Goal: Task Accomplishment & Management: Use online tool/utility

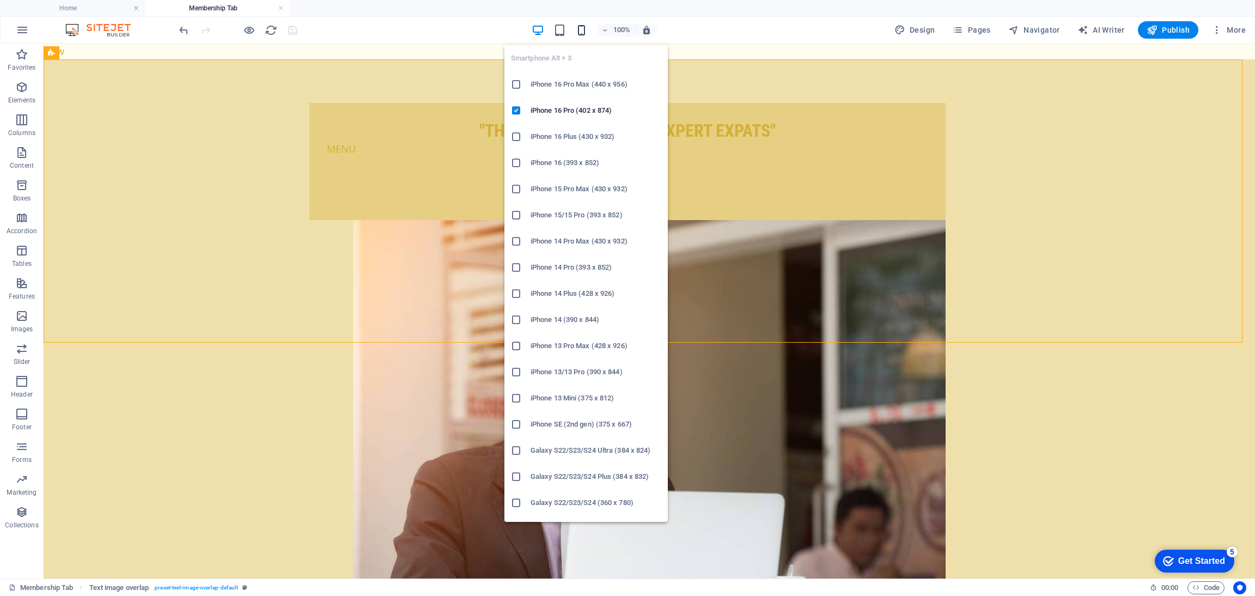
click at [584, 24] on icon "button" at bounding box center [581, 30] width 13 height 13
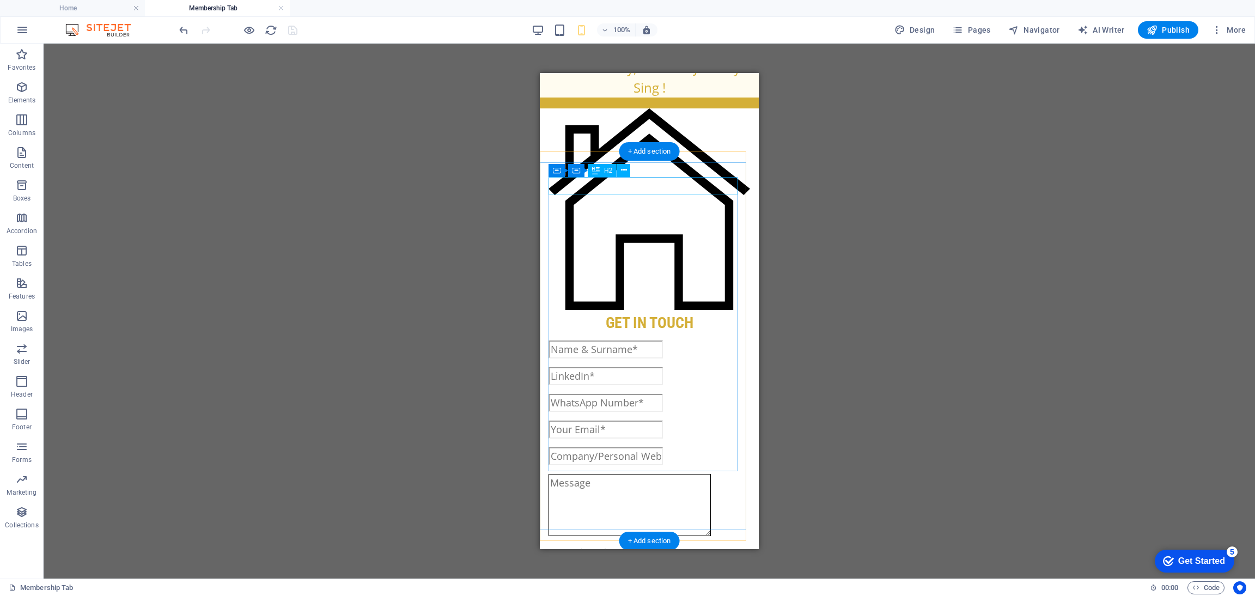
scroll to position [1318, 0]
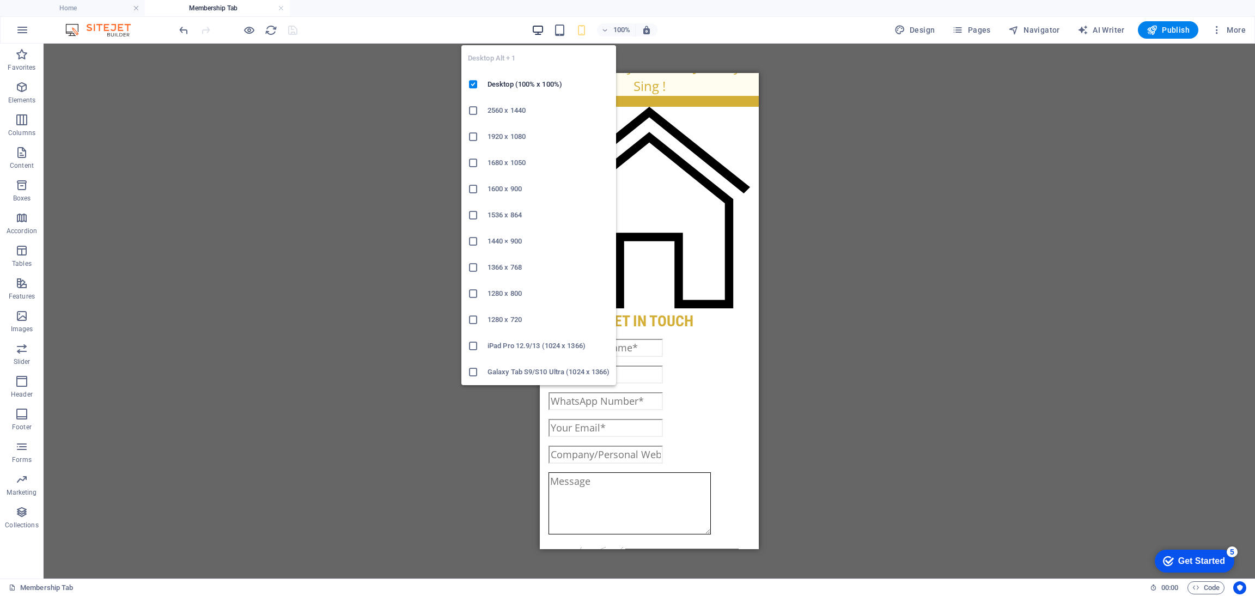
click at [543, 34] on icon "button" at bounding box center [537, 30] width 13 height 13
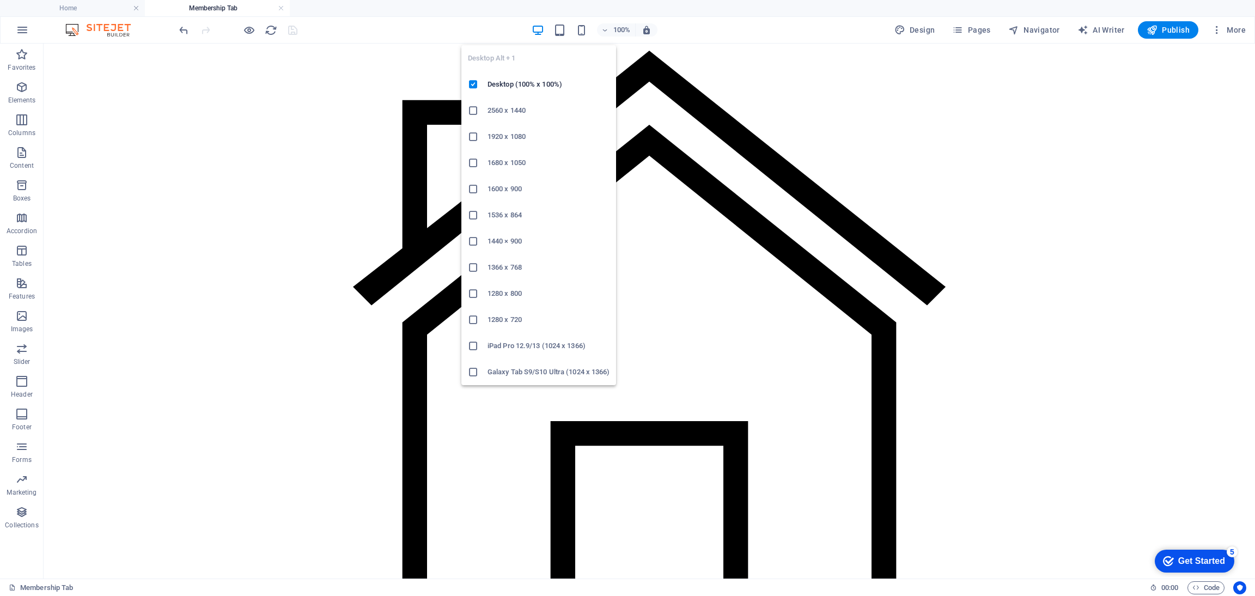
scroll to position [904, 0]
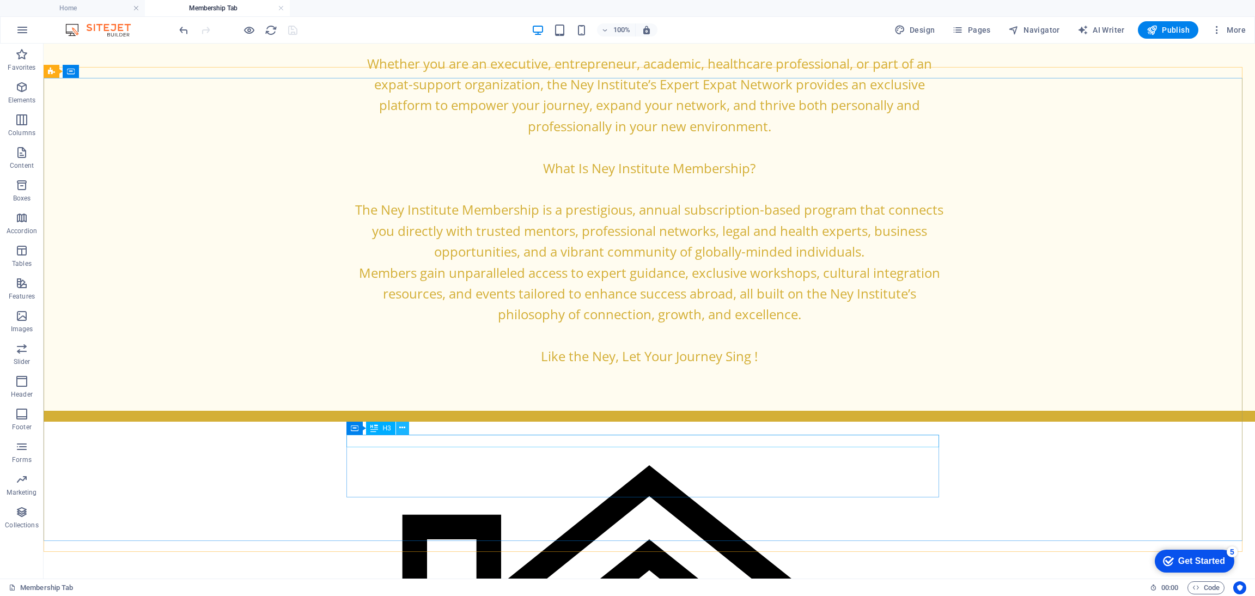
click at [401, 426] on icon at bounding box center [402, 427] width 6 height 11
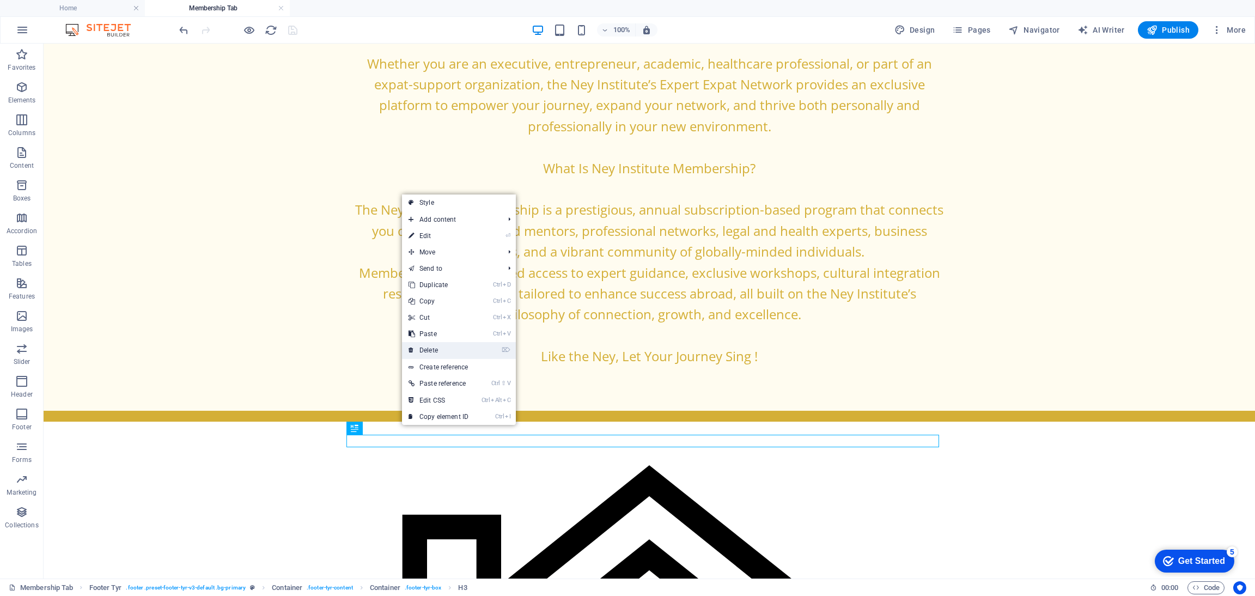
click at [423, 351] on link "⌦ Delete" at bounding box center [438, 350] width 73 height 16
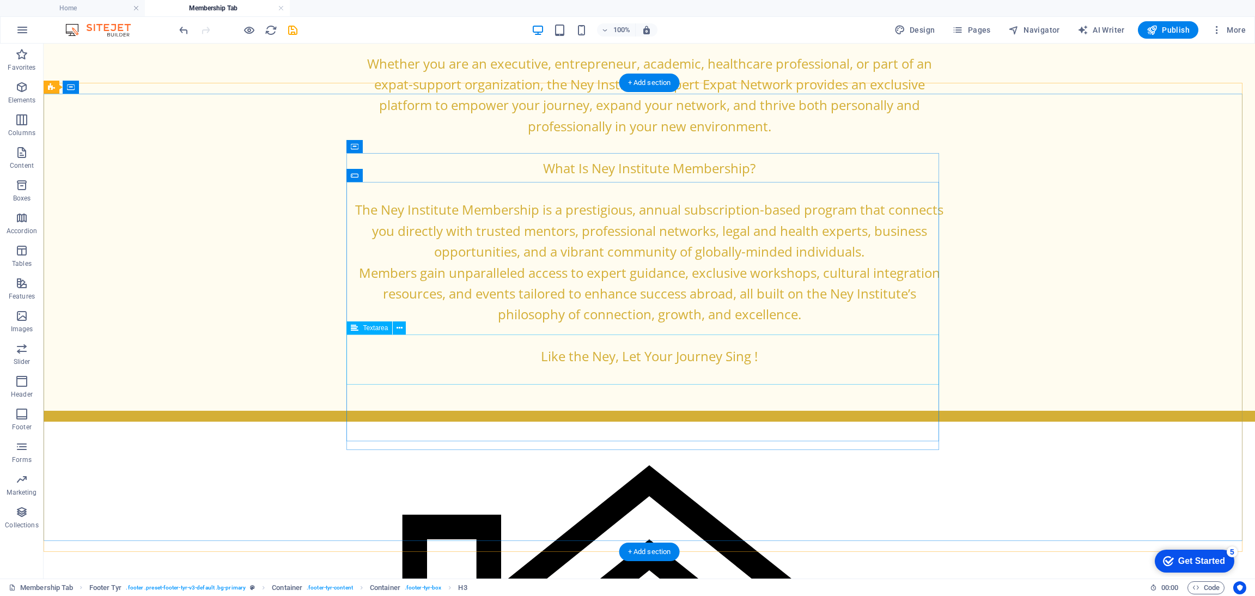
scroll to position [888, 0]
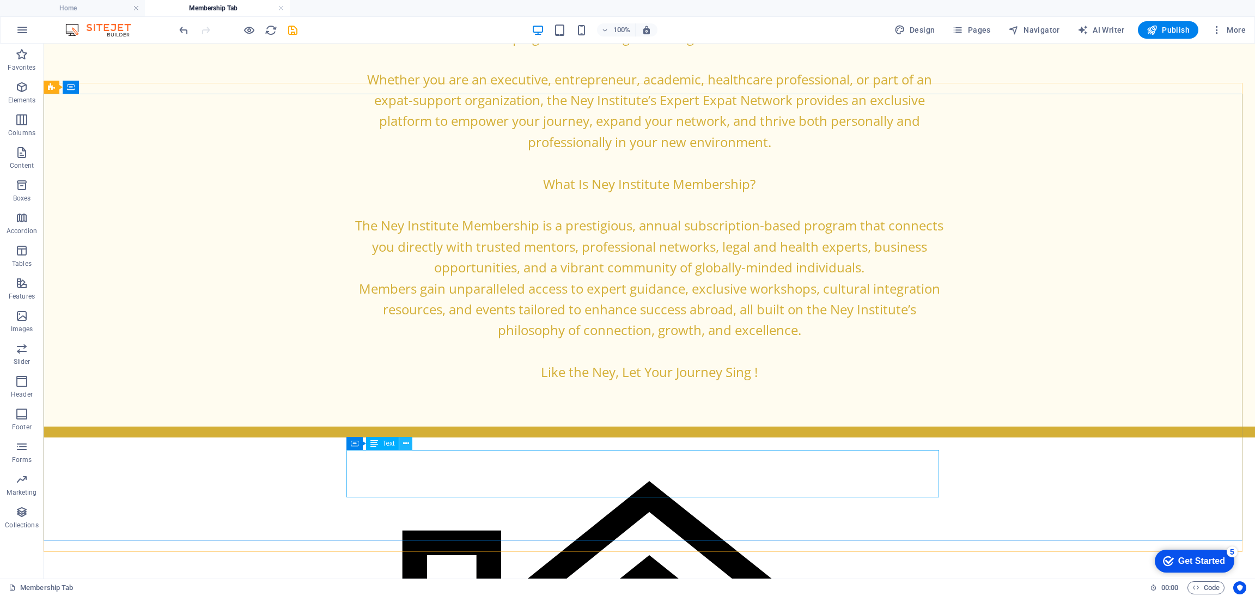
click at [406, 441] on icon at bounding box center [406, 443] width 6 height 11
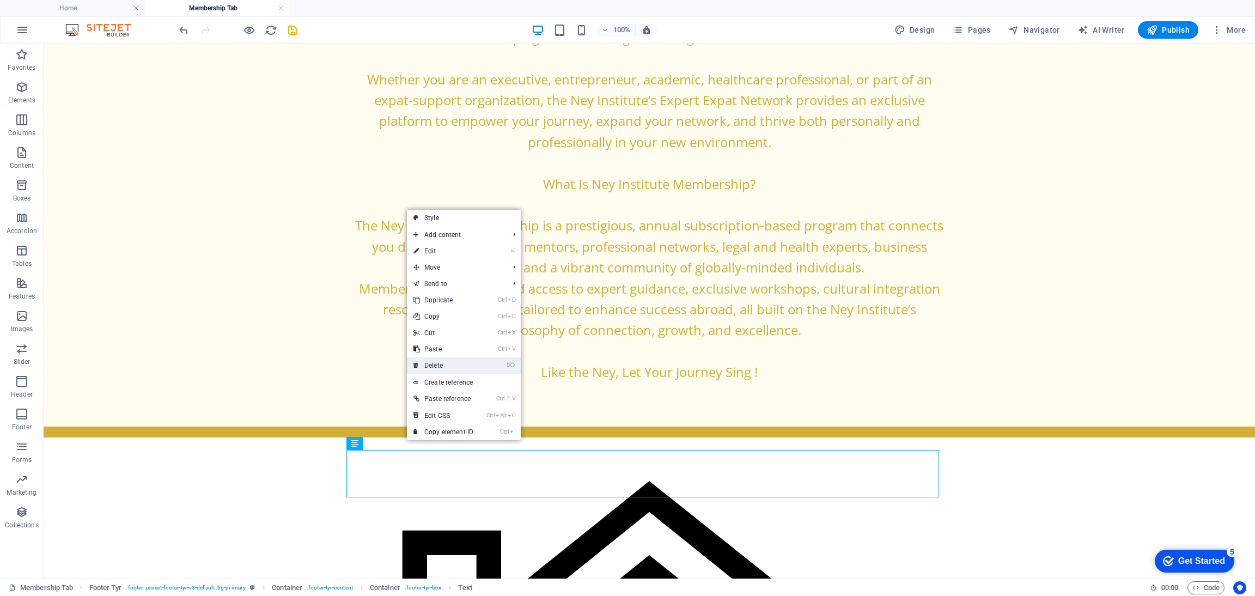
click at [445, 364] on link "⌦ Delete" at bounding box center [443, 365] width 73 height 16
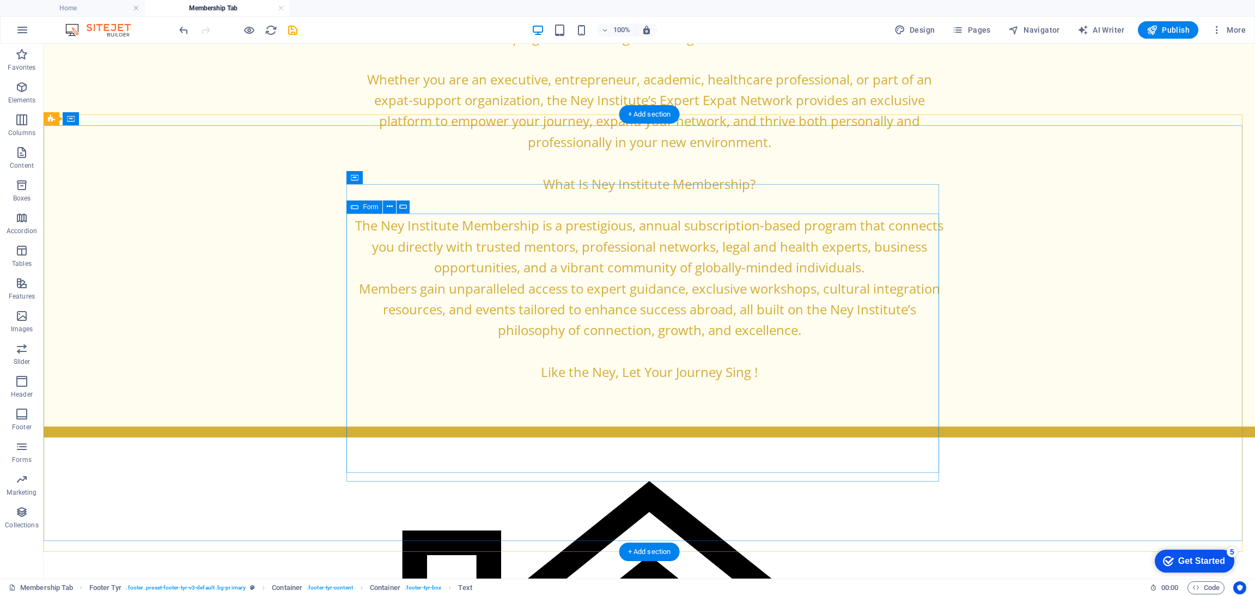
scroll to position [857, 0]
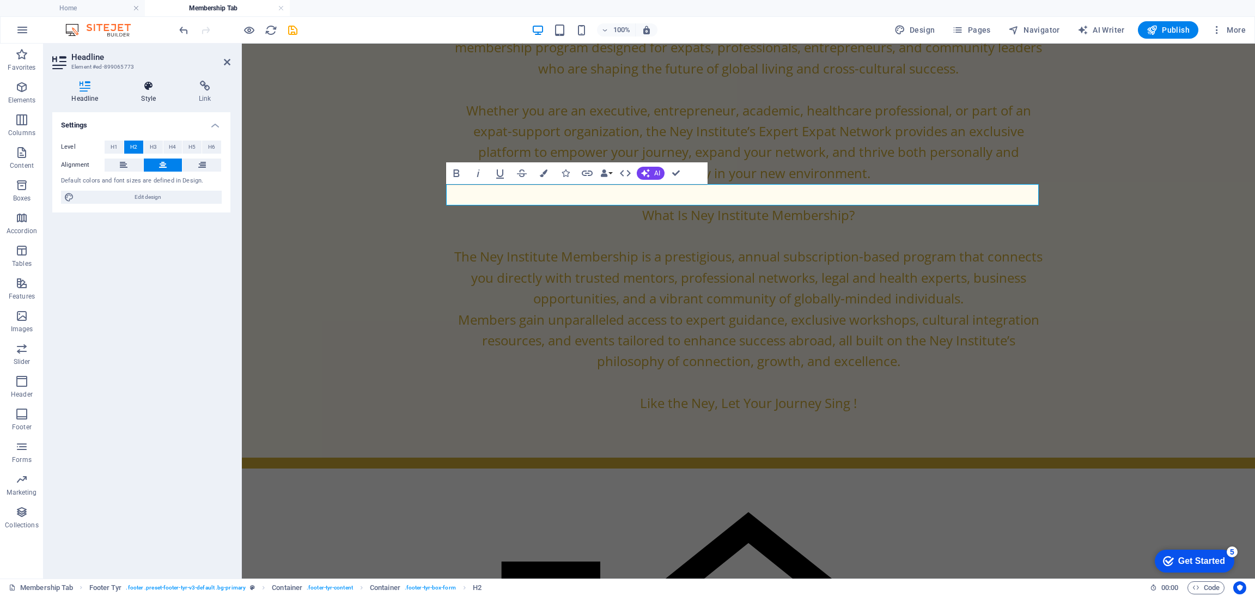
click at [162, 99] on h4 "Style" at bounding box center [151, 92] width 58 height 23
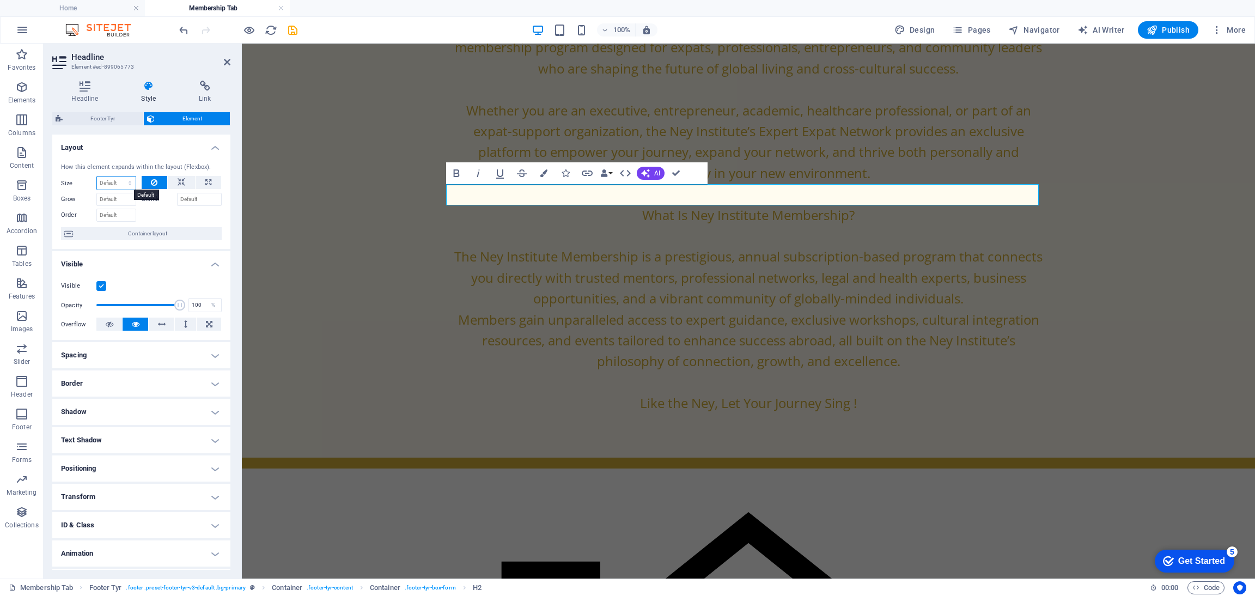
click at [129, 188] on select "Default auto px % 1/1 1/2 1/3 1/4 1/5 1/6 1/7 1/8 1/9 1/10" at bounding box center [116, 182] width 39 height 13
select select "%"
click at [119, 176] on select "Default auto px % 1/1 1/2 1/3 1/4 1/5 1/6 1/7 1/8 1/9 1/10" at bounding box center [116, 182] width 39 height 13
click at [112, 184] on input "100" at bounding box center [116, 182] width 39 height 13
type input "1"
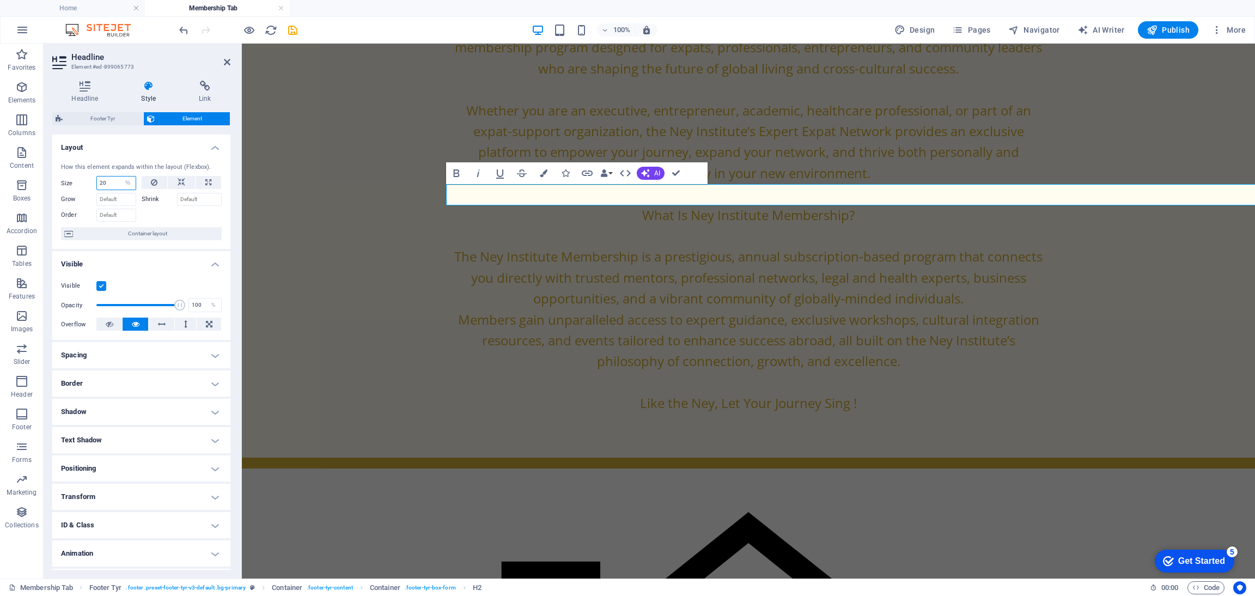
type input "2"
click at [206, 182] on icon at bounding box center [208, 182] width 6 height 13
type input "100"
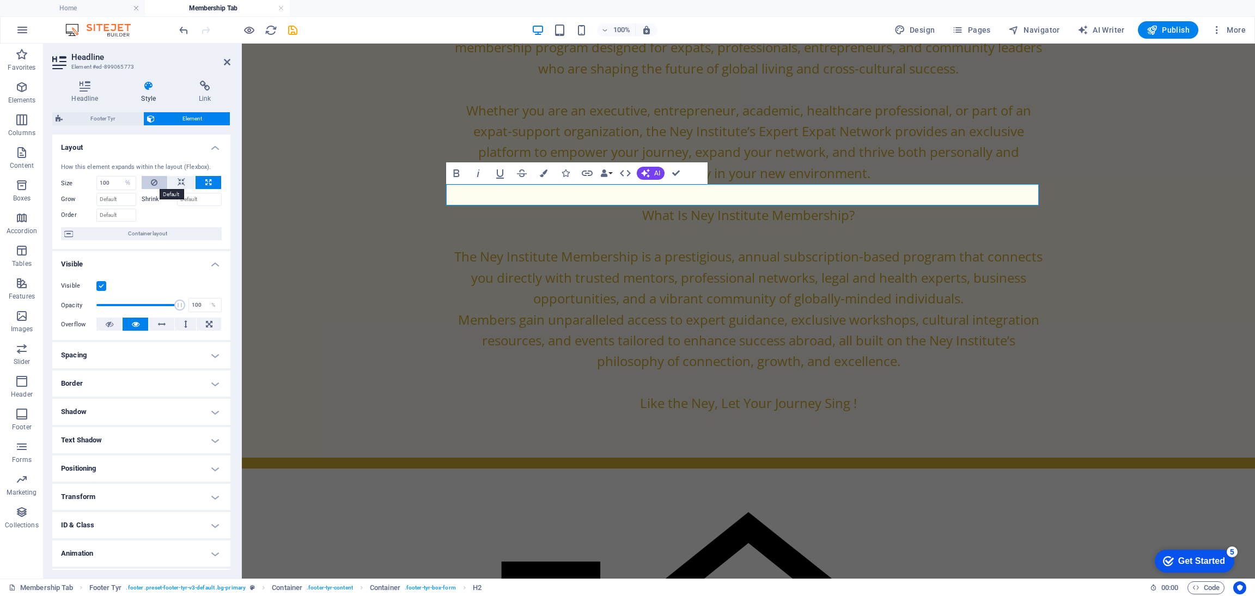
click at [146, 179] on button at bounding box center [155, 182] width 26 height 13
select select "DISABLED_OPTION_VALUE"
click at [129, 474] on h4 "Positioning" at bounding box center [141, 468] width 178 height 26
click at [96, 490] on span "Static" at bounding box center [100, 490] width 13 height 13
click at [120, 488] on span "Relative" at bounding box center [126, 490] width 18 height 13
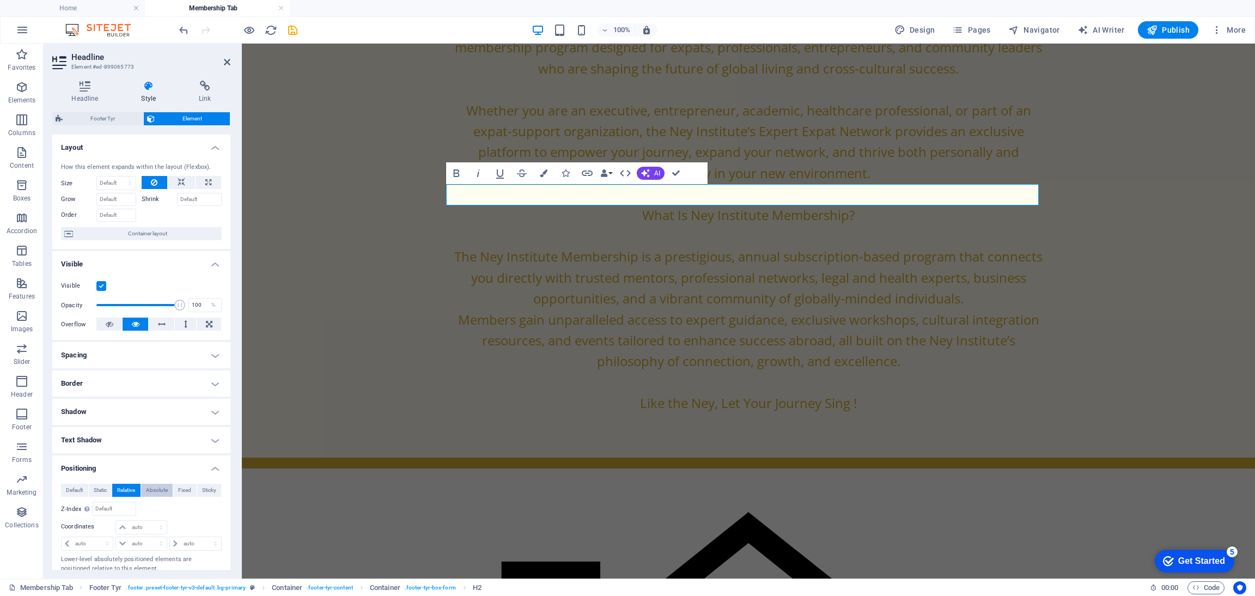
click at [155, 487] on span "Absolute" at bounding box center [157, 490] width 22 height 13
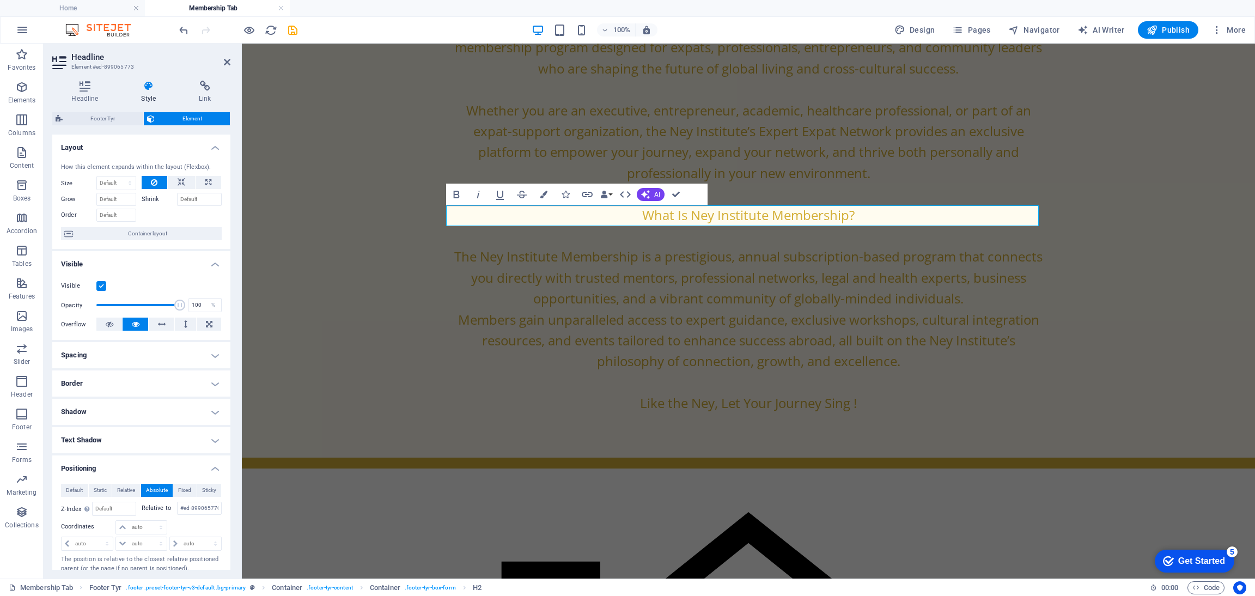
scroll to position [836, 0]
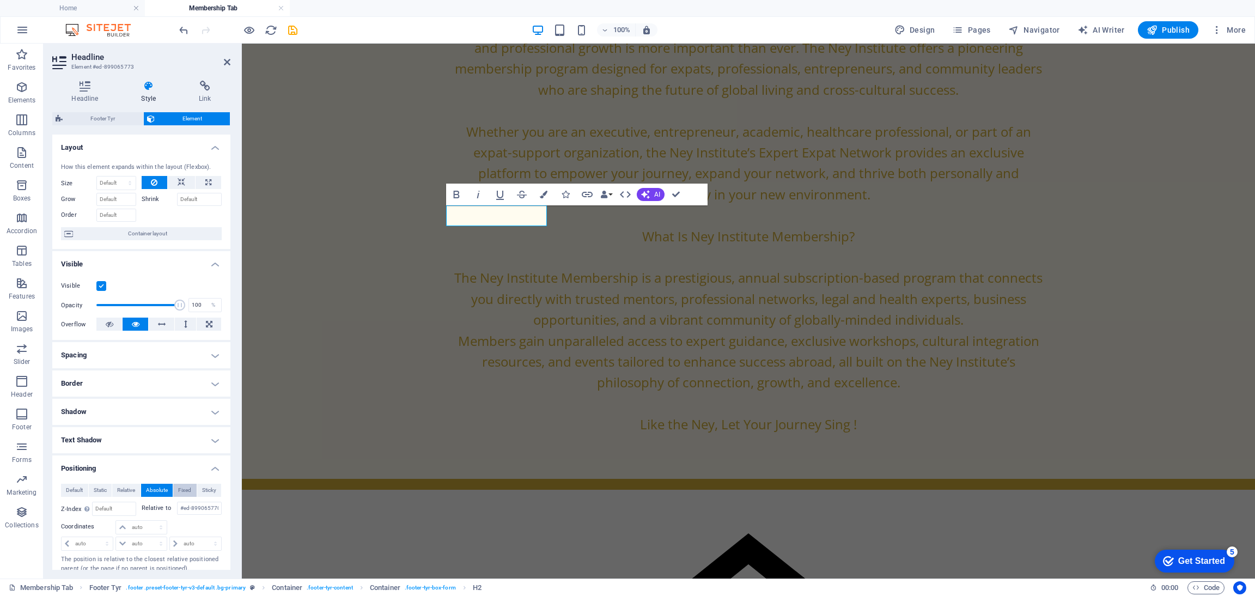
click at [180, 487] on span "Fixed" at bounding box center [184, 490] width 13 height 13
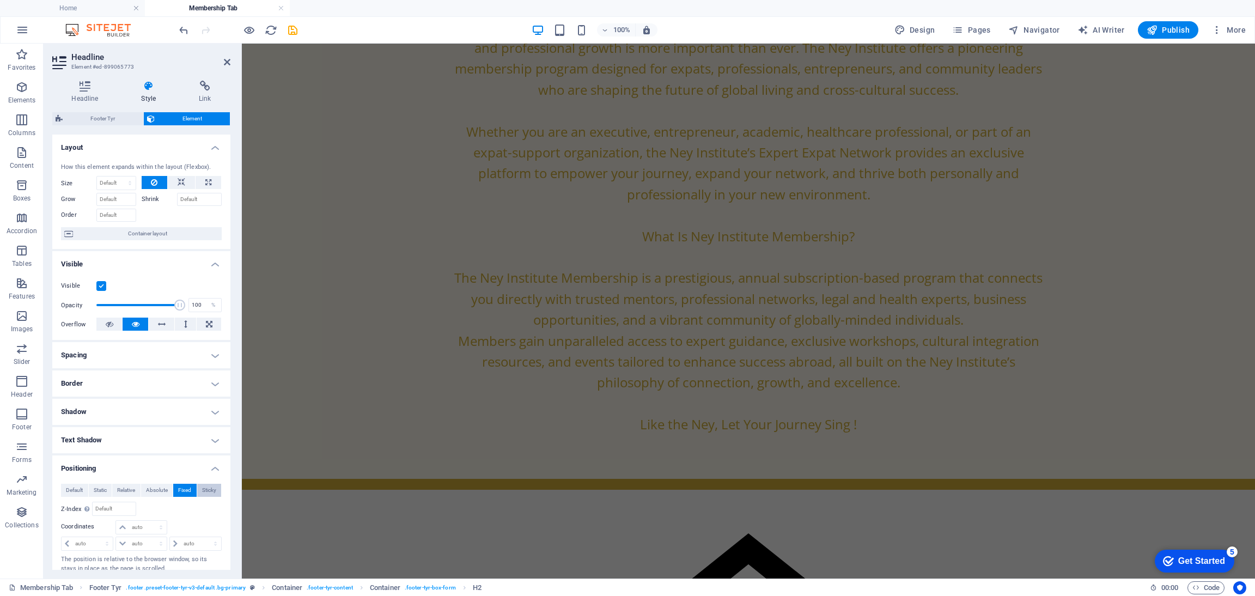
click at [202, 490] on span "Sticky" at bounding box center [209, 490] width 14 height 13
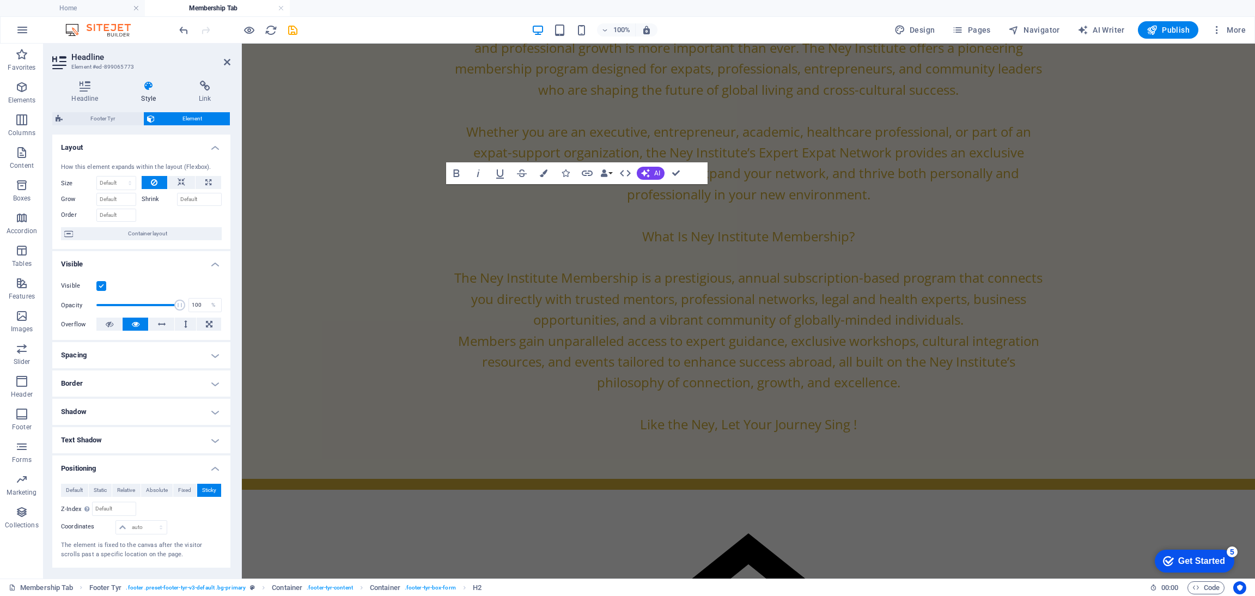
scroll to position [857, 0]
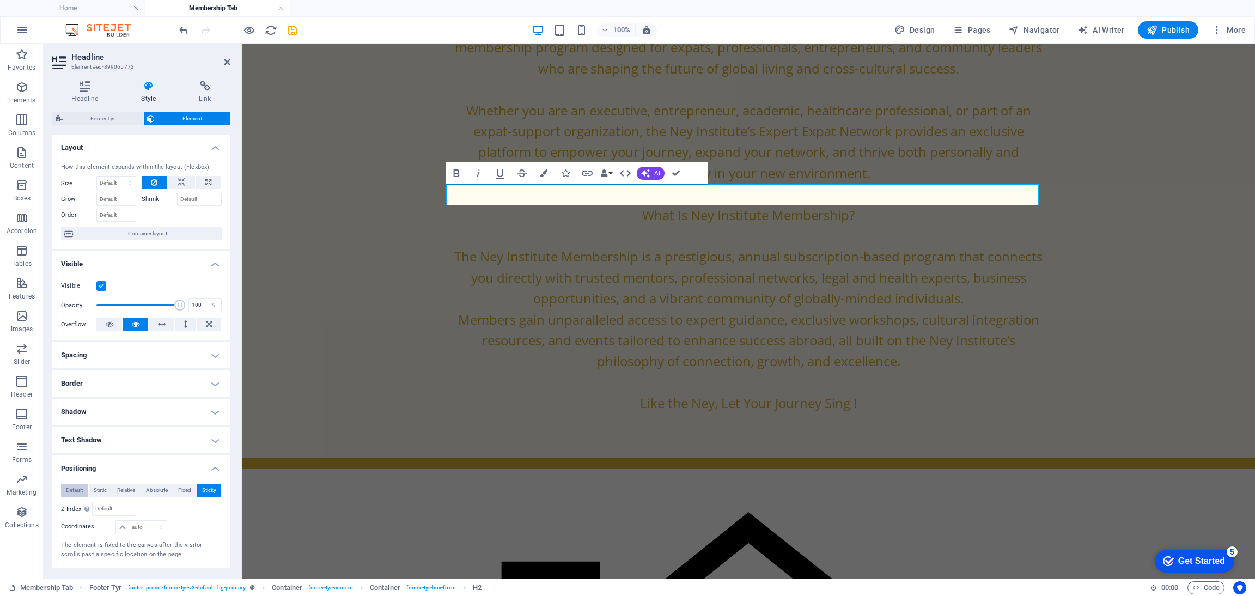
click at [69, 491] on span "Default" at bounding box center [74, 490] width 17 height 13
click at [292, 29] on icon "save" at bounding box center [292, 30] width 13 height 13
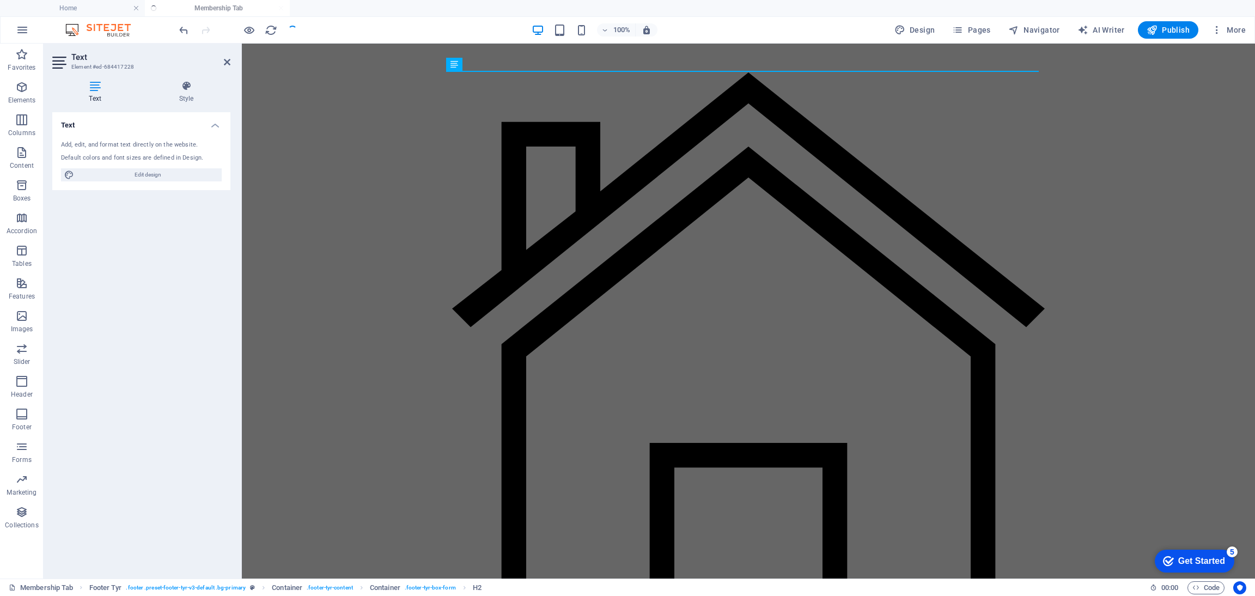
scroll to position [188, 0]
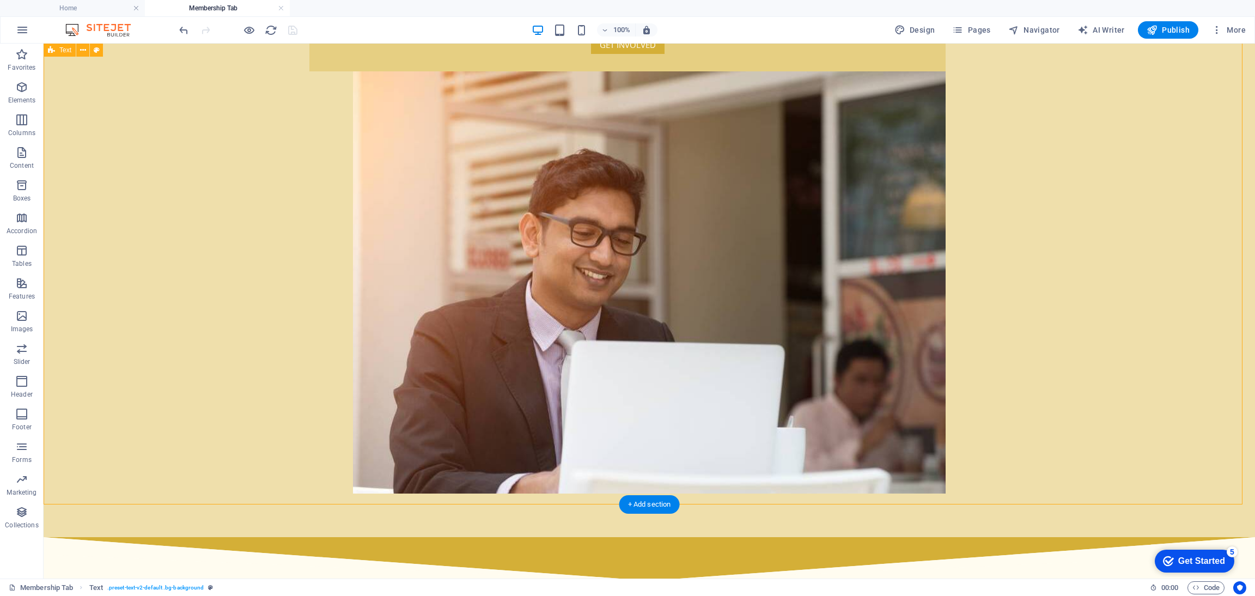
scroll to position [0, 0]
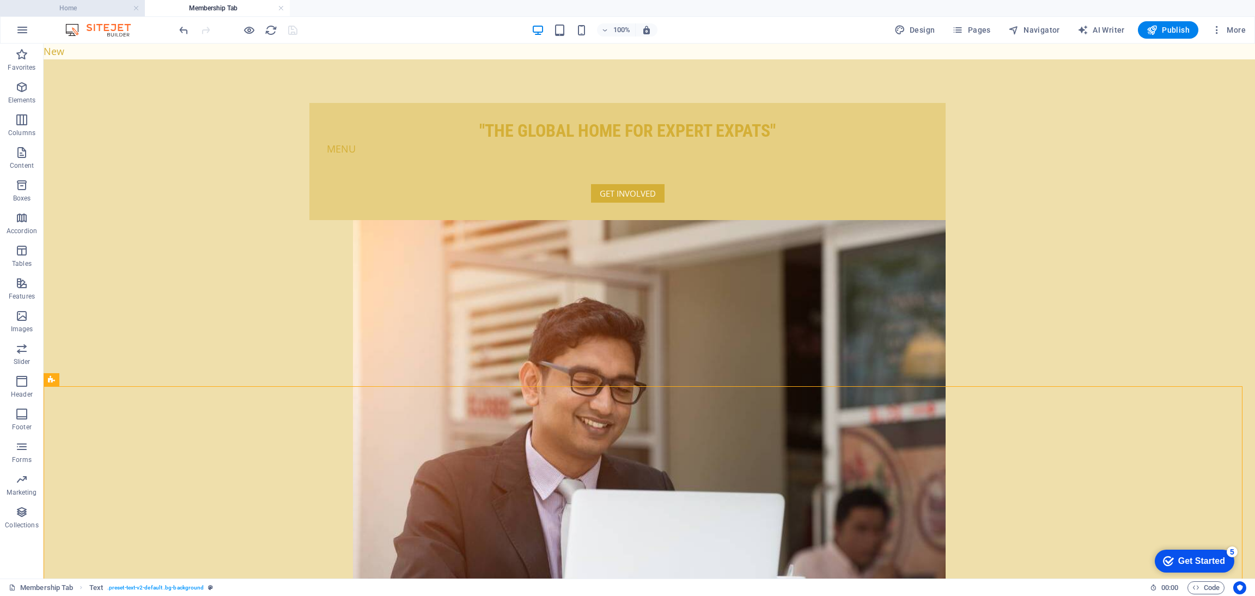
click at [73, 3] on h4 "Home" at bounding box center [72, 8] width 145 height 12
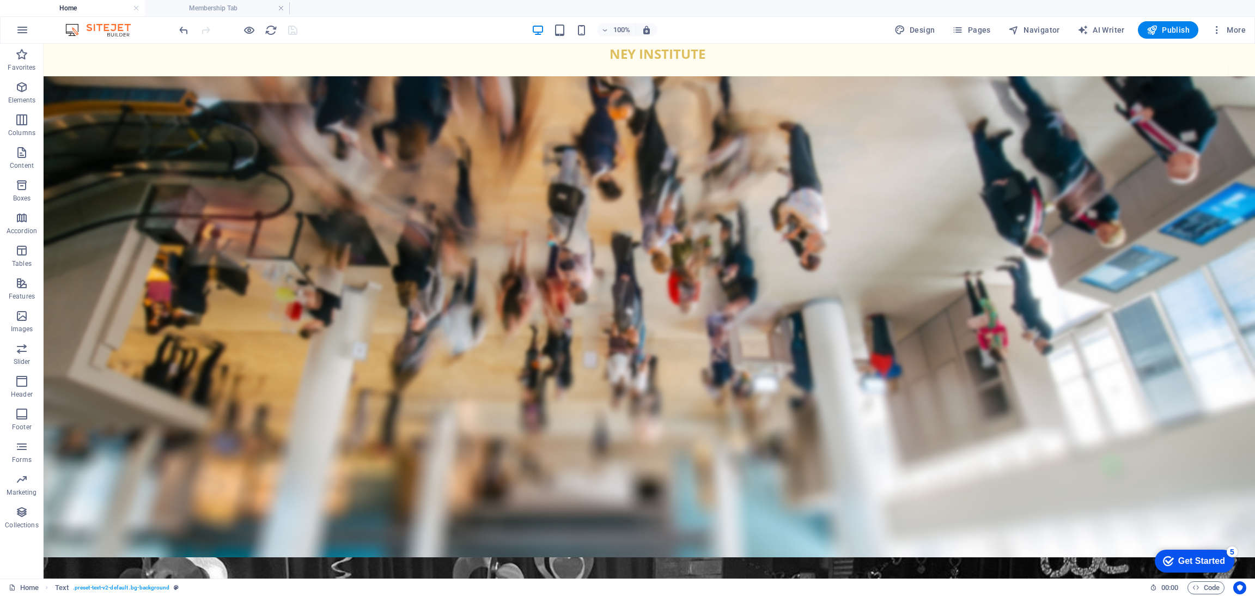
scroll to position [3028, 0]
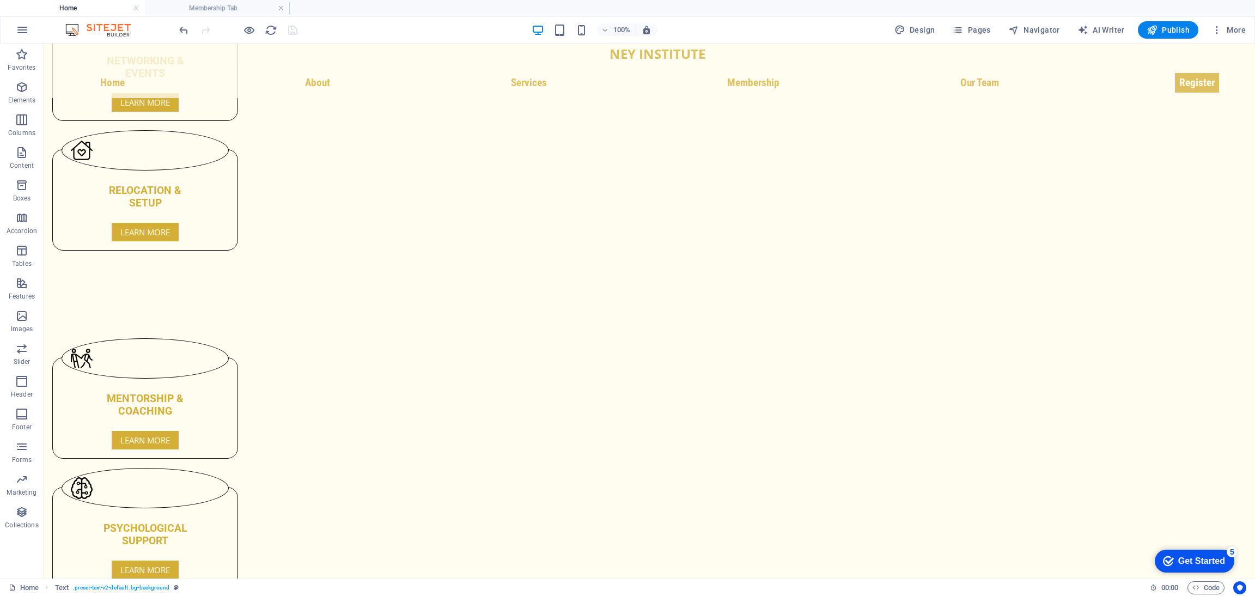
click at [185, 65] on nav "Home About Services Membership Our Team Register" at bounding box center [657, 82] width 1140 height 36
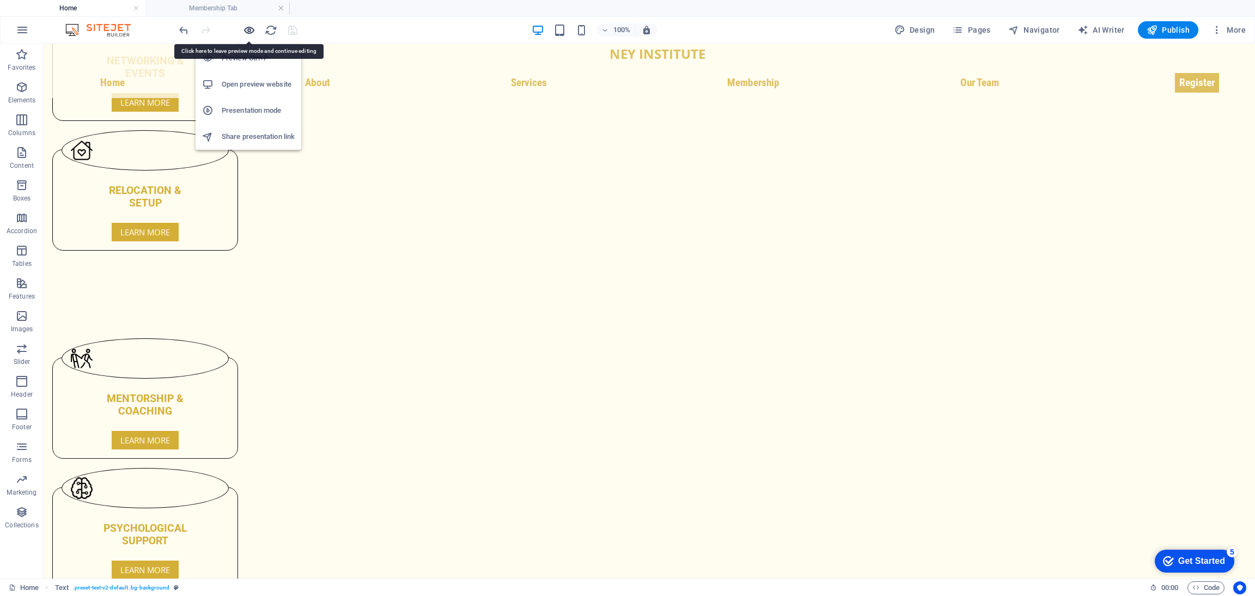
click at [247, 29] on icon "button" at bounding box center [249, 30] width 13 height 13
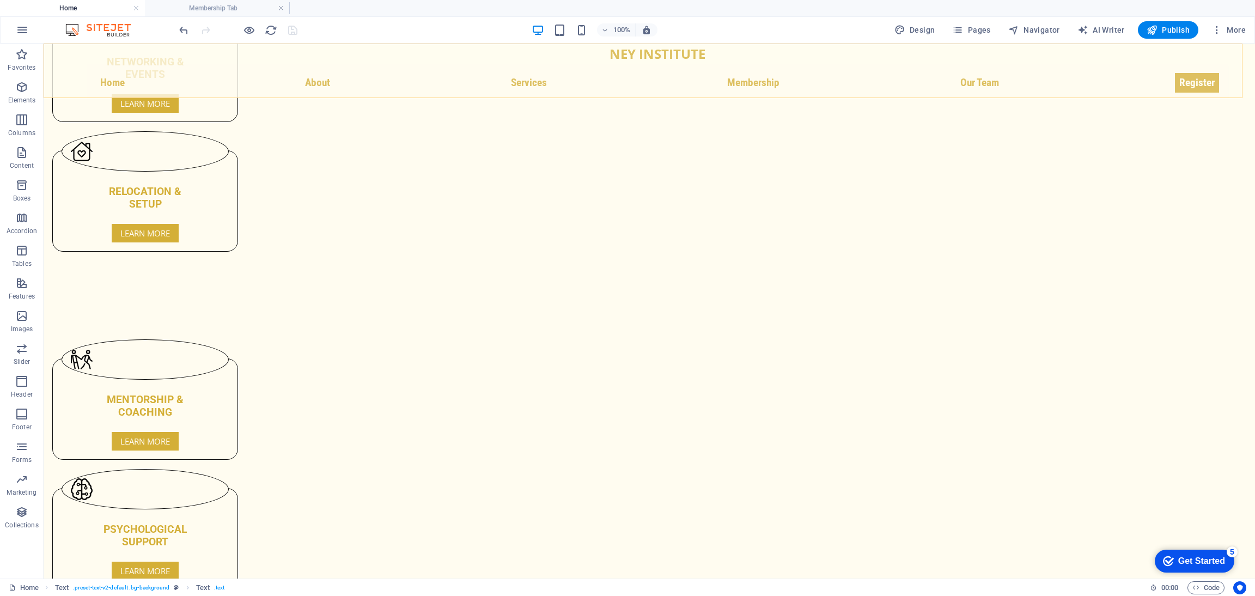
click at [59, 65] on div "NEY INSTITUTE Home About Services Membership Our Team Register MENU" at bounding box center [649, 71] width 1211 height 54
select select "px"
select select "%"
select select "px"
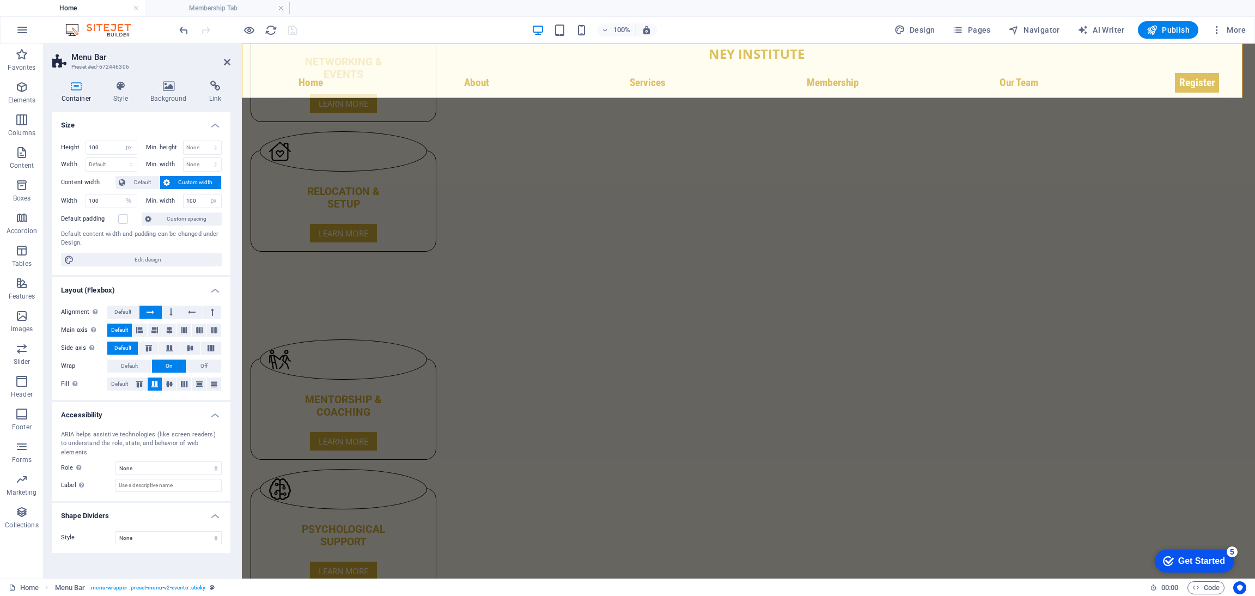
scroll to position [3057, 0]
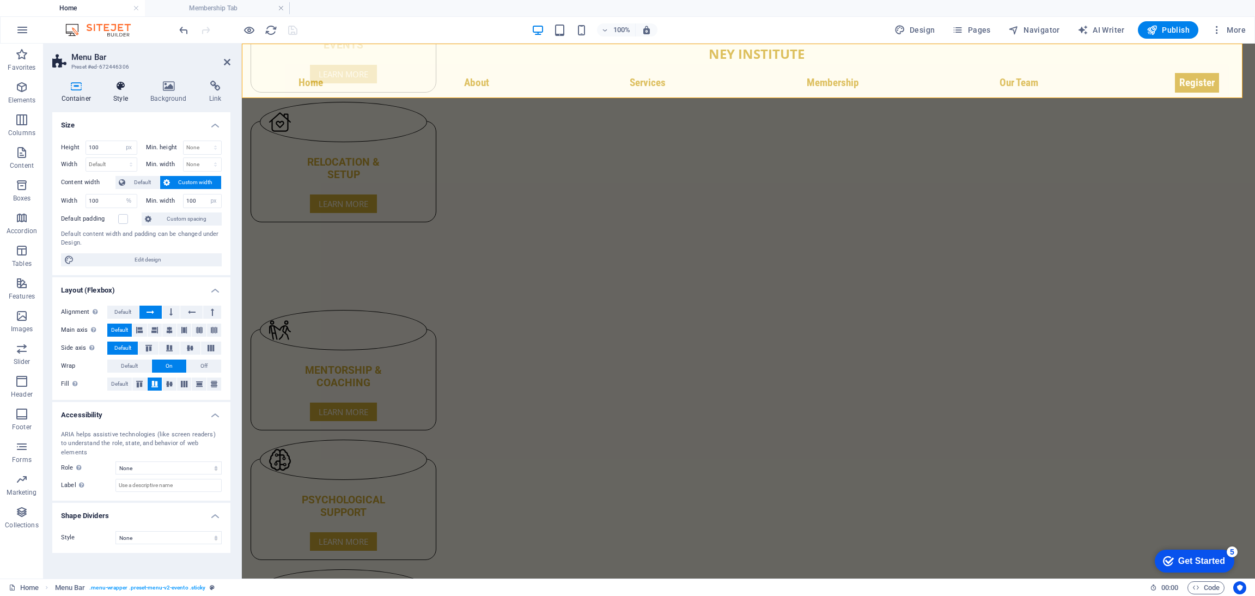
click at [123, 89] on icon at bounding box center [121, 86] width 33 height 11
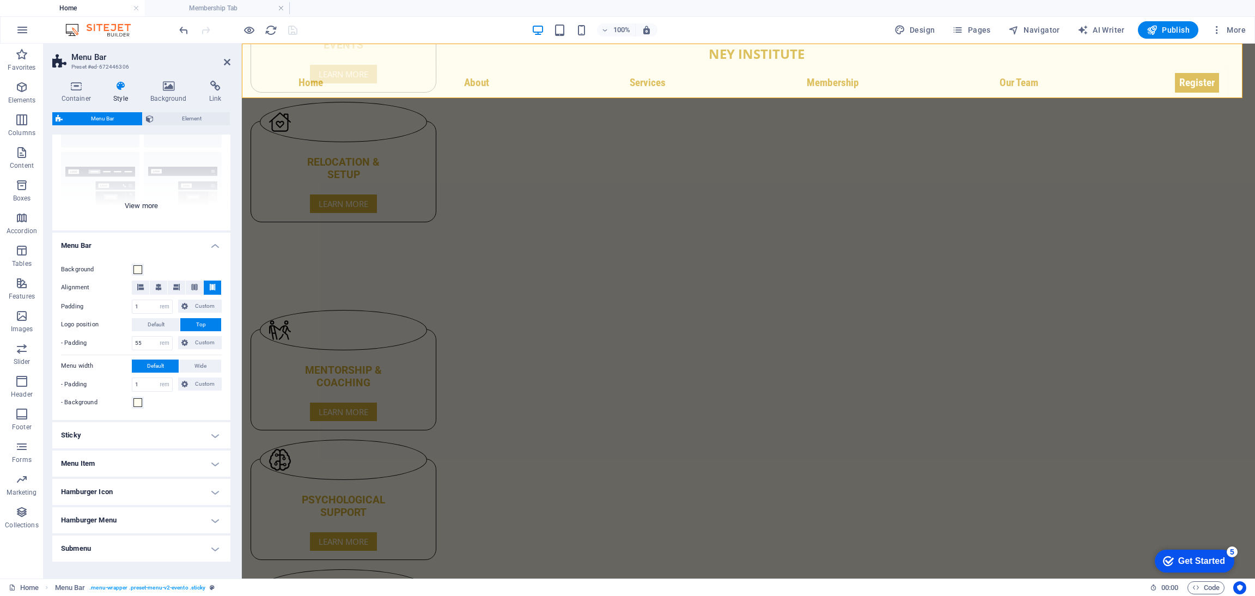
scroll to position [93, 0]
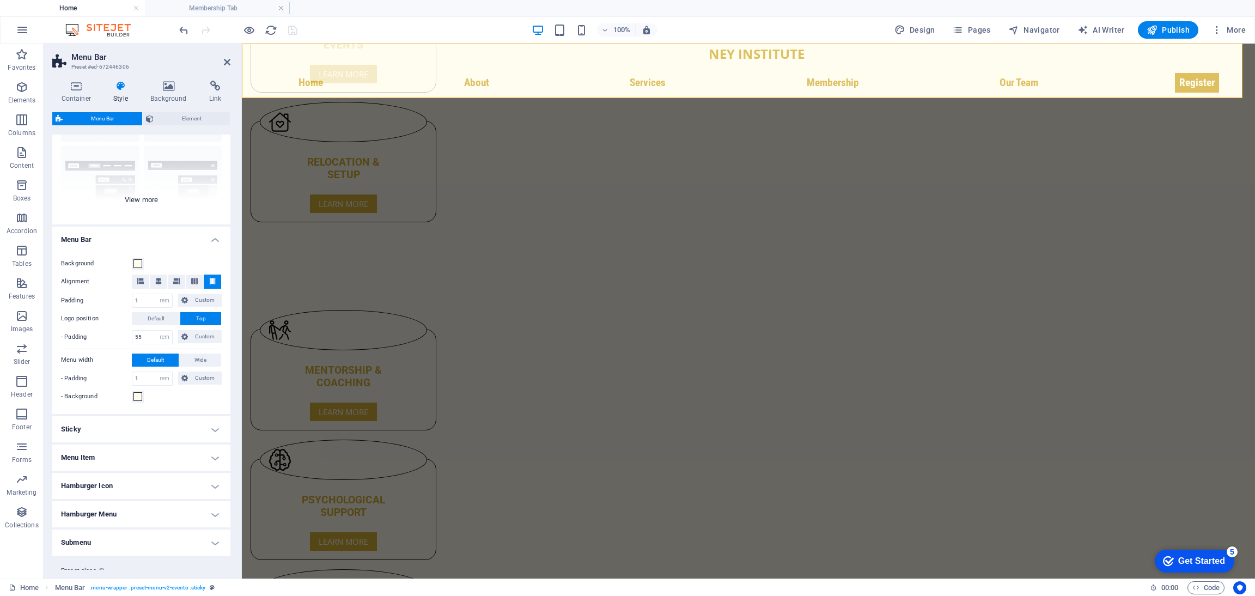
click at [139, 200] on div "Border Centered Default Fixed Loki Trigger Wide XXL" at bounding box center [141, 142] width 178 height 163
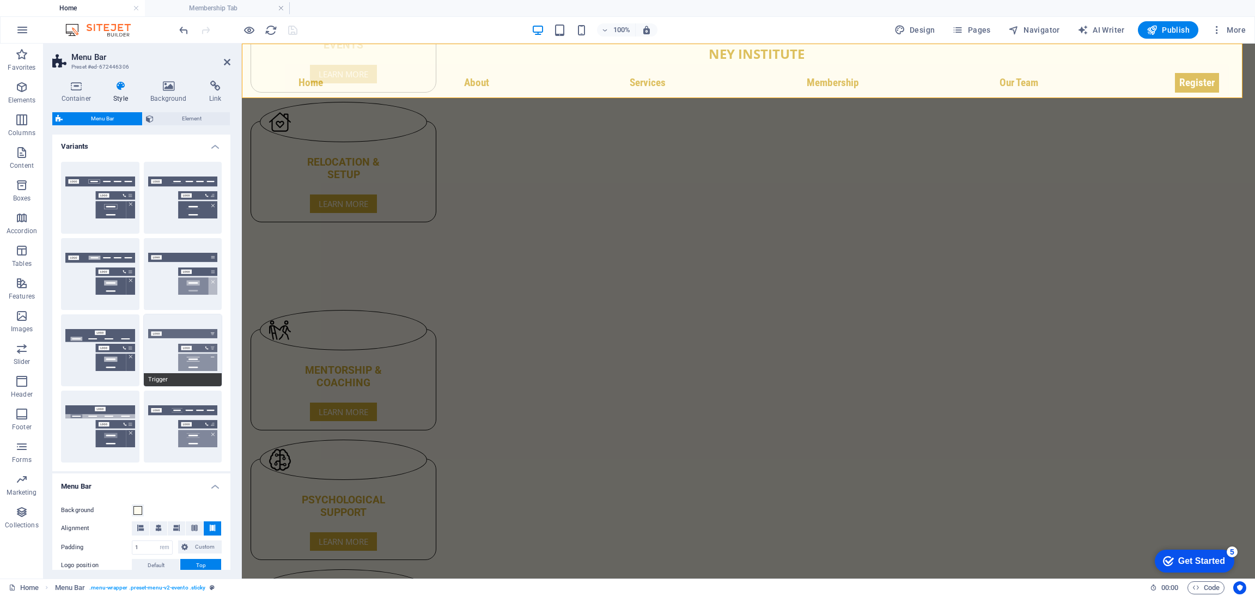
scroll to position [0, 0]
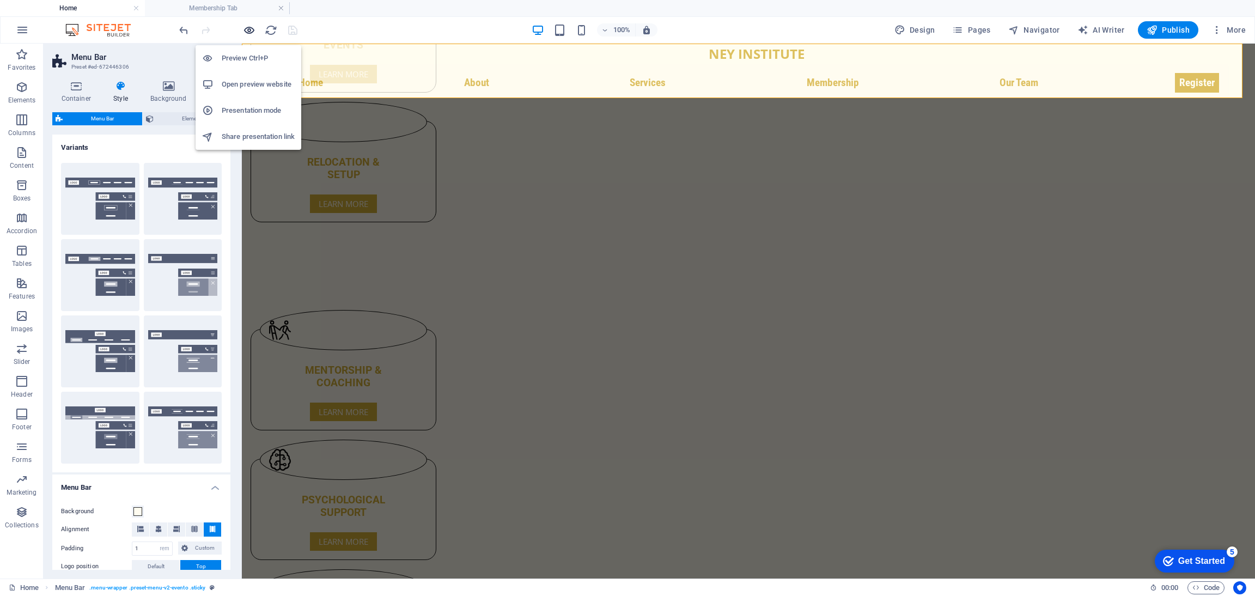
click at [246, 26] on icon "button" at bounding box center [249, 30] width 13 height 13
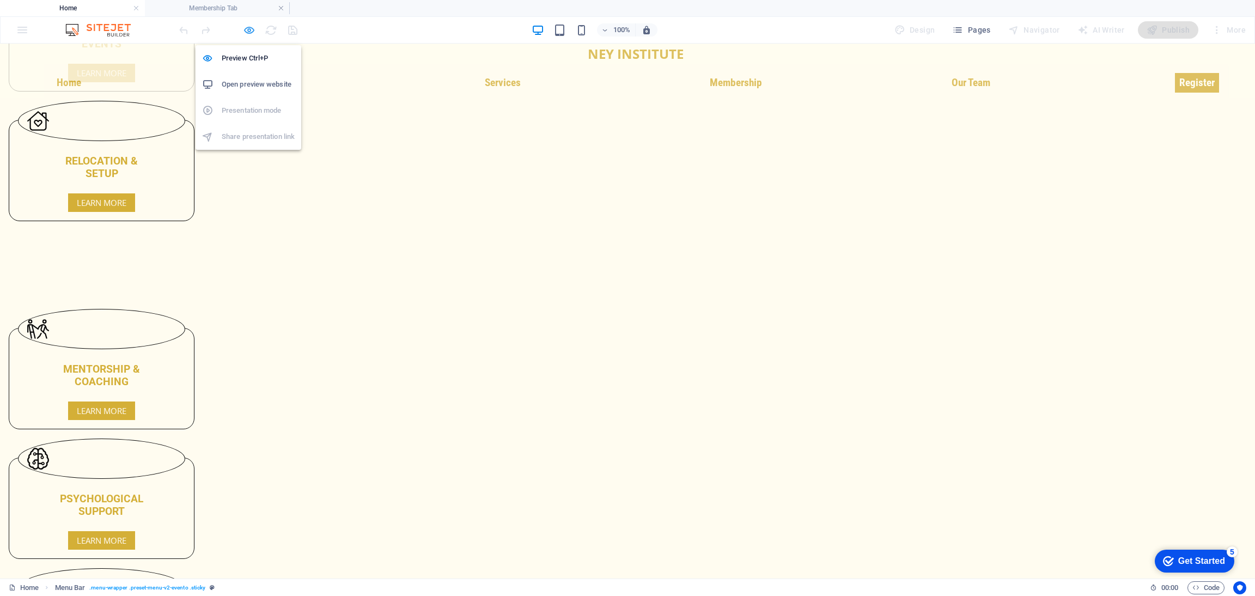
scroll to position [3028, 0]
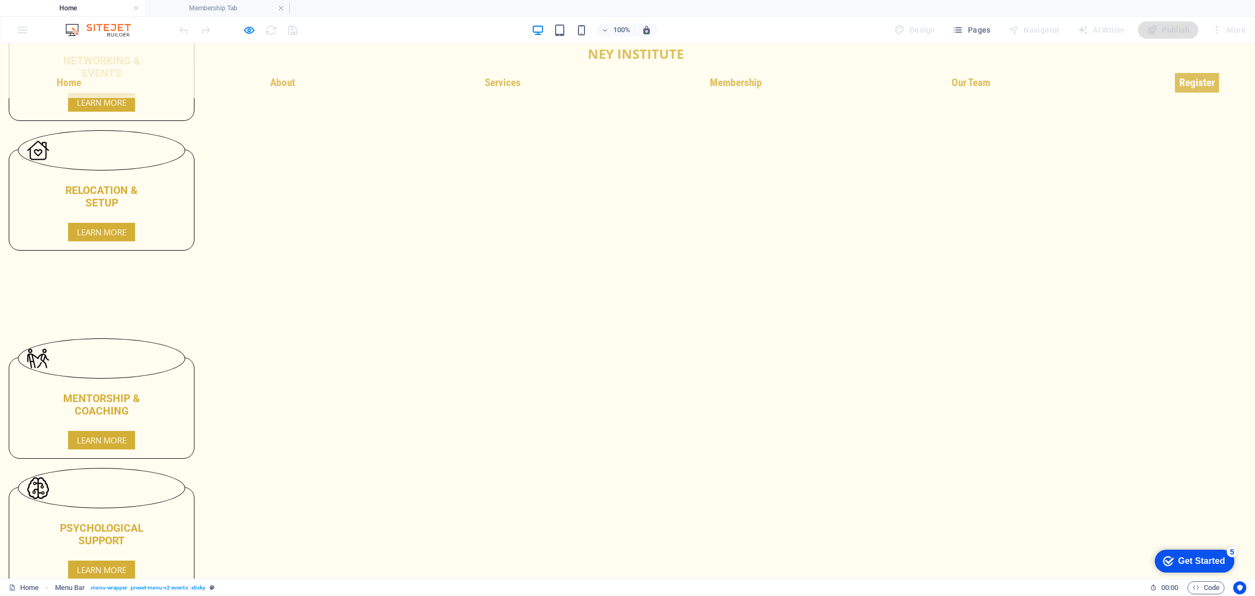
click at [831, 76] on ul "Home About Services Membership Our Team Register" at bounding box center [635, 82] width 1166 height 19
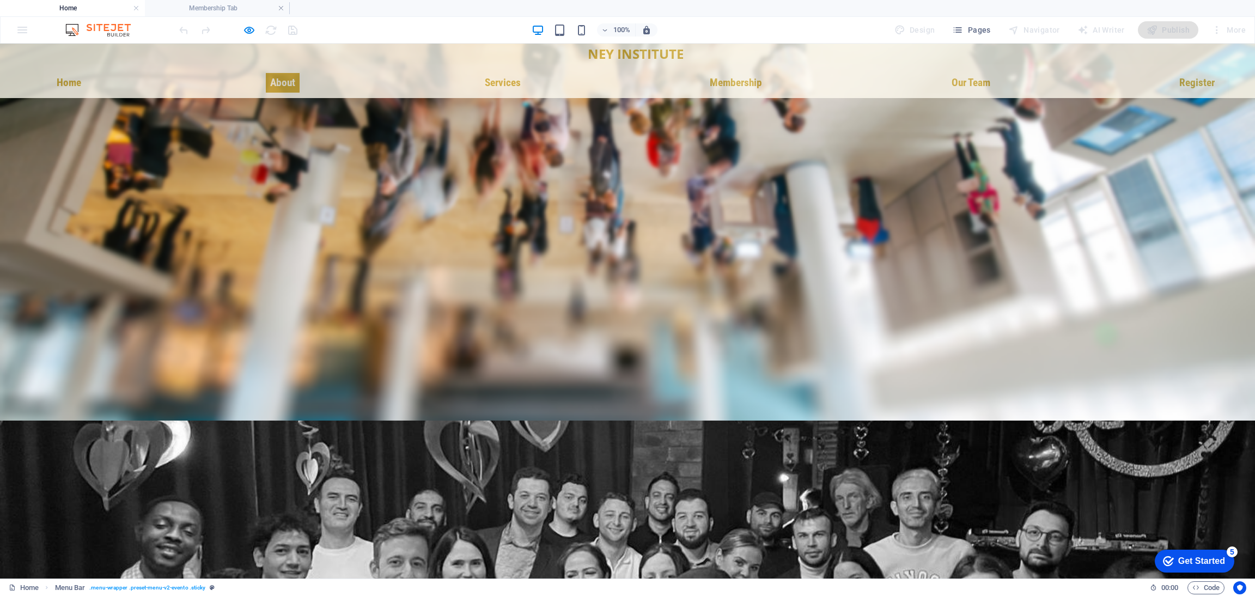
scroll to position [0, 0]
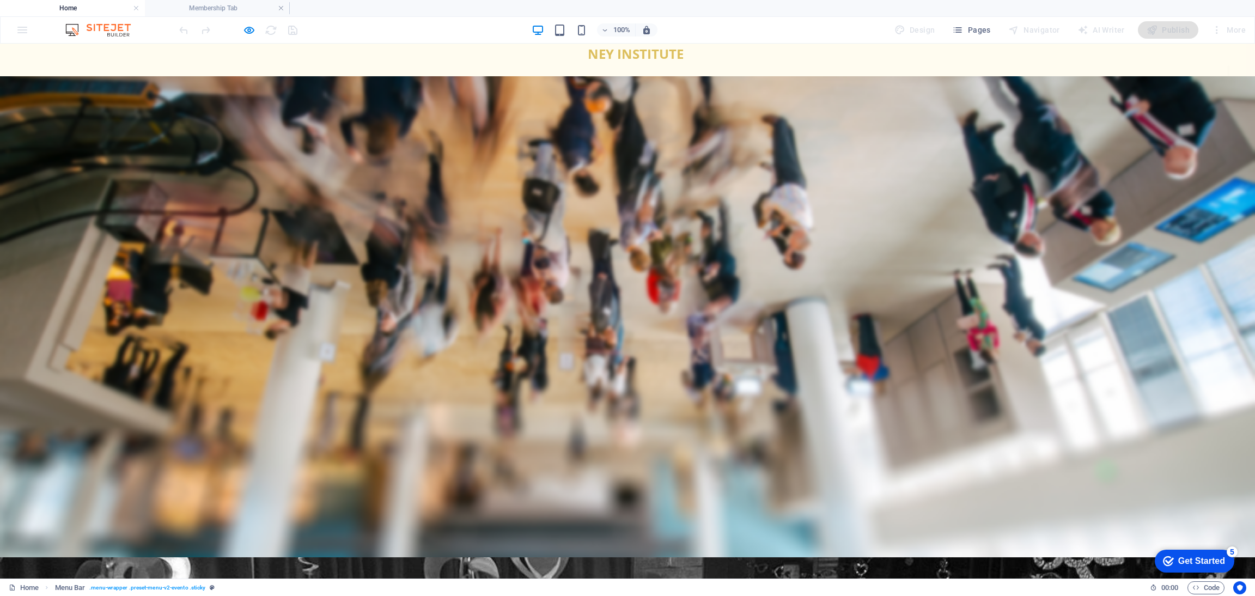
click at [74, 69] on nav "Home About Services Membership Our Team Register" at bounding box center [636, 82] width 1184 height 36
select select "rem"
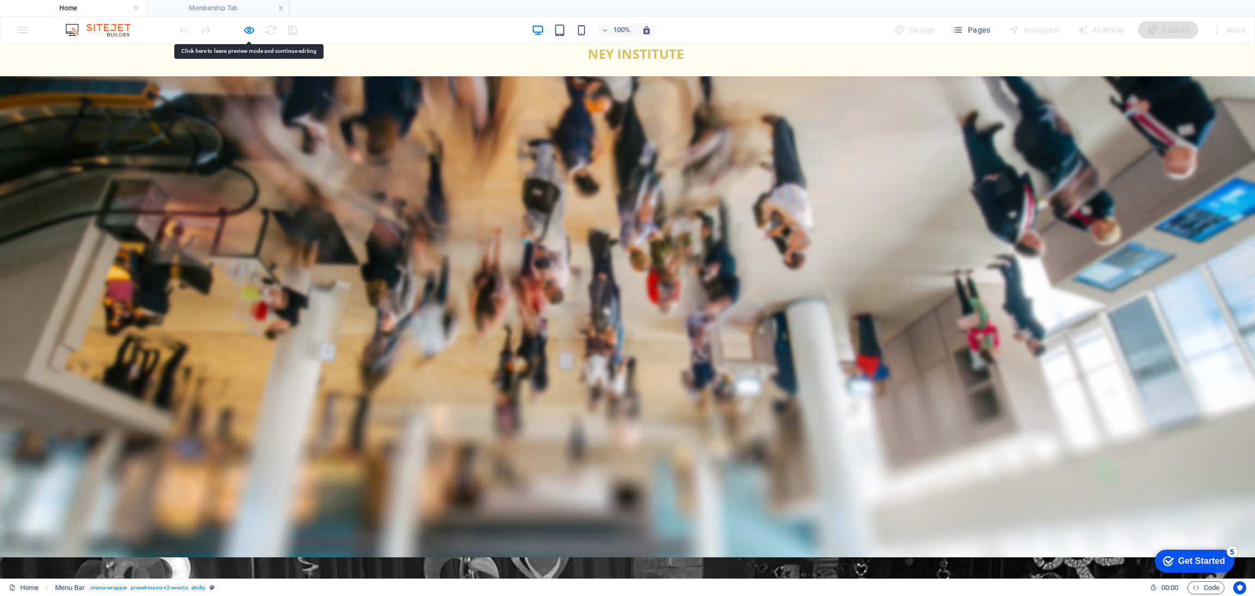
select select "rem"
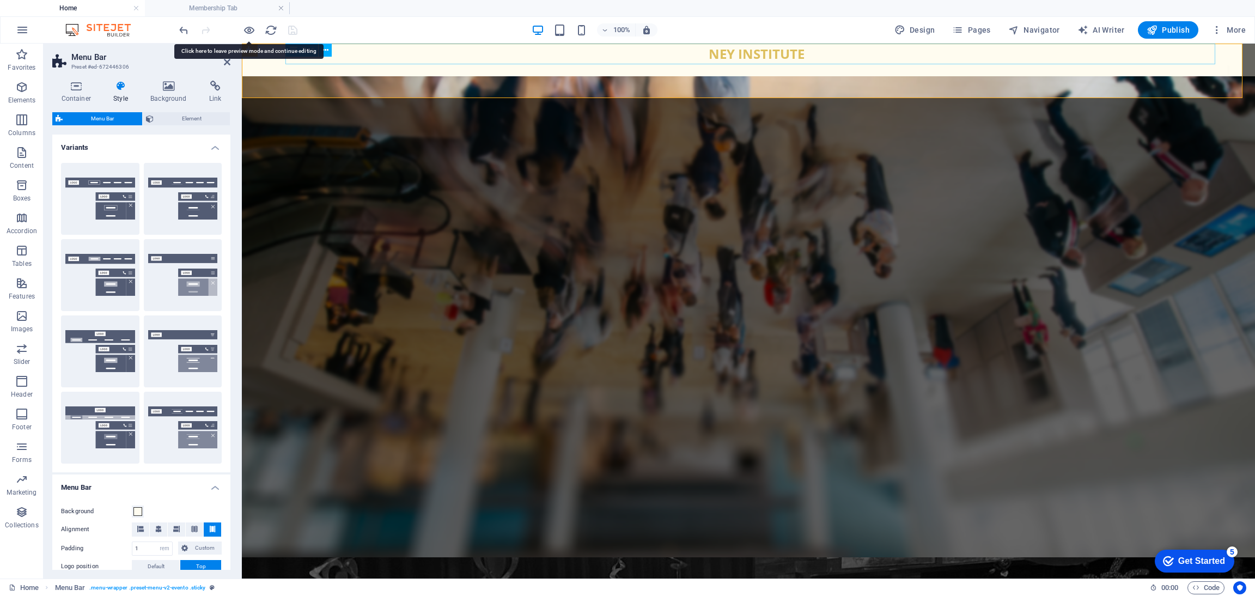
click at [328, 60] on div "NEY INSTITUTE" at bounding box center [756, 54] width 942 height 21
click at [205, 10] on h4 "Membership Tab" at bounding box center [217, 8] width 145 height 12
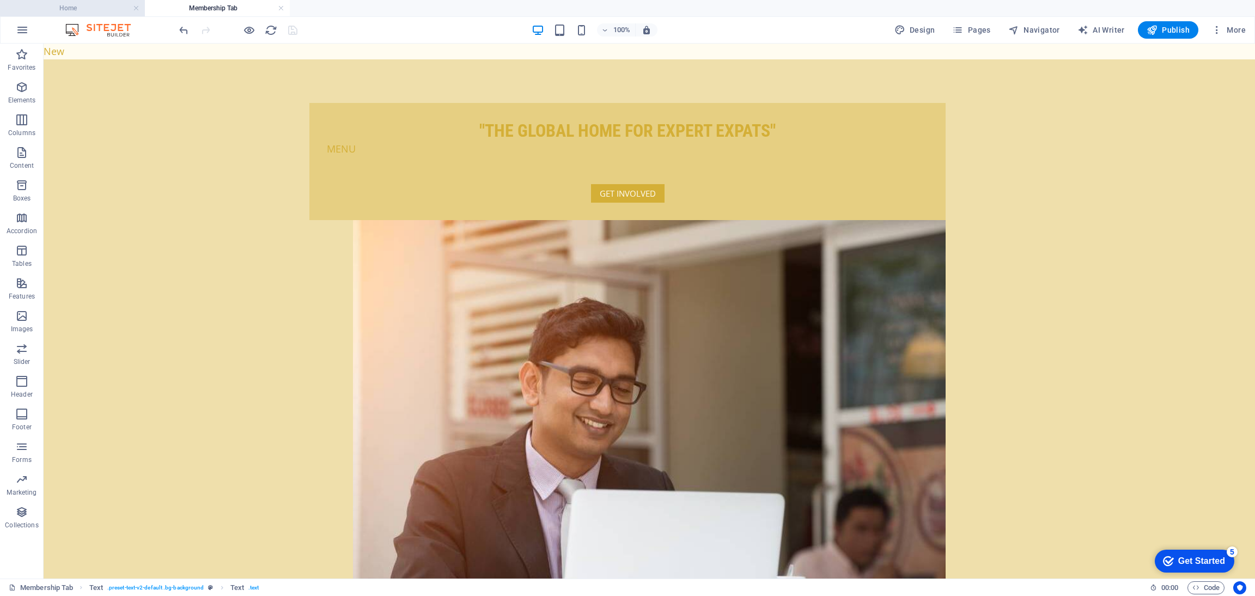
click at [75, 10] on h4 "Home" at bounding box center [72, 8] width 145 height 12
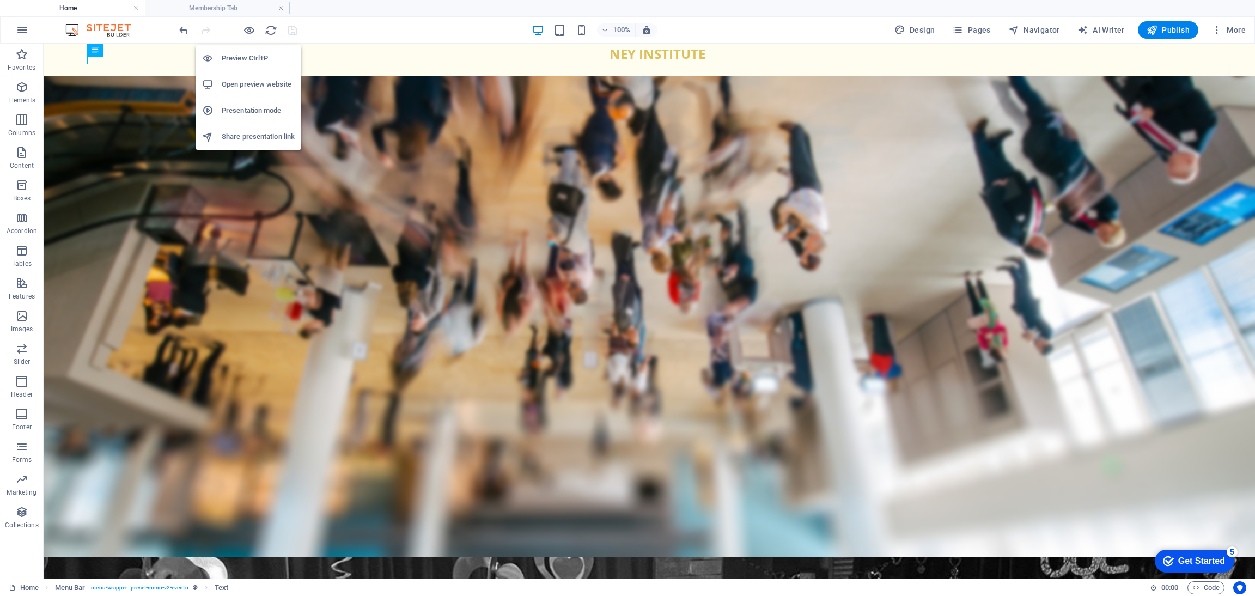
click at [250, 23] on span at bounding box center [248, 29] width 13 height 13
click at [250, 28] on icon "button" at bounding box center [249, 30] width 13 height 13
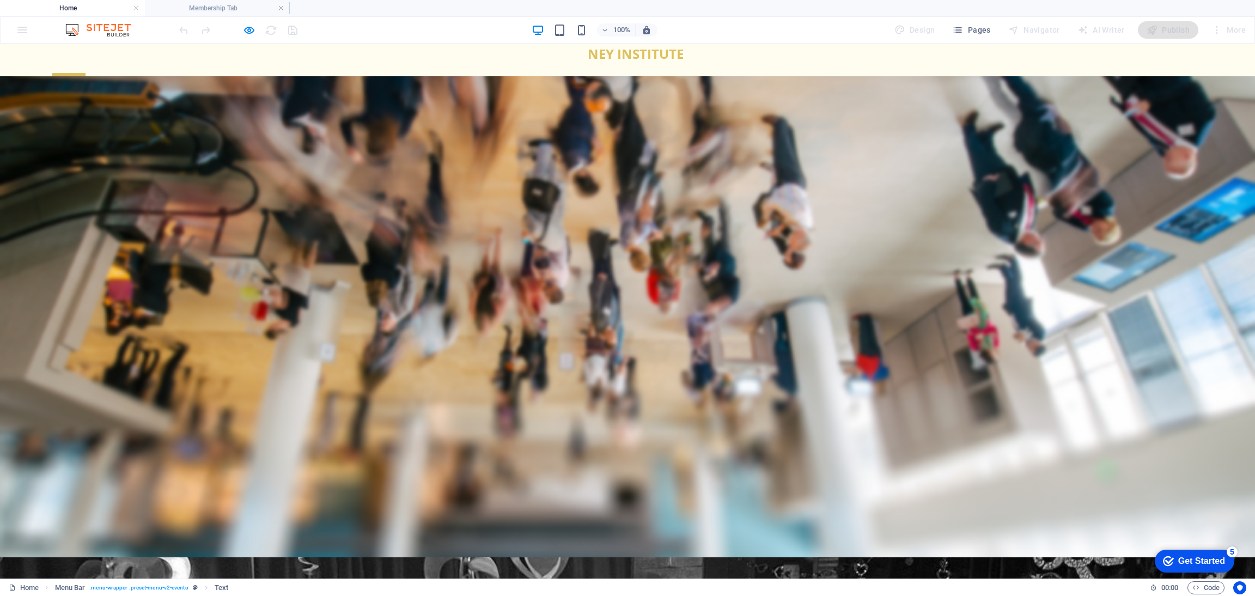
click at [5, 130] on button "×" at bounding box center [2, 122] width 5 height 16
checkbox input "true"
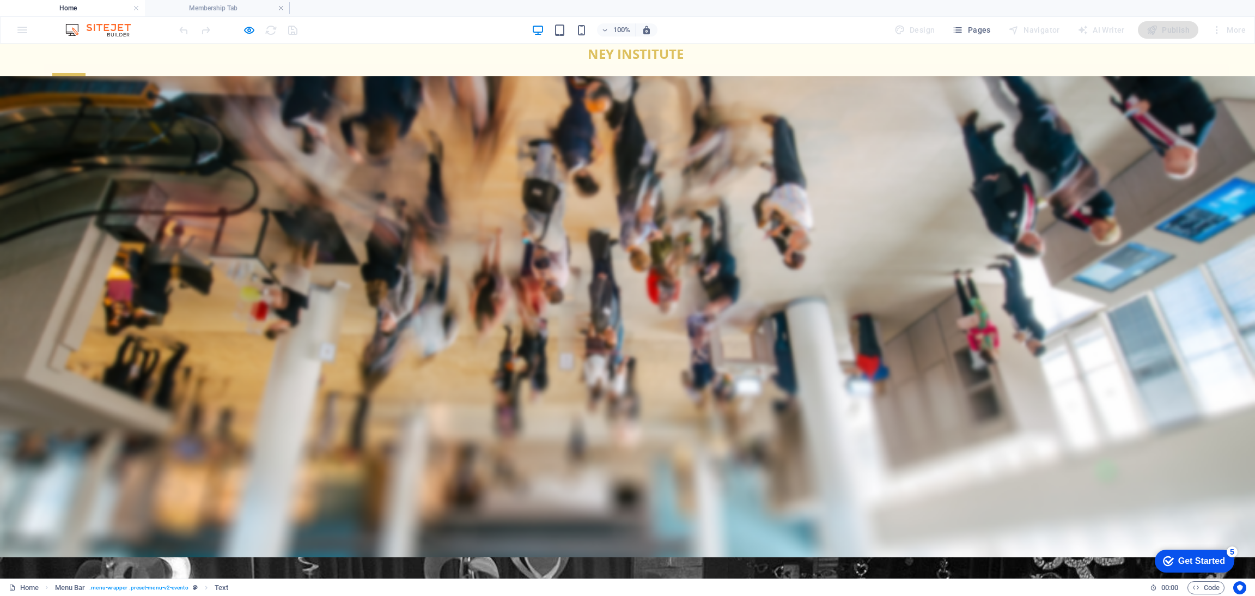
type input "DF9523"
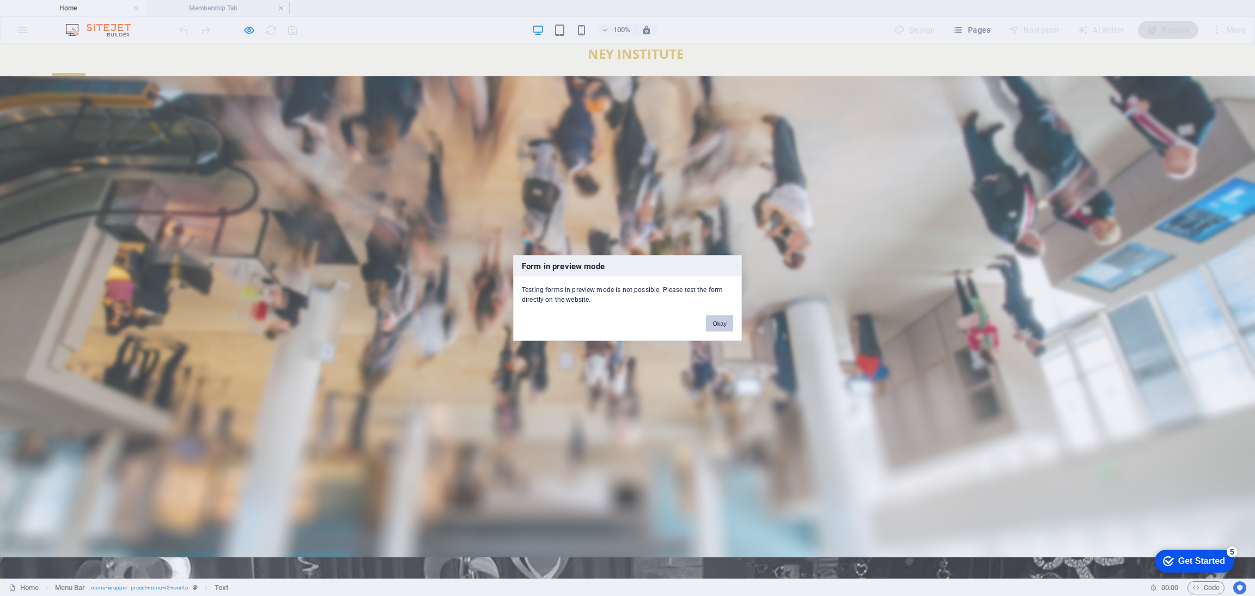
click at [707, 317] on button "Okay" at bounding box center [719, 323] width 27 height 16
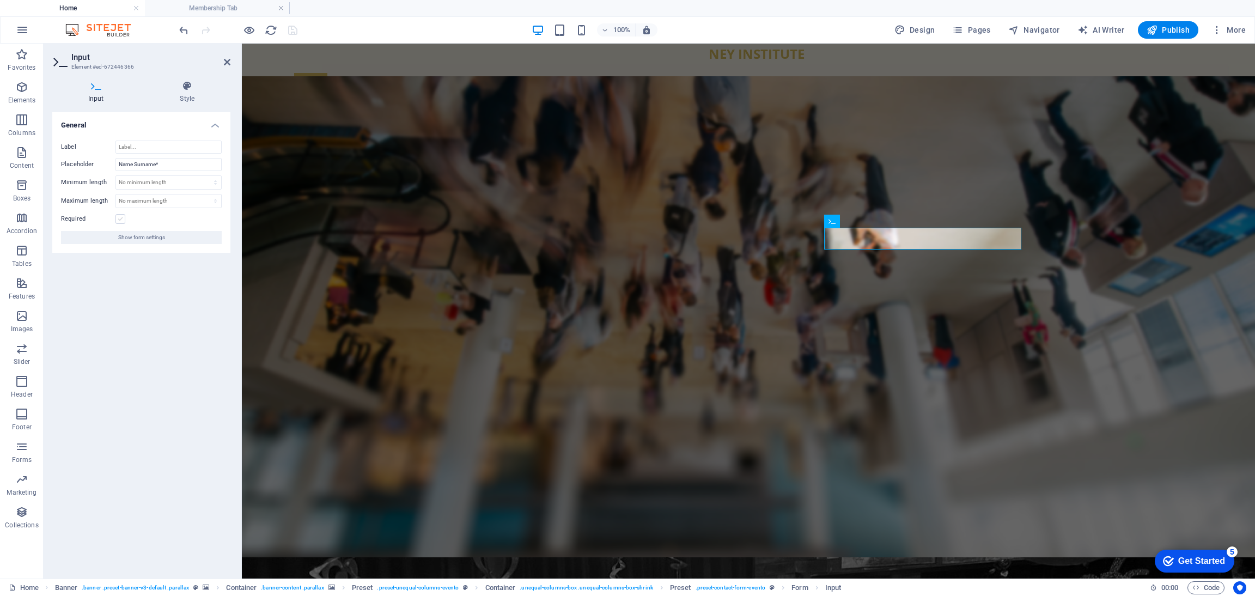
click at [123, 222] on label at bounding box center [120, 219] width 10 height 10
click at [0, 0] on input "Required" at bounding box center [0, 0] width 0 height 0
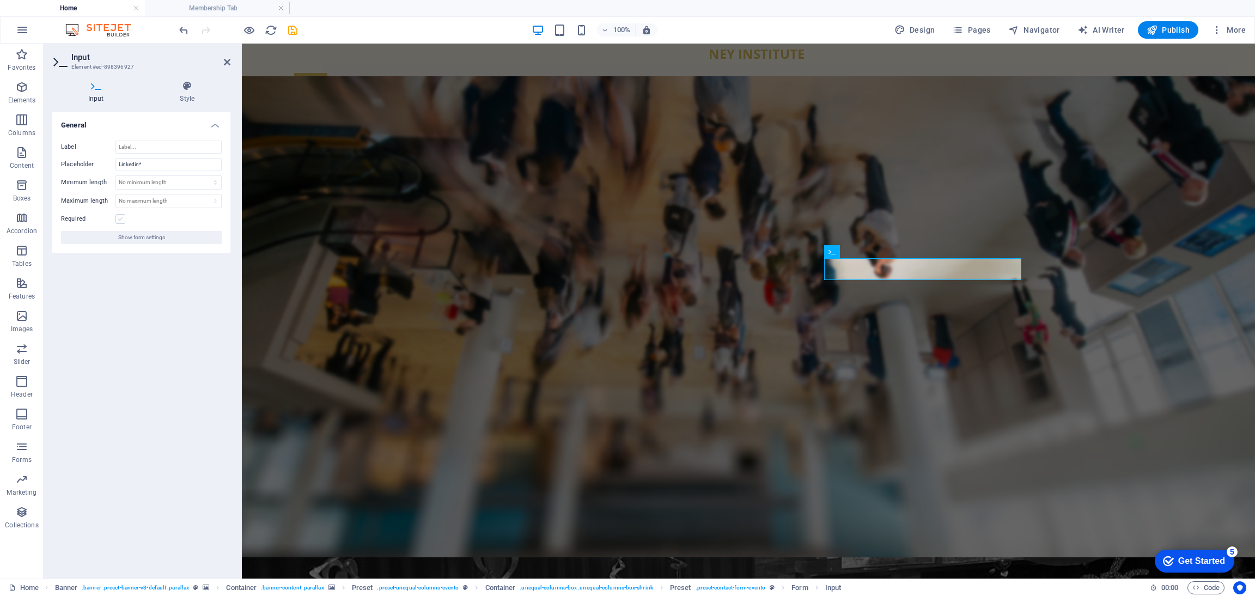
click at [118, 219] on label at bounding box center [120, 219] width 10 height 10
click at [0, 0] on input "Required" at bounding box center [0, 0] width 0 height 0
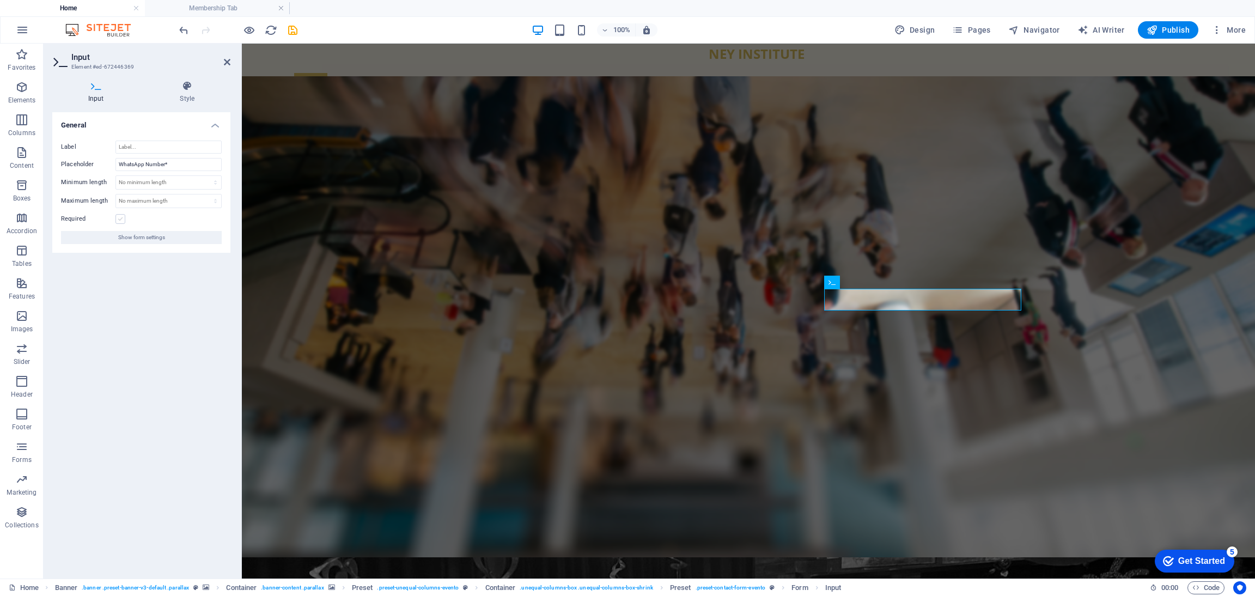
click at [123, 218] on label at bounding box center [120, 219] width 10 height 10
click at [0, 0] on input "Required" at bounding box center [0, 0] width 0 height 0
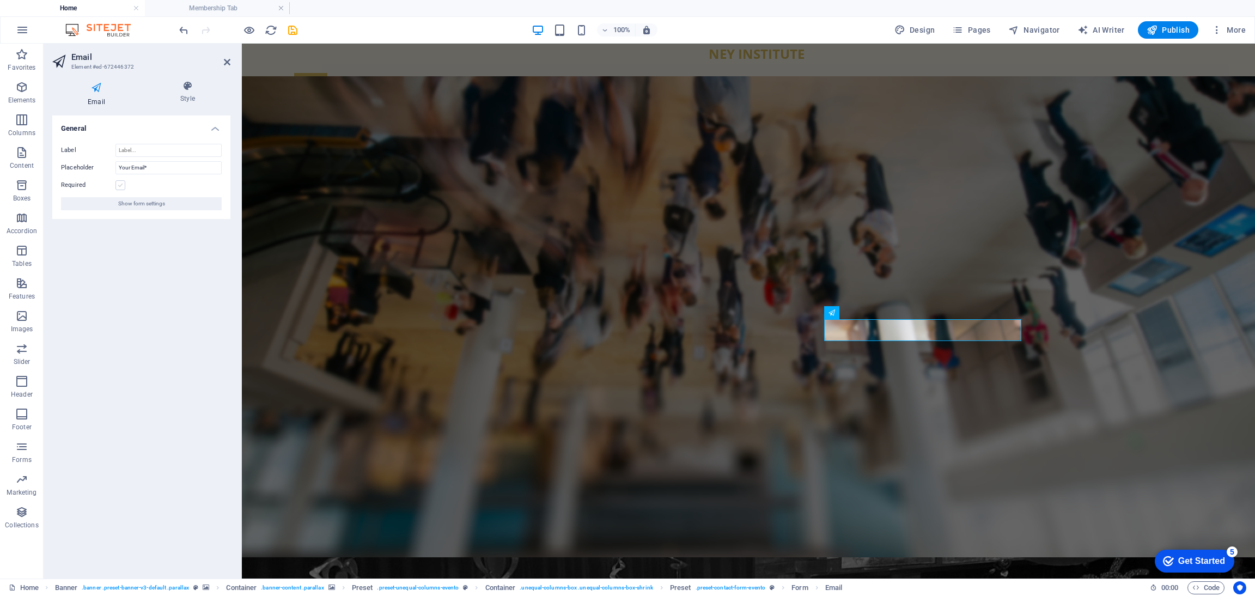
click at [122, 186] on label at bounding box center [120, 185] width 10 height 10
click at [0, 0] on input "Required" at bounding box center [0, 0] width 0 height 0
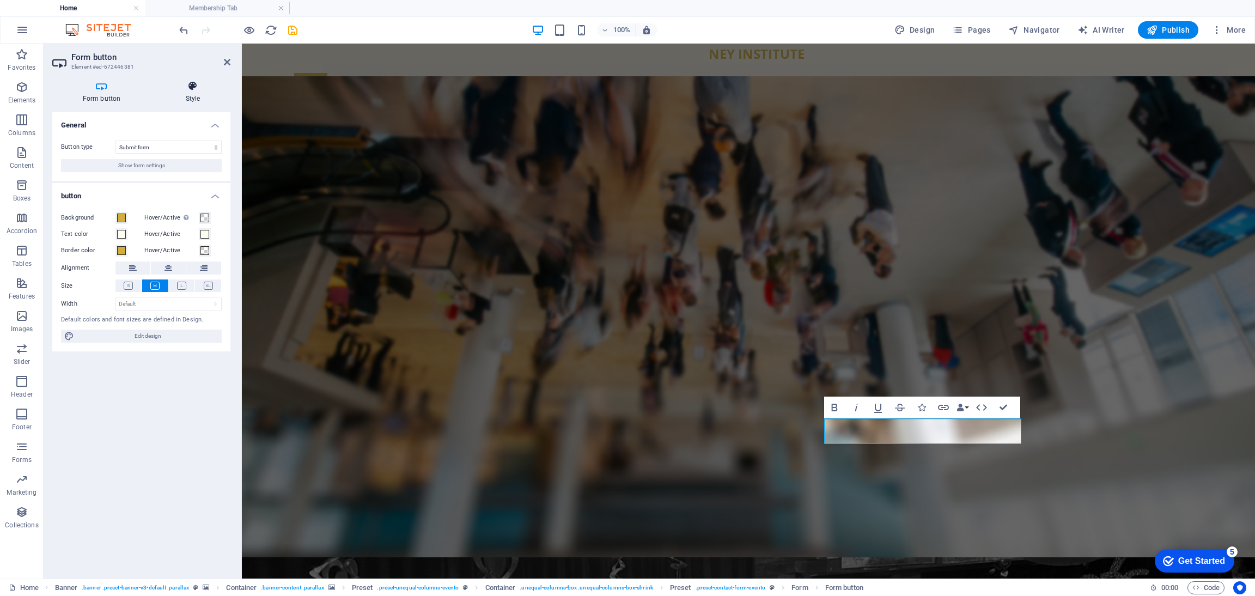
click at [197, 96] on h4 "Style" at bounding box center [192, 92] width 75 height 23
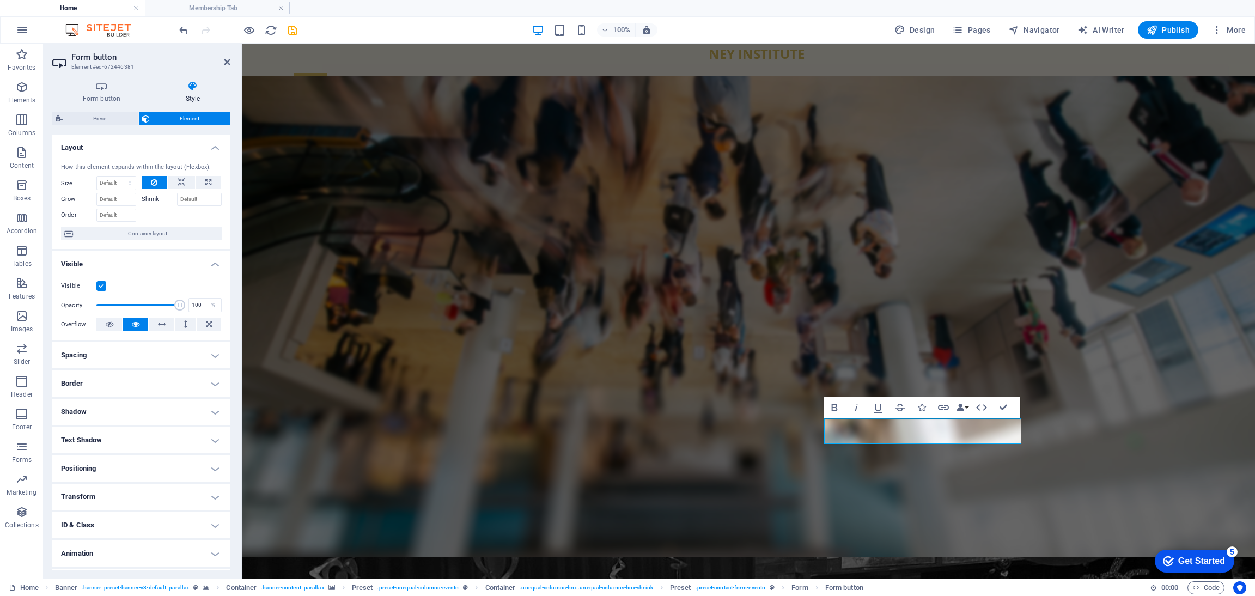
click at [157, 75] on div "Form button Style General Button type Submit form Reset form No action Show for…" at bounding box center [141, 325] width 195 height 506
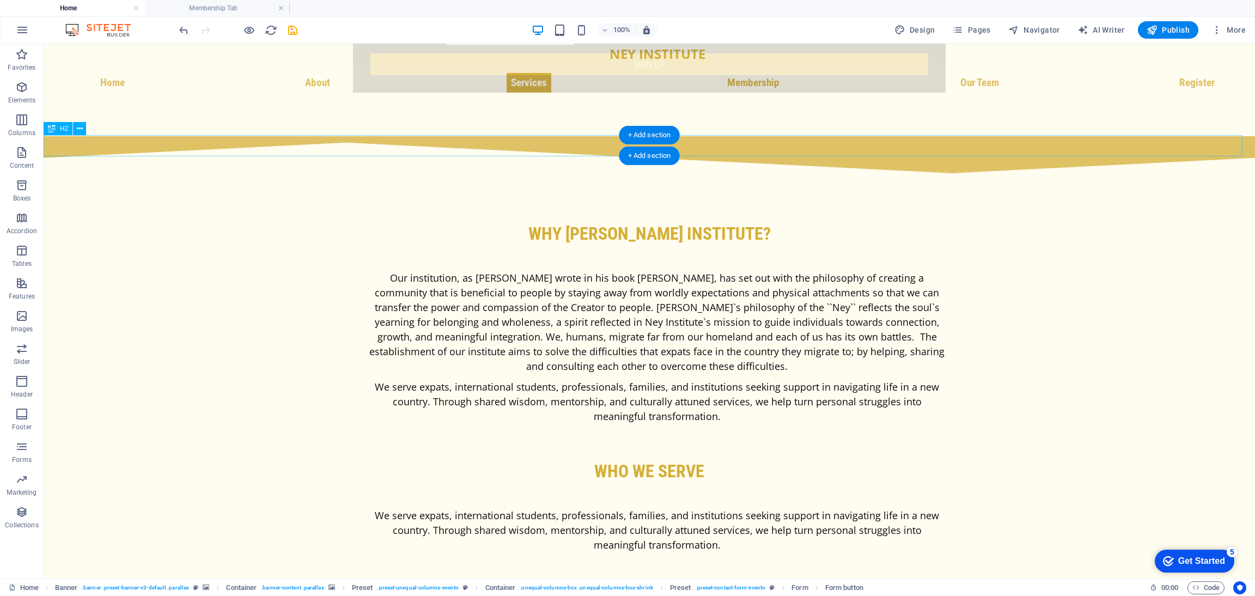
scroll to position [1411, 0]
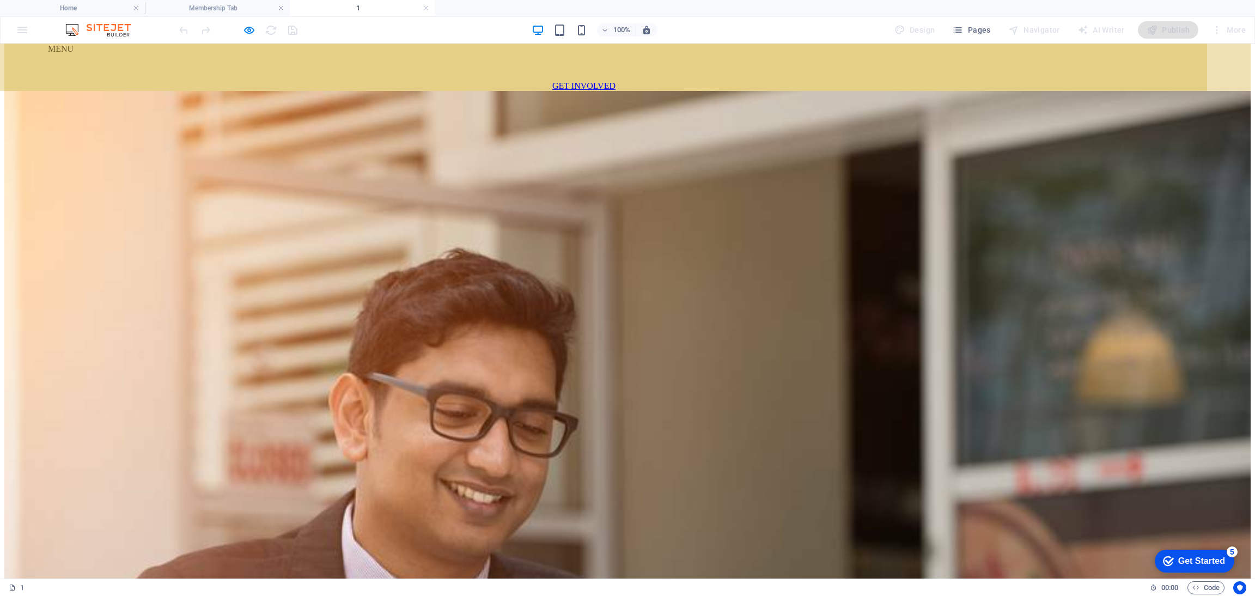
scroll to position [104, 0]
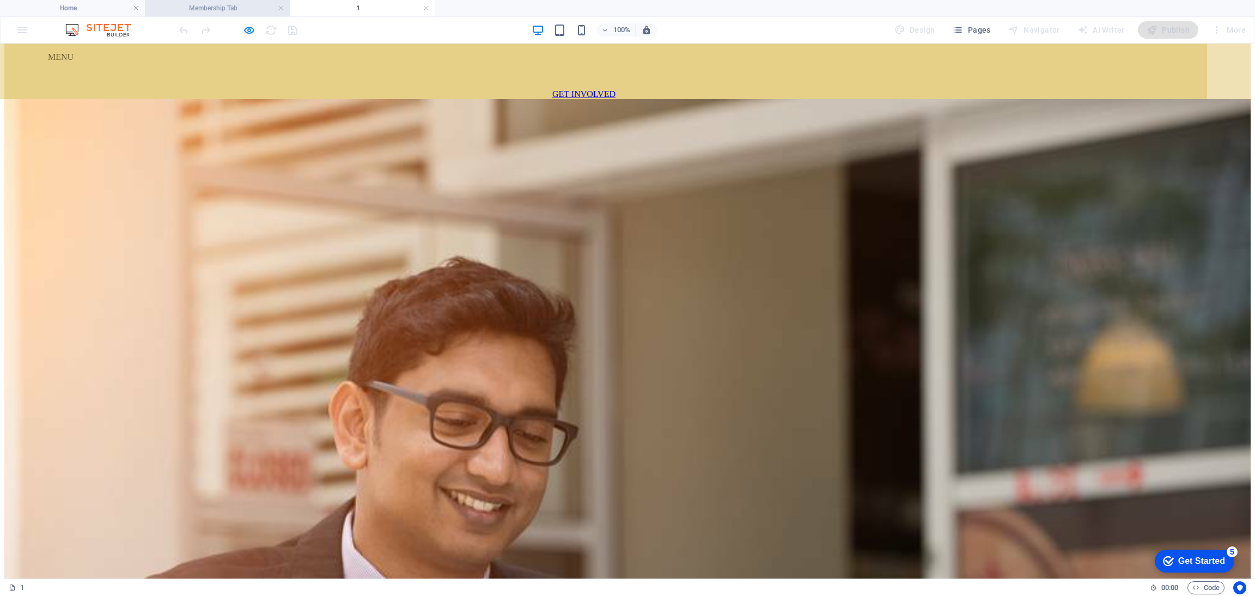
click at [233, 10] on h4 "Membership Tab" at bounding box center [217, 8] width 145 height 12
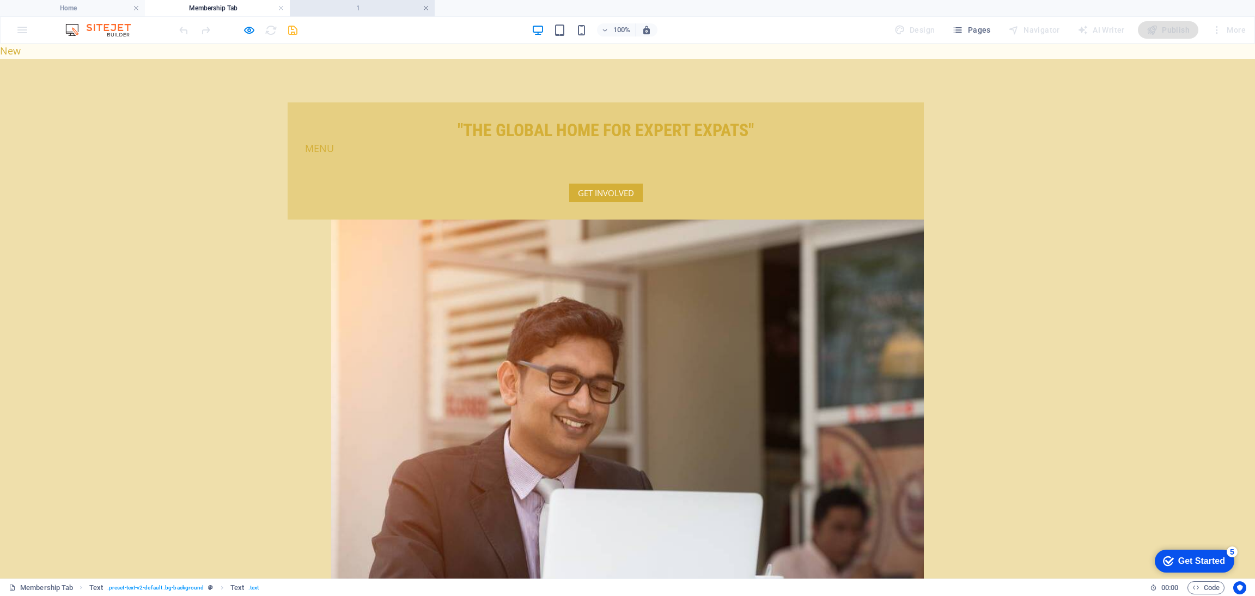
scroll to position [0, 0]
click at [426, 6] on link at bounding box center [426, 8] width 7 height 10
click at [99, 2] on h4 "Home" at bounding box center [72, 8] width 145 height 12
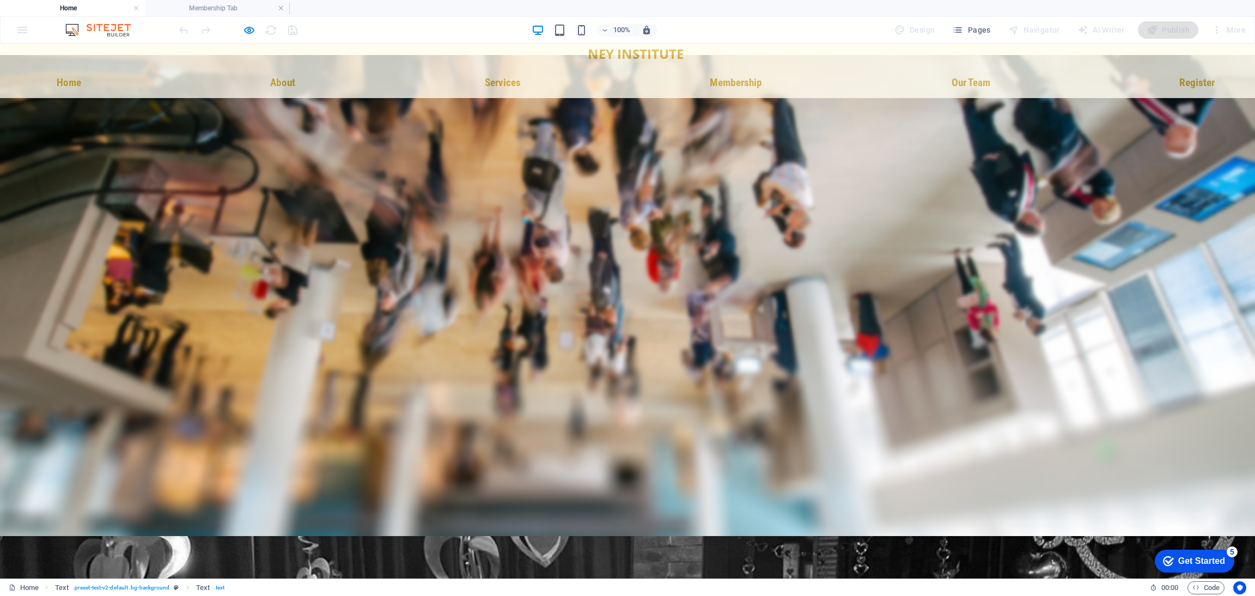
scroll to position [42, 0]
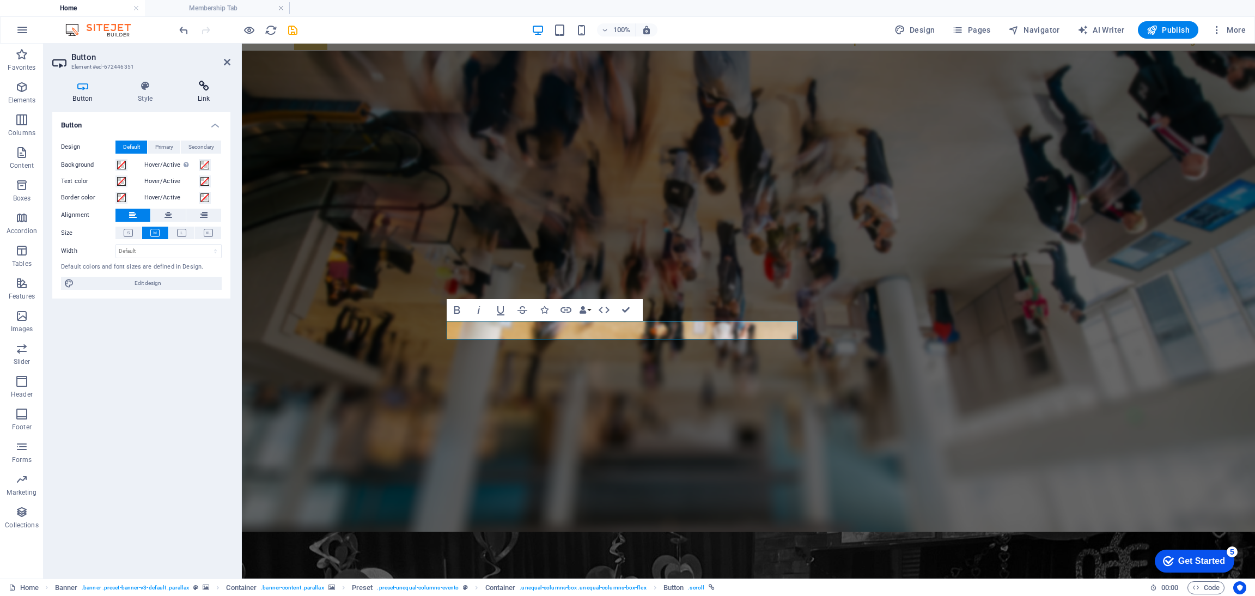
click at [201, 99] on h4 "Link" at bounding box center [203, 92] width 53 height 23
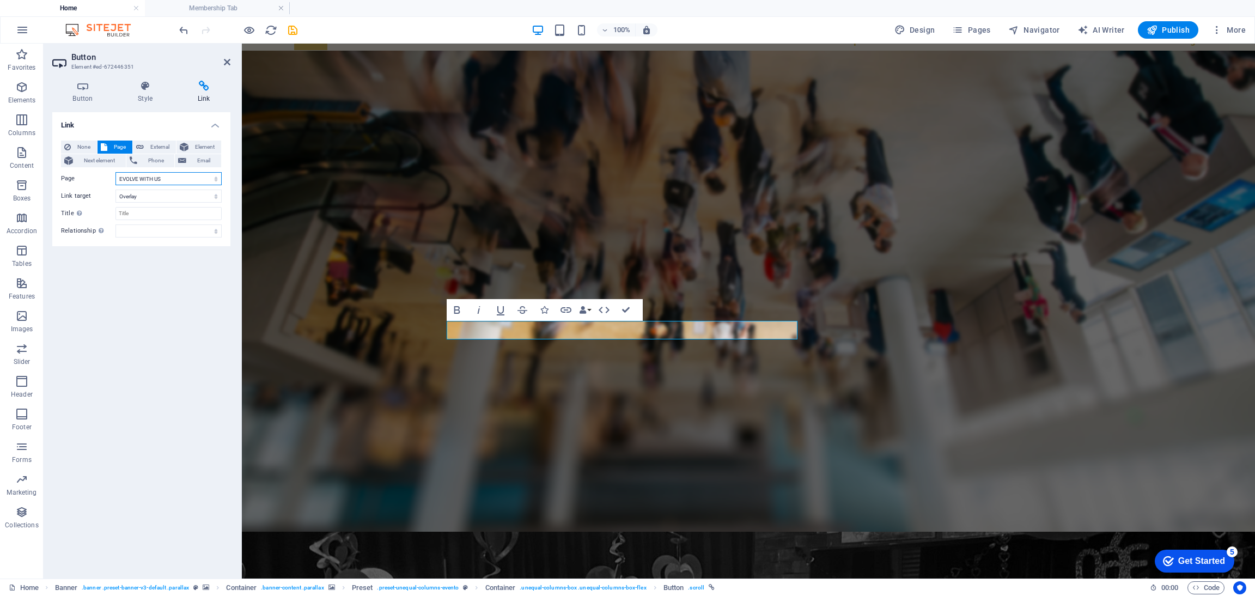
click at [148, 180] on select "Home nisantası servises Networking 1 Membership Tab oriemtation NETWORKING RELO…" at bounding box center [168, 178] width 106 height 13
select select "5"
click at [115, 172] on select "Home nisantası servises Networking 1 Membership Tab oriemtation NETWORKING RELO…" at bounding box center [168, 178] width 106 height 13
click at [141, 200] on select "New tab Same tab Overlay" at bounding box center [168, 195] width 106 height 13
select select
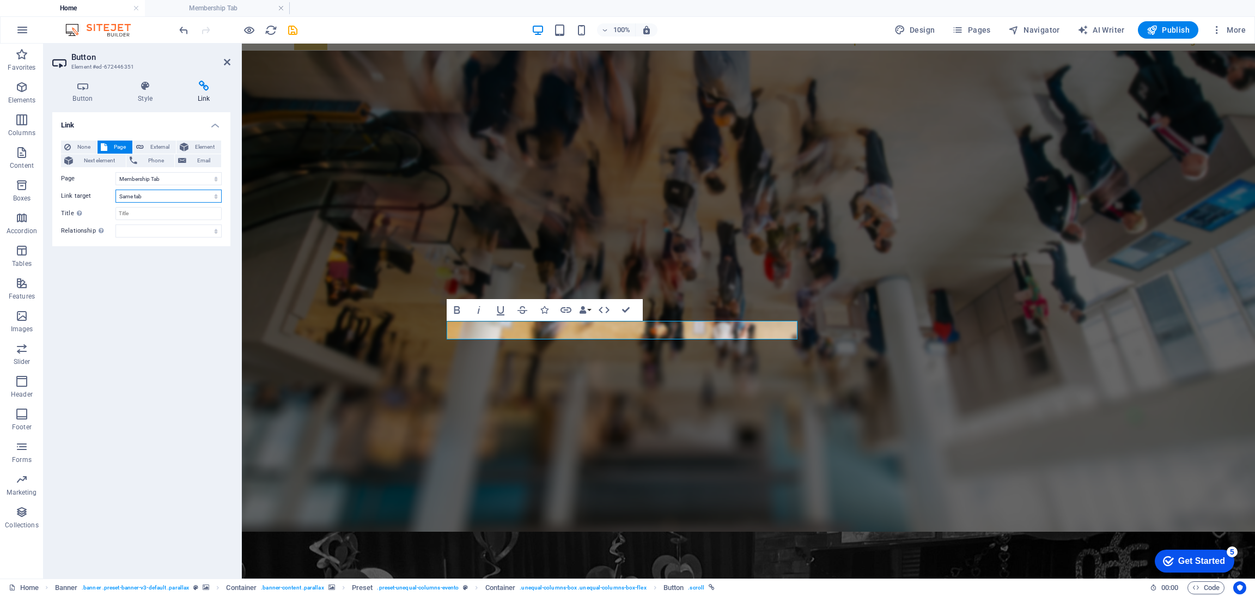
click at [115, 189] on select "New tab Same tab Overlay" at bounding box center [168, 195] width 106 height 13
click at [293, 31] on icon "save" at bounding box center [292, 30] width 13 height 13
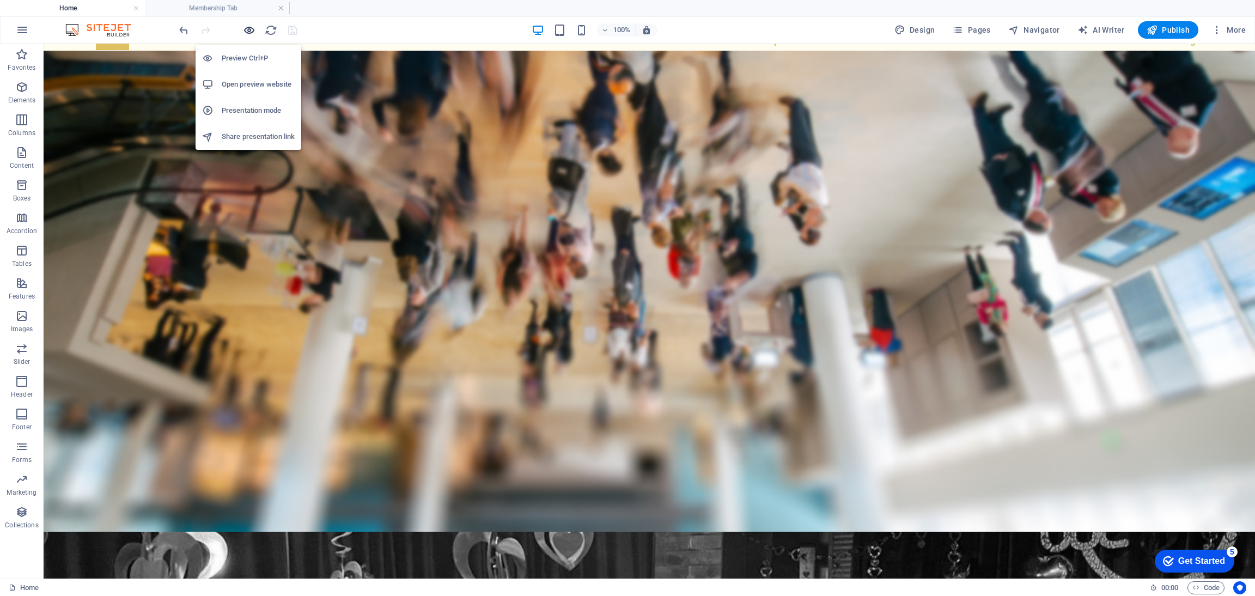
click at [250, 29] on icon "button" at bounding box center [249, 30] width 13 height 13
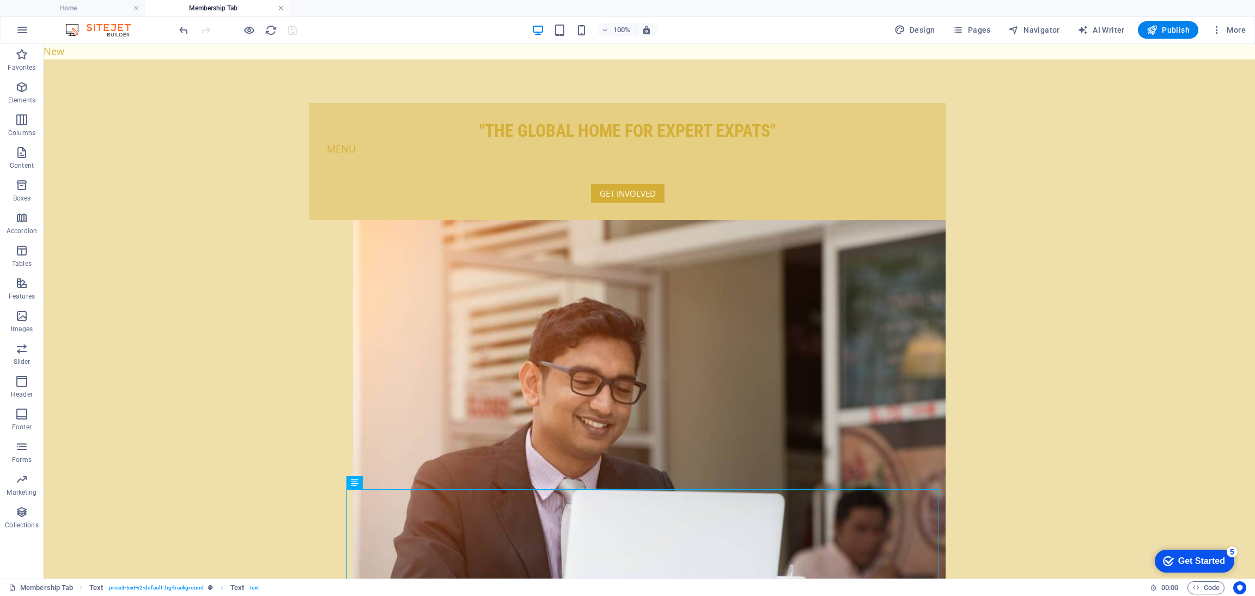
click at [280, 7] on link at bounding box center [281, 8] width 7 height 10
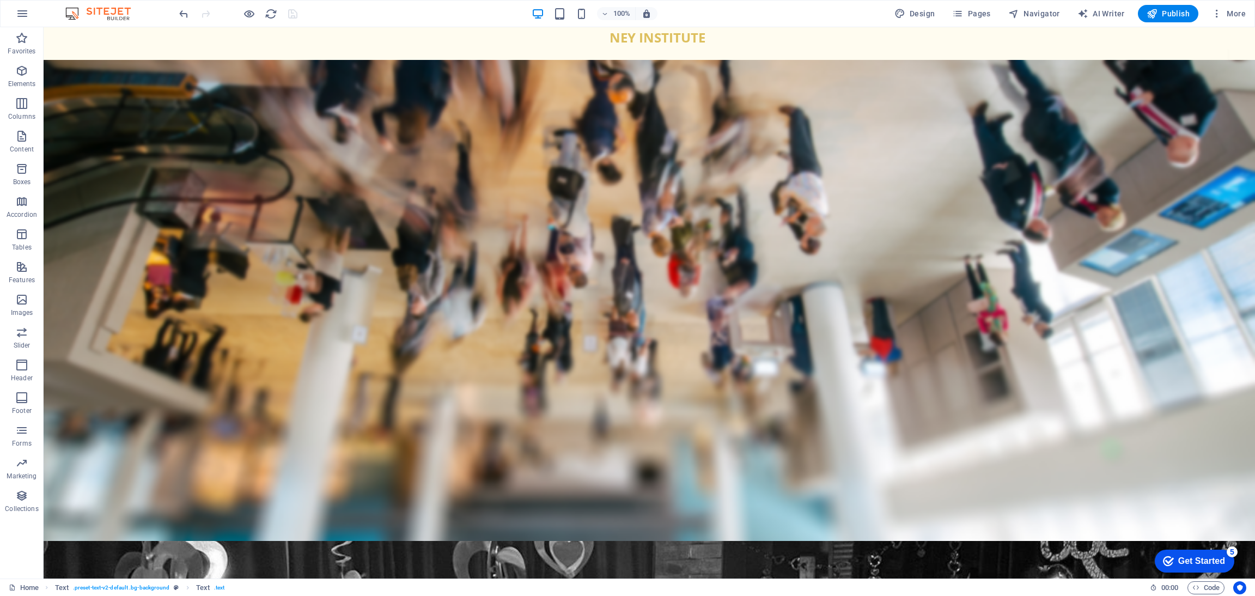
scroll to position [42, 0]
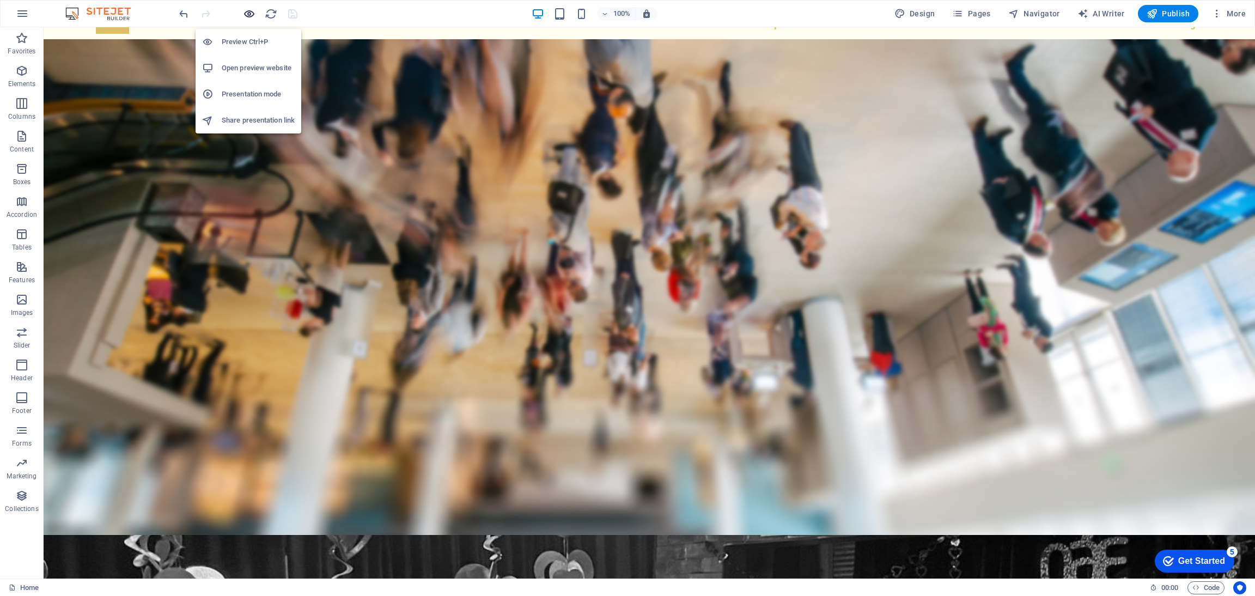
click at [249, 14] on icon "button" at bounding box center [249, 14] width 13 height 13
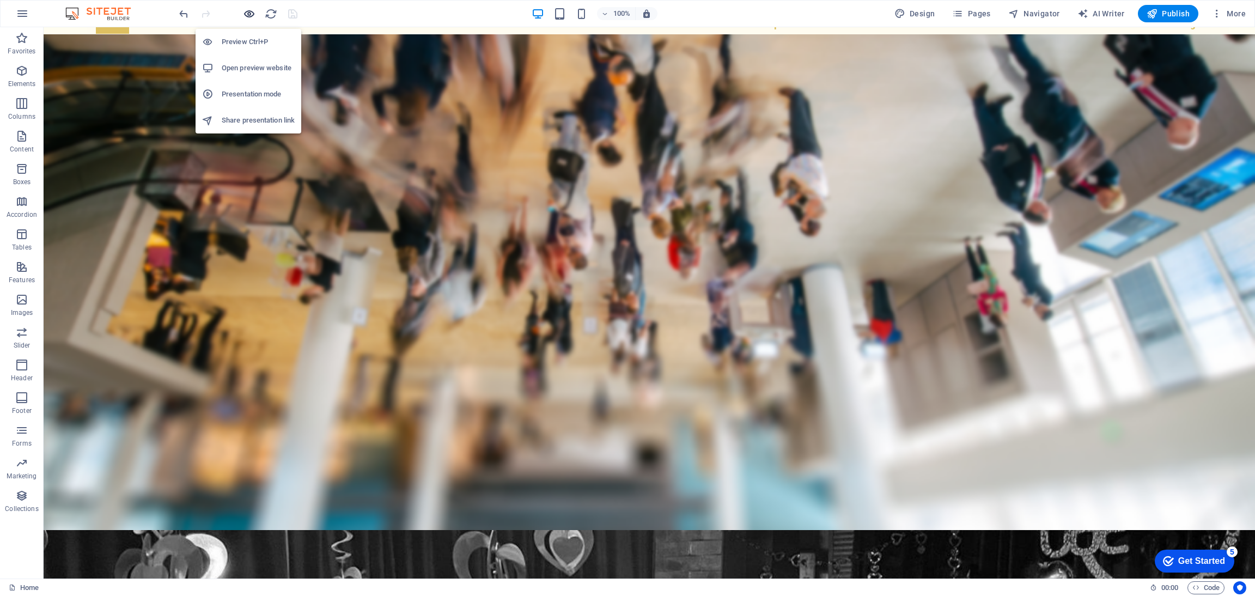
click at [249, 14] on icon "button" at bounding box center [249, 14] width 13 height 13
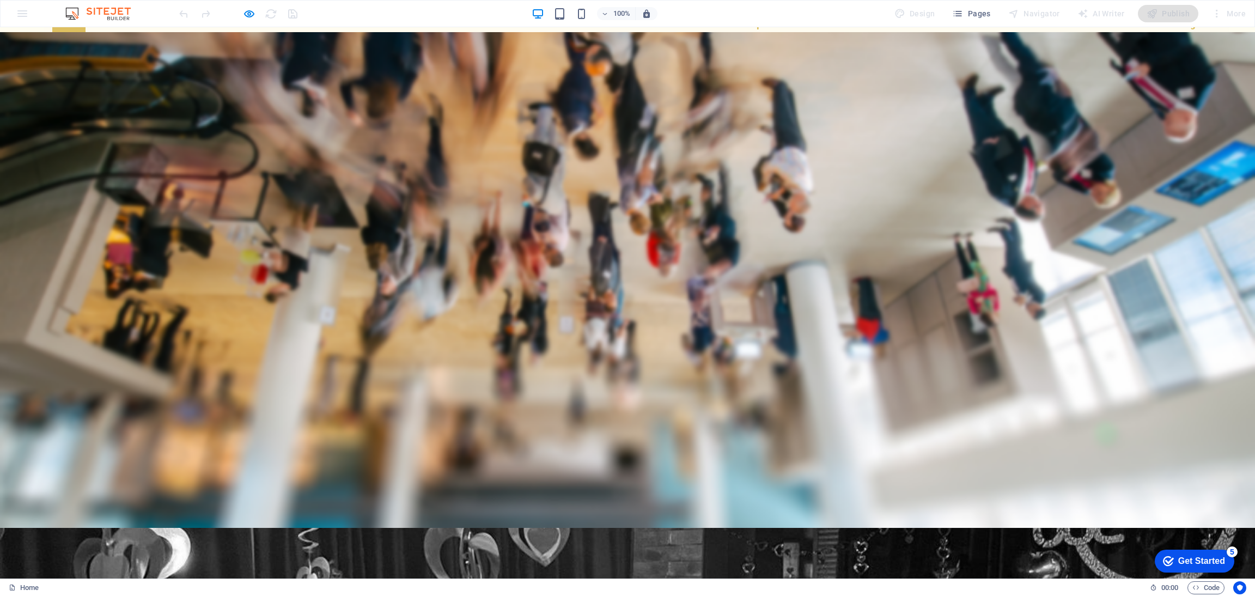
scroll to position [0, 0]
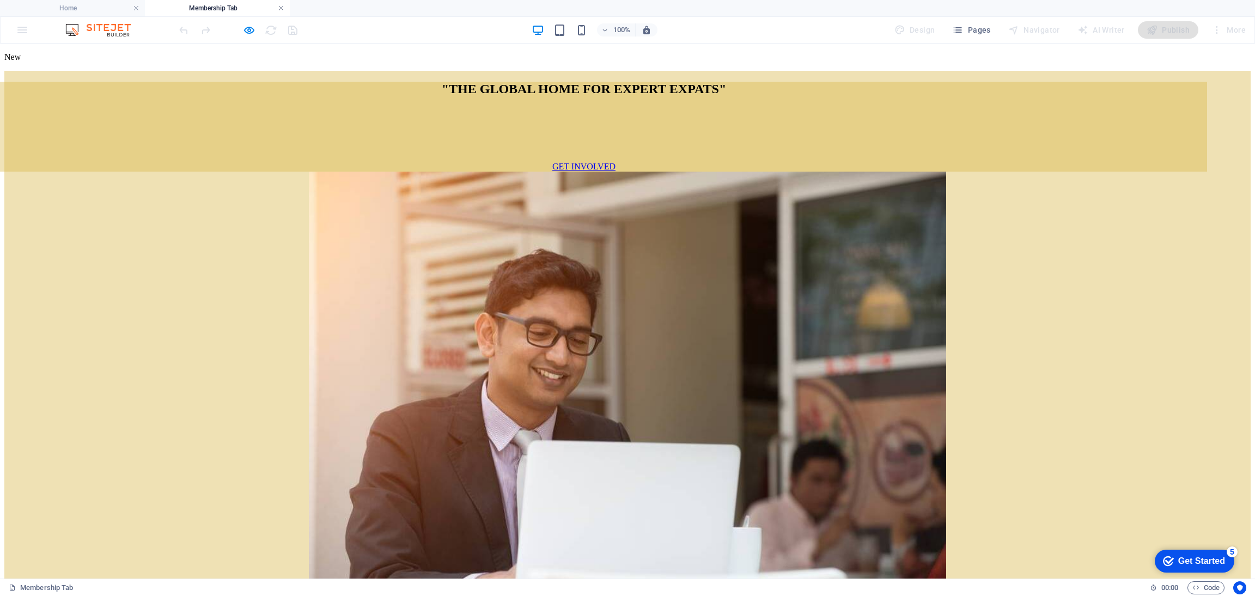
click at [280, 9] on link at bounding box center [281, 8] width 7 height 10
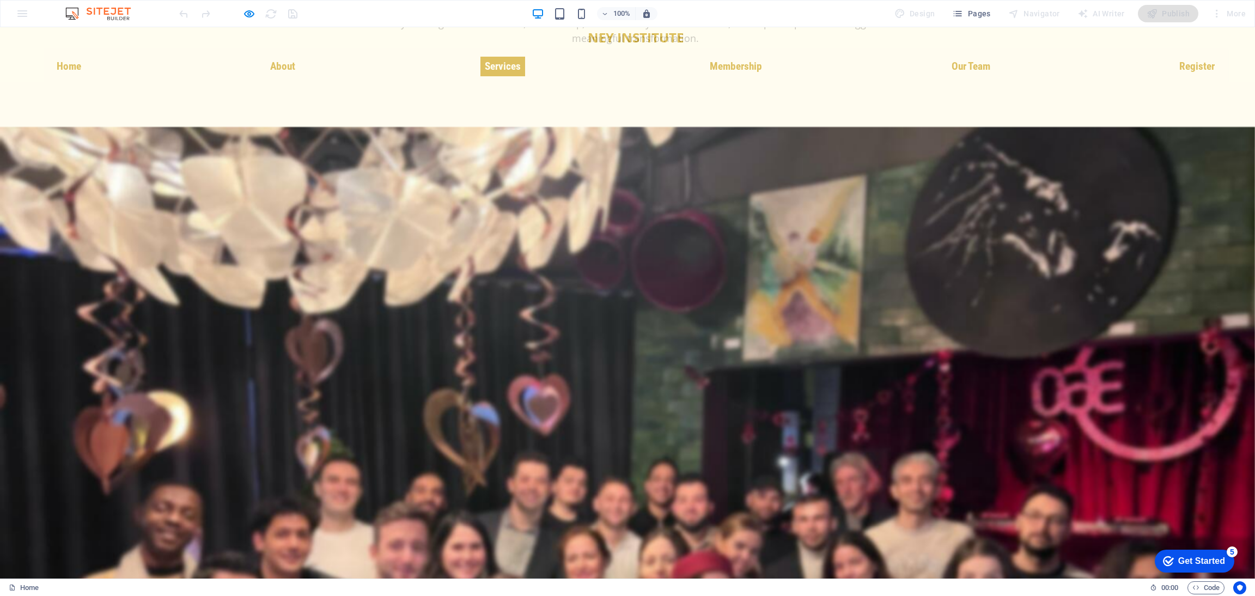
scroll to position [1891, 0]
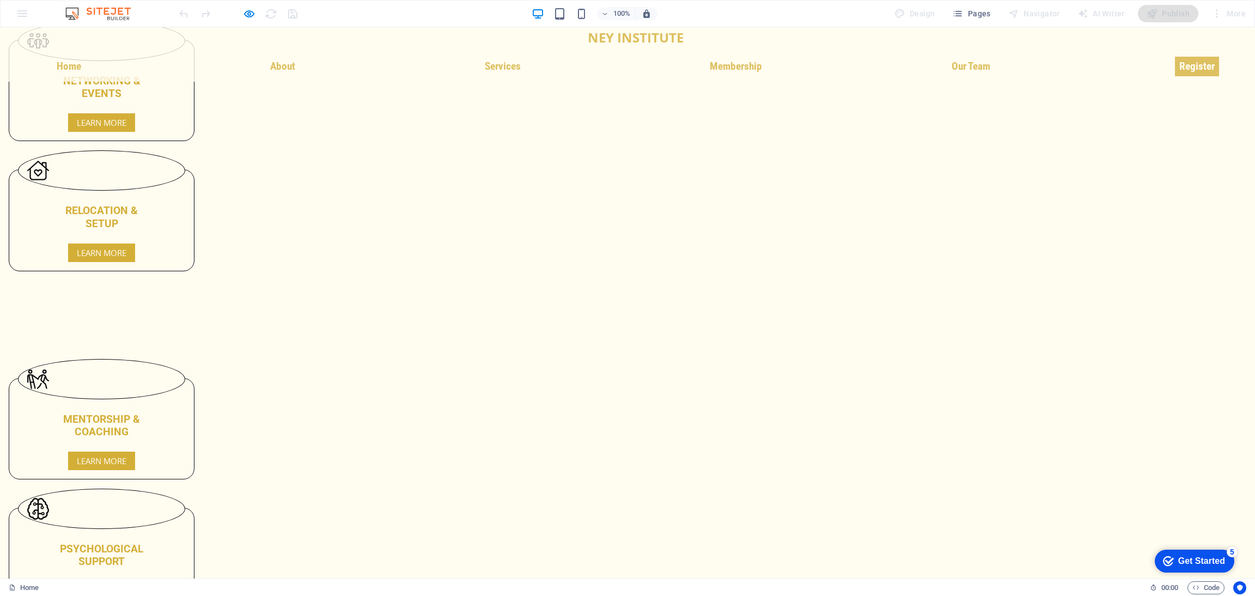
scroll to position [3079, 0]
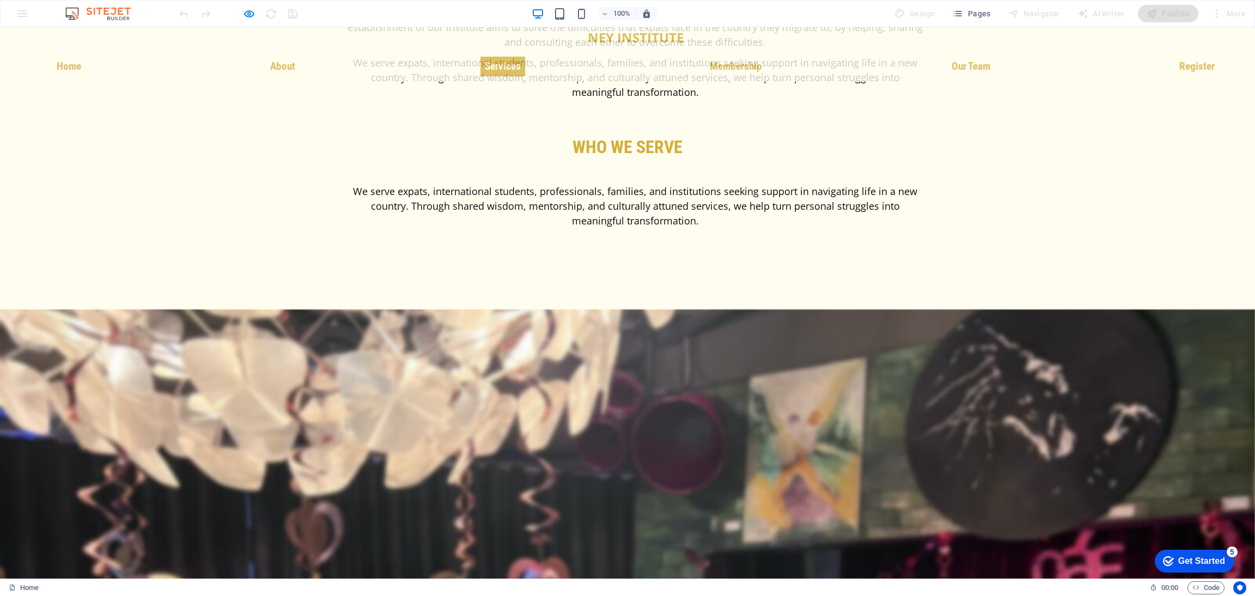
scroll to position [1733, 0]
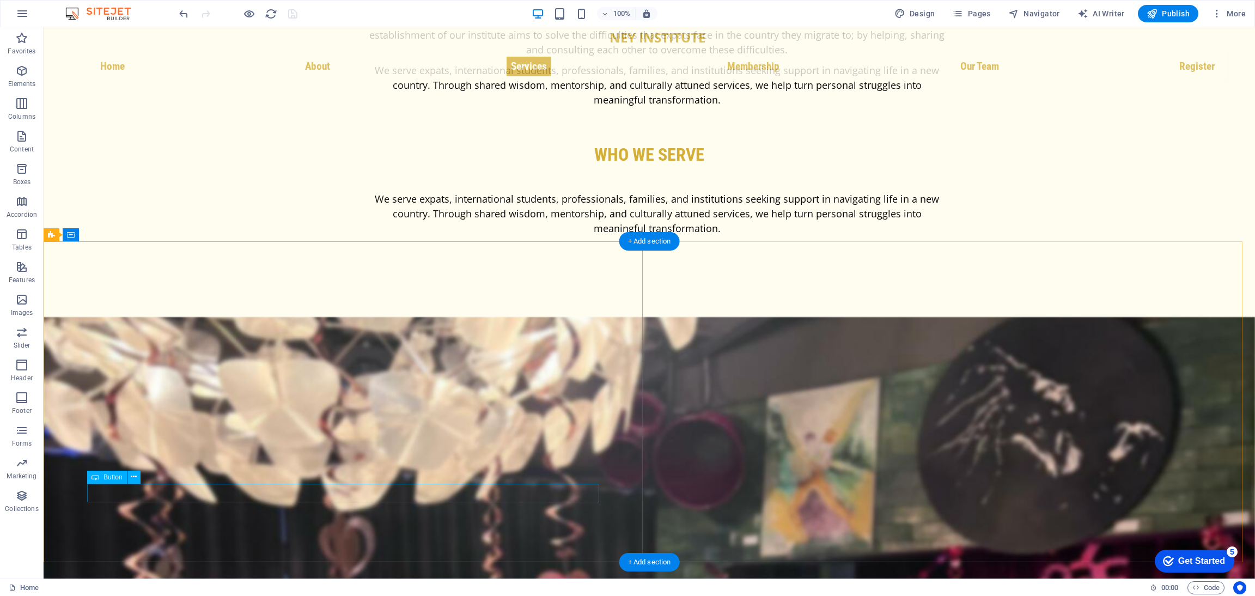
scroll to position [1727, 0]
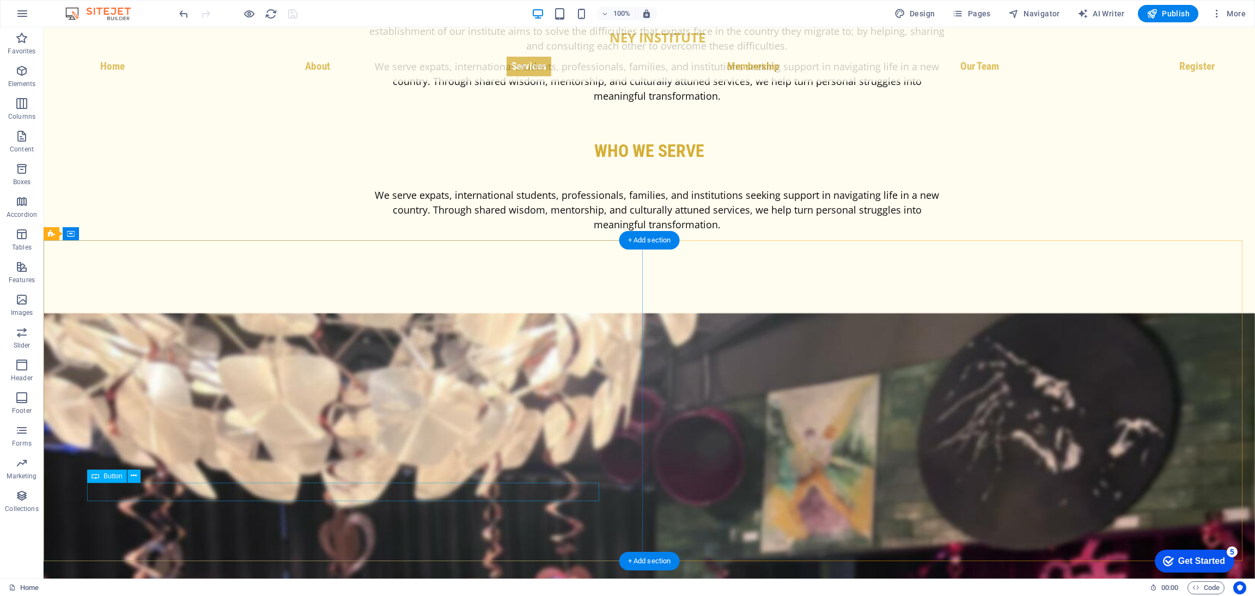
select select
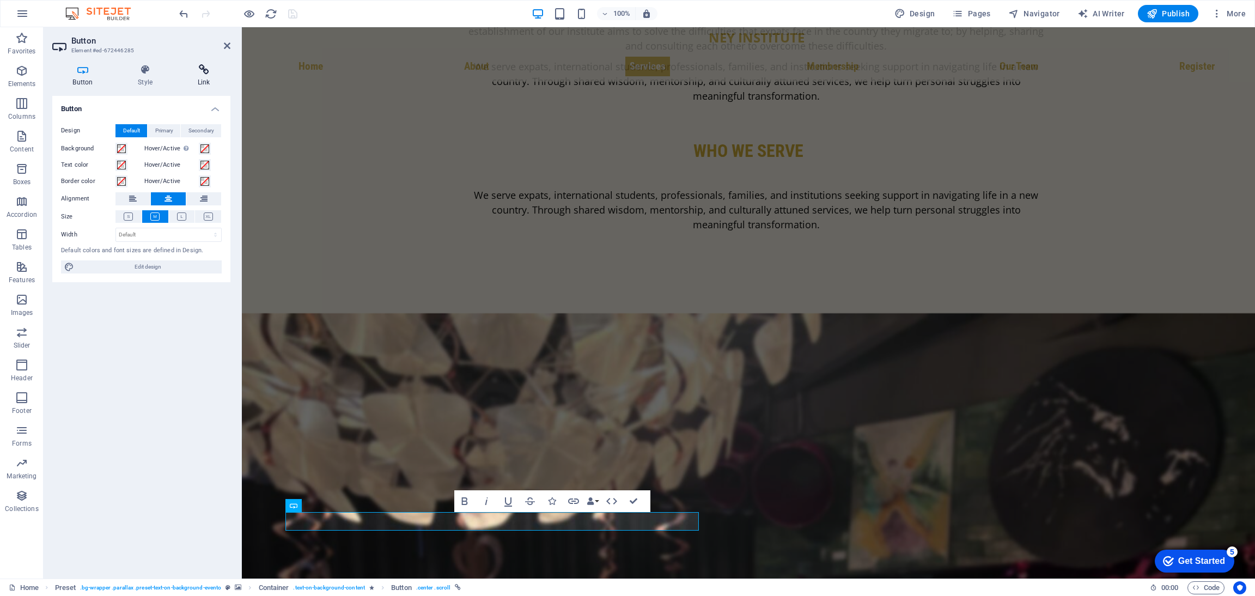
click at [205, 73] on icon at bounding box center [203, 69] width 53 height 11
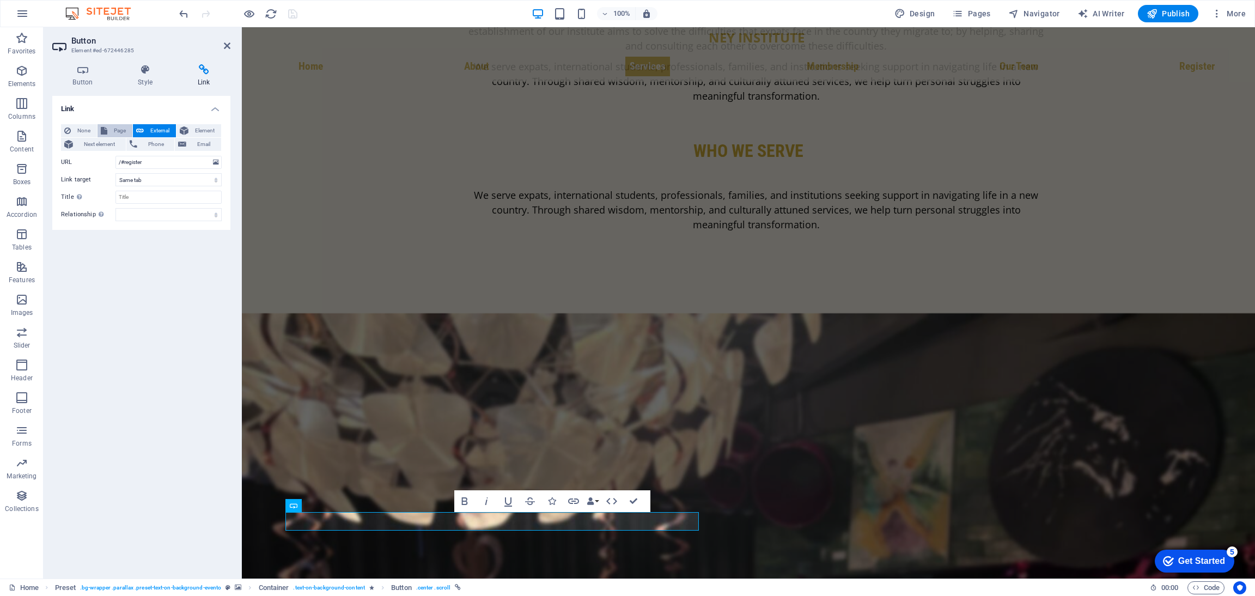
click at [122, 126] on span "Page" at bounding box center [120, 130] width 19 height 13
click at [151, 161] on select "Home nisantası servises Networking 1 Membership Tab oriemtation NETWORKING RELO…" at bounding box center [168, 162] width 106 height 13
select select "5"
click at [115, 156] on select "Home nisantası servises Networking 1 Membership Tab oriemtation NETWORKING RELO…" at bounding box center [168, 162] width 106 height 13
click at [161, 181] on select "New tab Same tab Overlay" at bounding box center [168, 179] width 106 height 13
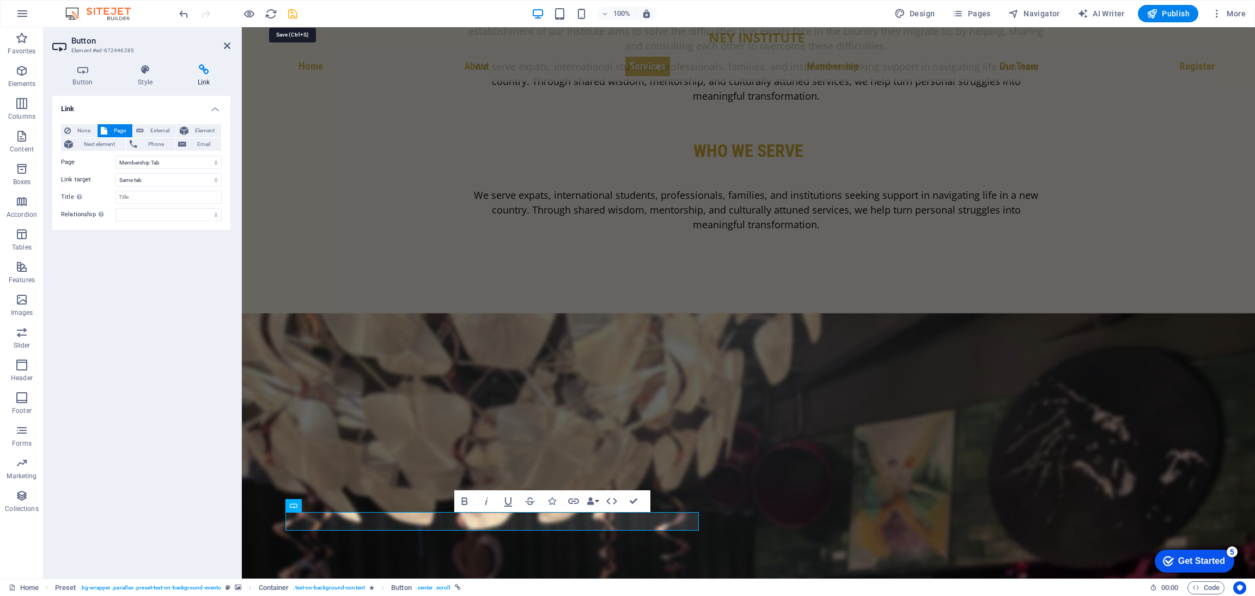
click at [291, 13] on icon "save" at bounding box center [292, 14] width 13 height 13
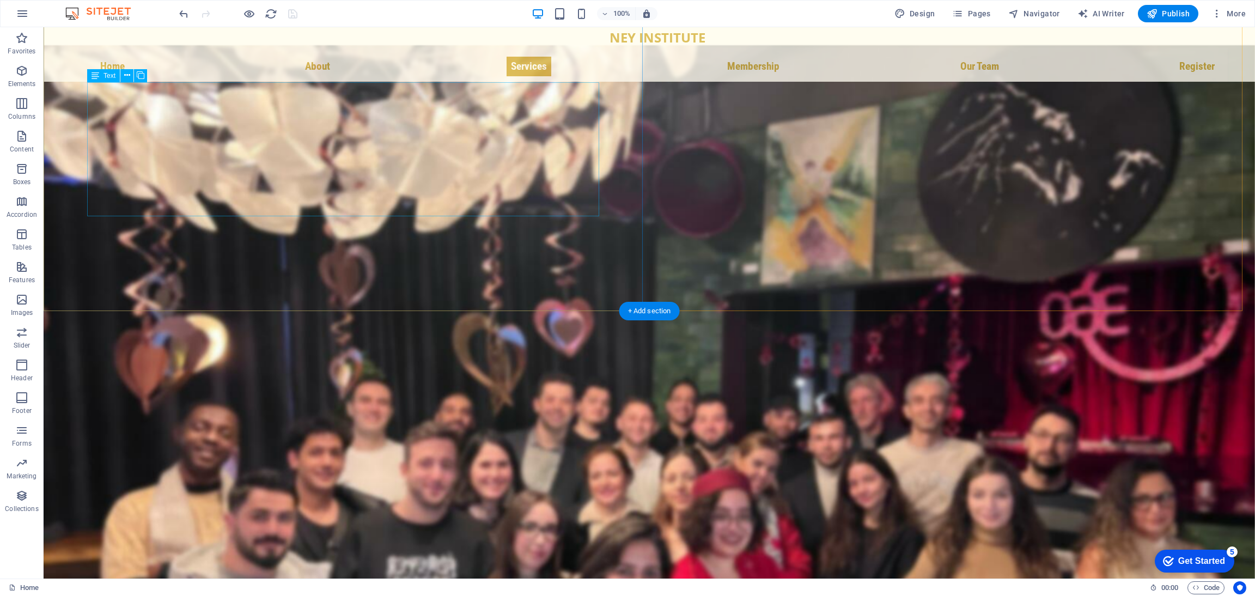
scroll to position [2005, 0]
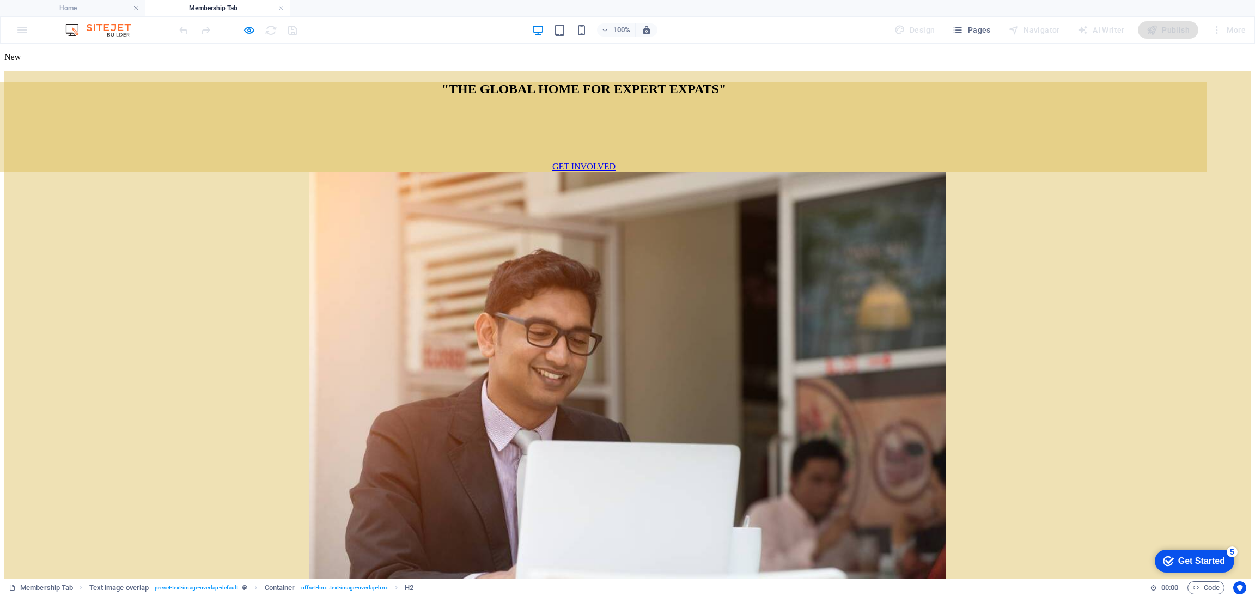
scroll to position [0, 0]
click at [280, 9] on link at bounding box center [281, 8] width 7 height 10
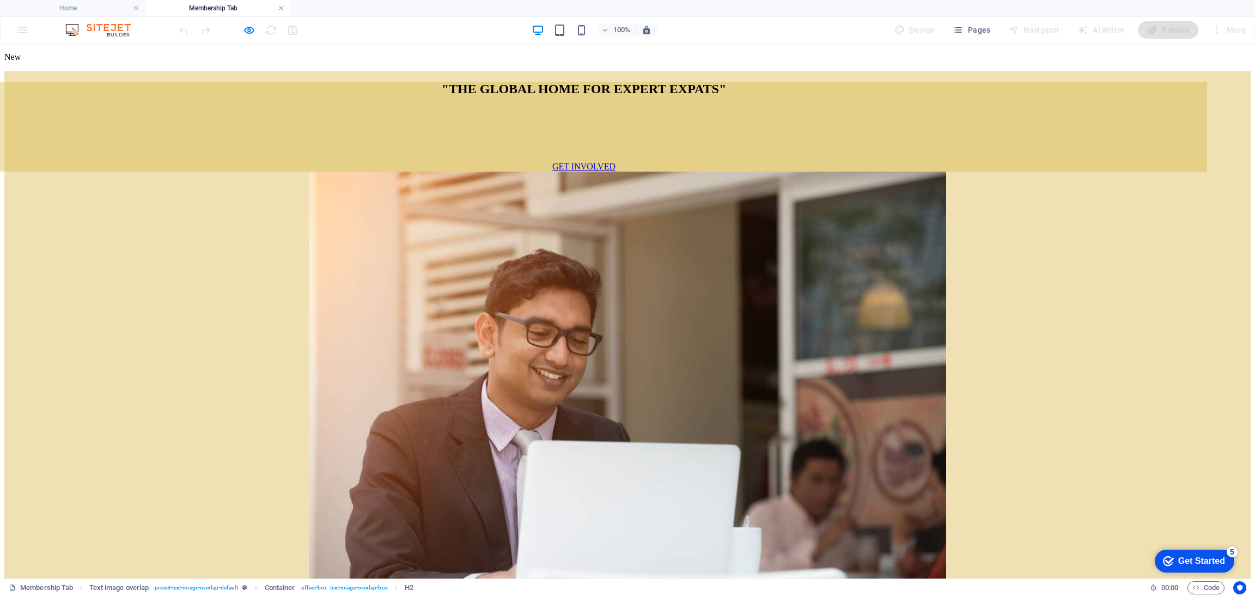
click at [279, 9] on link at bounding box center [281, 8] width 7 height 10
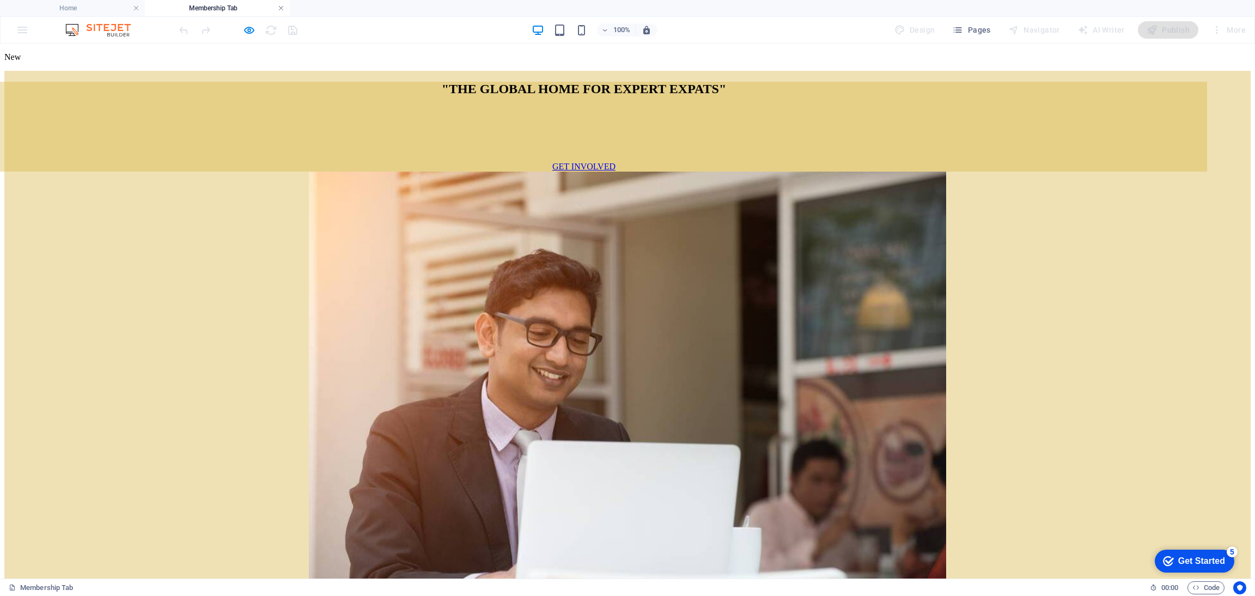
click at [282, 8] on link at bounding box center [281, 8] width 7 height 10
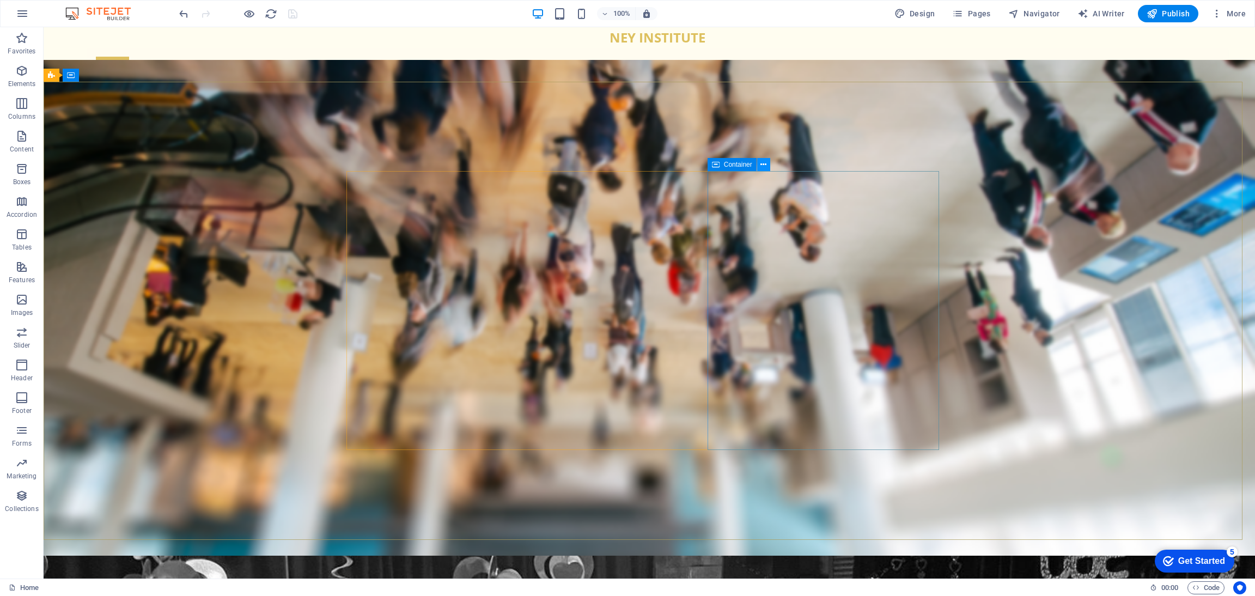
click at [762, 166] on icon at bounding box center [763, 164] width 6 height 11
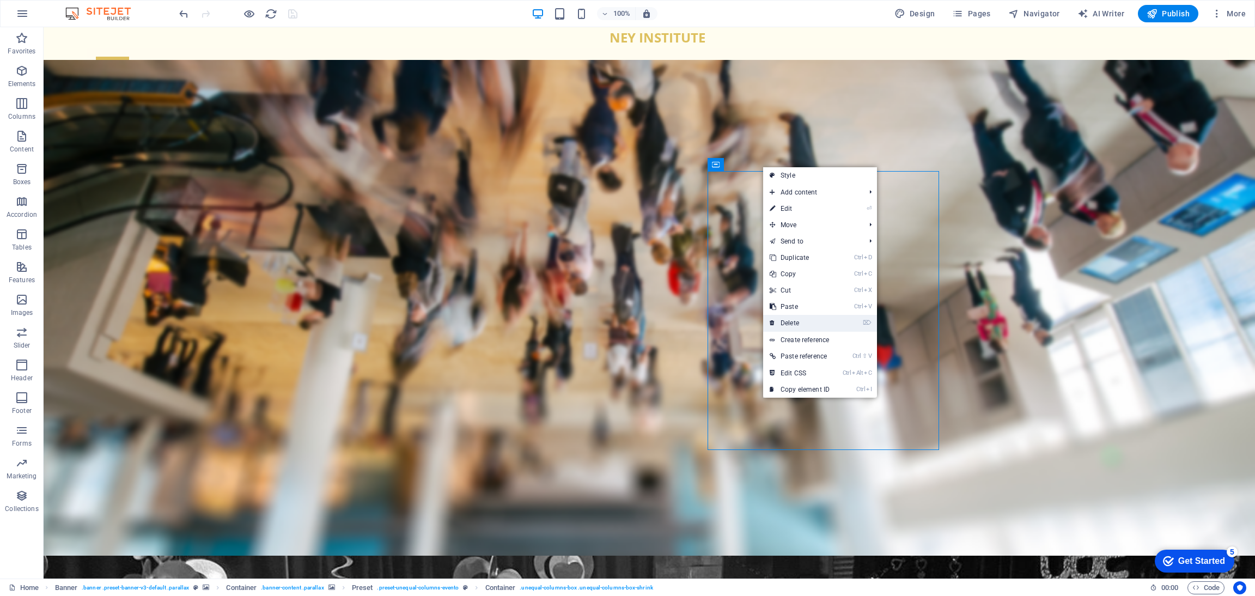
click at [795, 320] on link "⌦ Delete" at bounding box center [799, 323] width 73 height 16
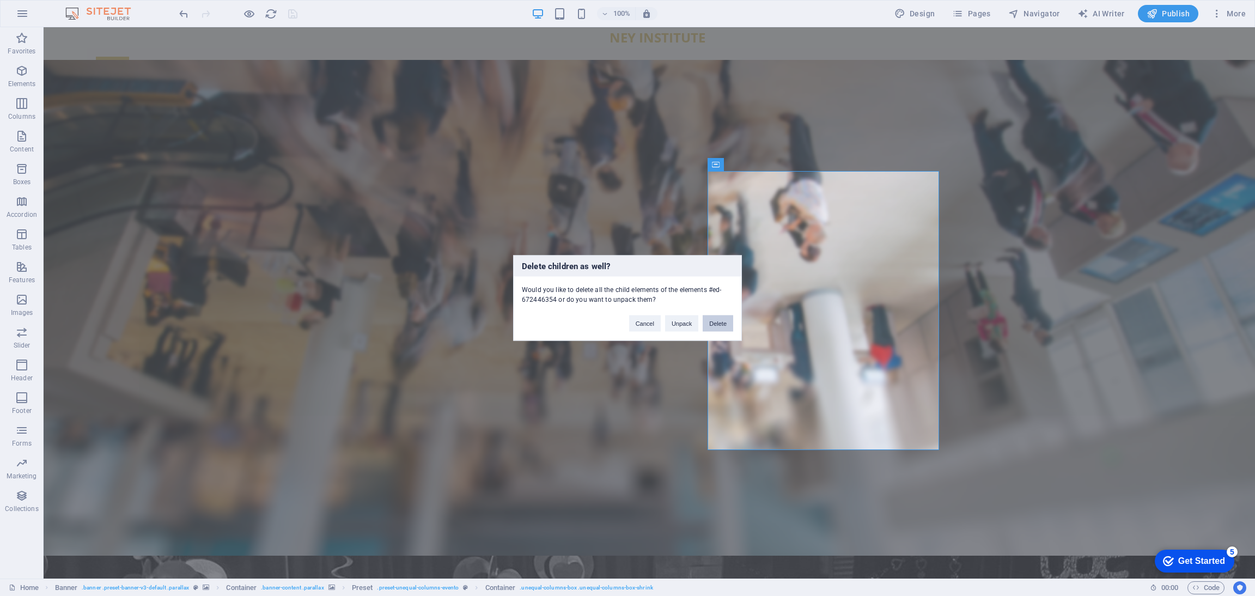
click at [720, 321] on button "Delete" at bounding box center [717, 323] width 30 height 16
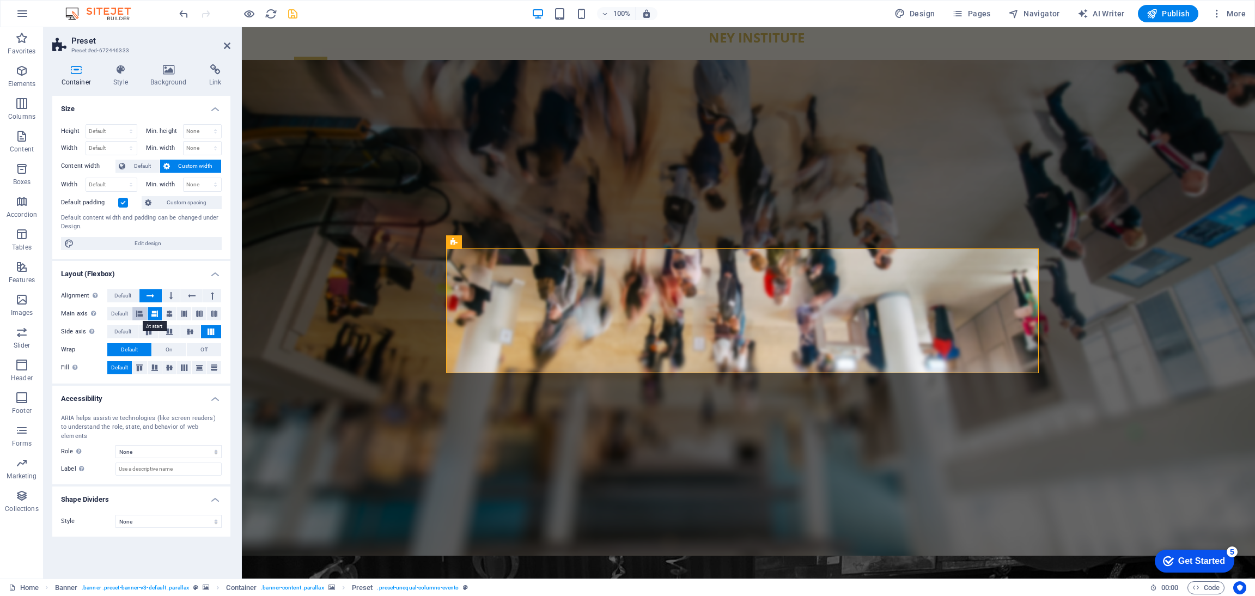
click at [138, 317] on icon at bounding box center [139, 313] width 7 height 13
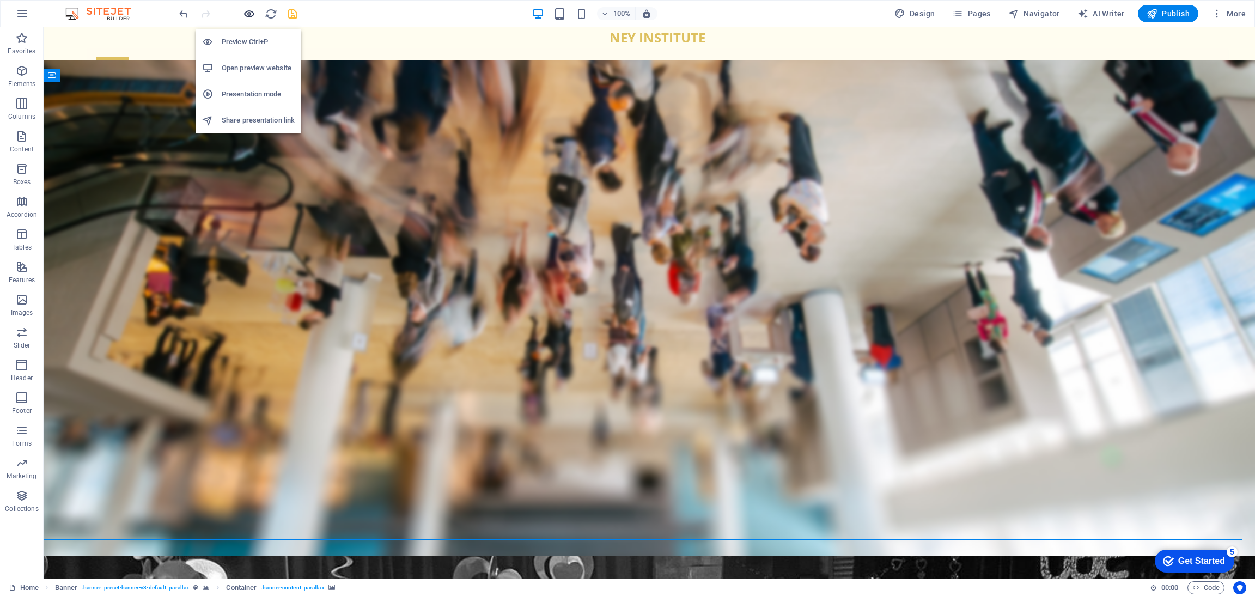
click at [246, 14] on icon "button" at bounding box center [249, 14] width 13 height 13
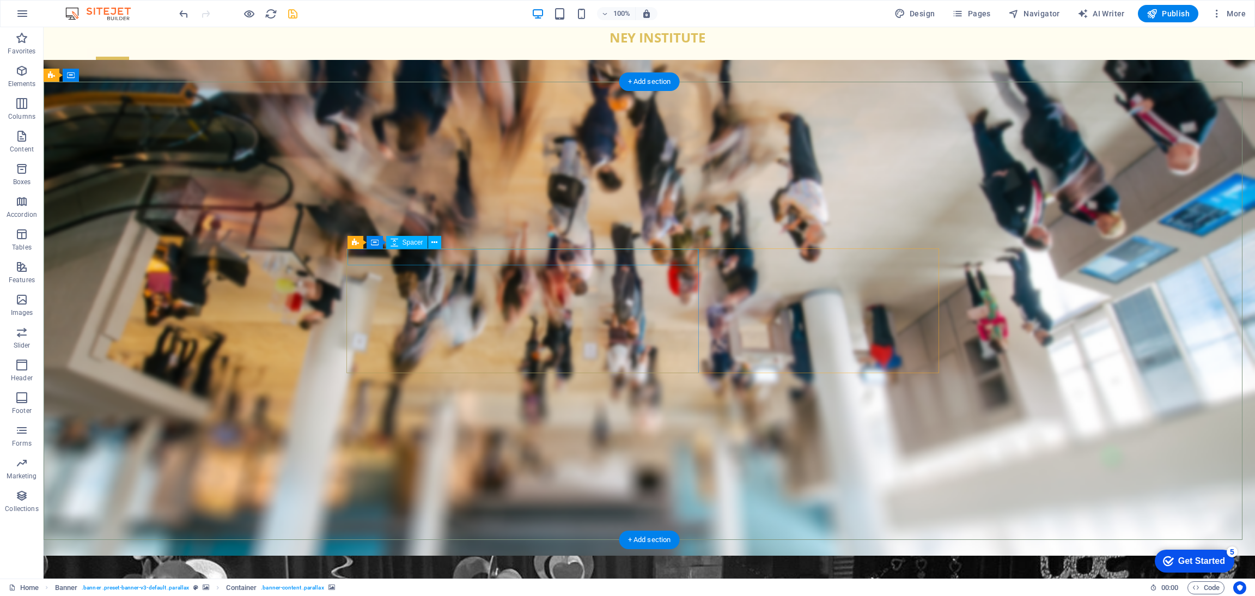
select select "px"
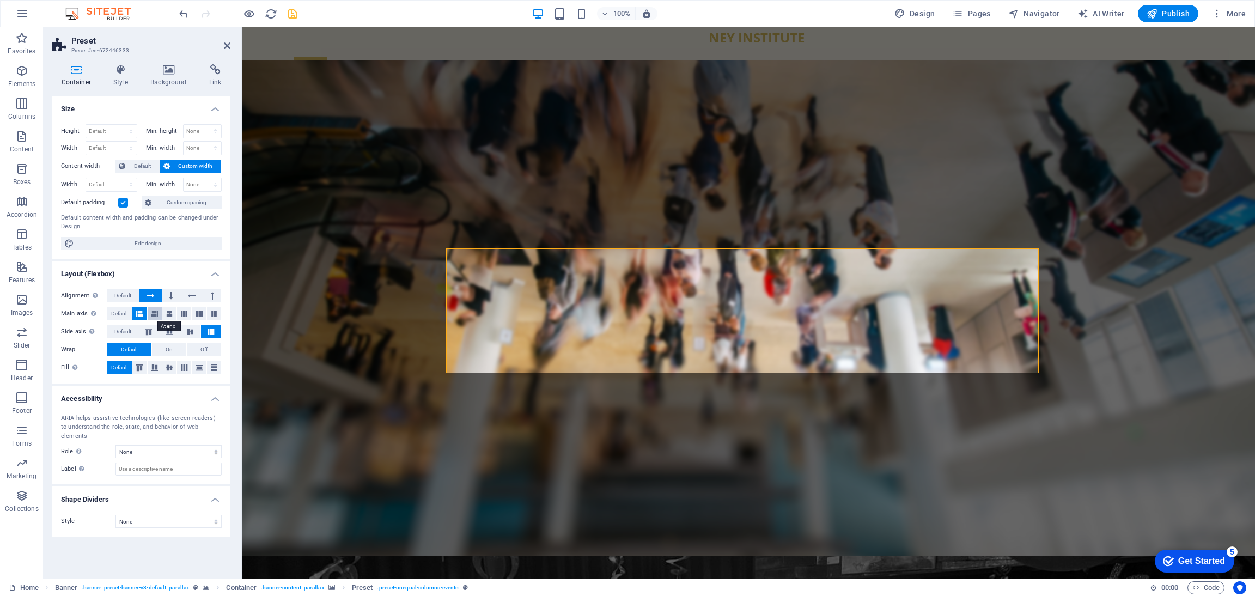
click at [154, 312] on icon at bounding box center [154, 313] width 7 height 13
click at [169, 315] on icon at bounding box center [169, 313] width 7 height 13
click at [153, 314] on icon at bounding box center [154, 313] width 7 height 13
click at [184, 295] on button at bounding box center [191, 295] width 22 height 13
click at [150, 295] on icon at bounding box center [150, 295] width 8 height 13
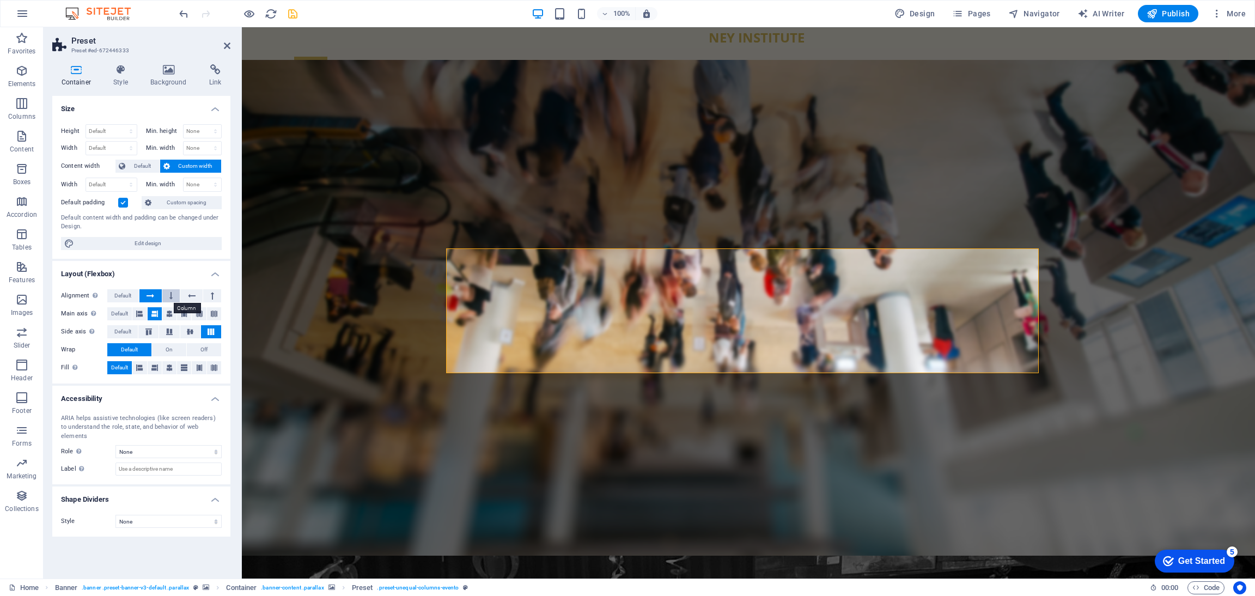
click at [172, 295] on icon at bounding box center [170, 295] width 3 height 13
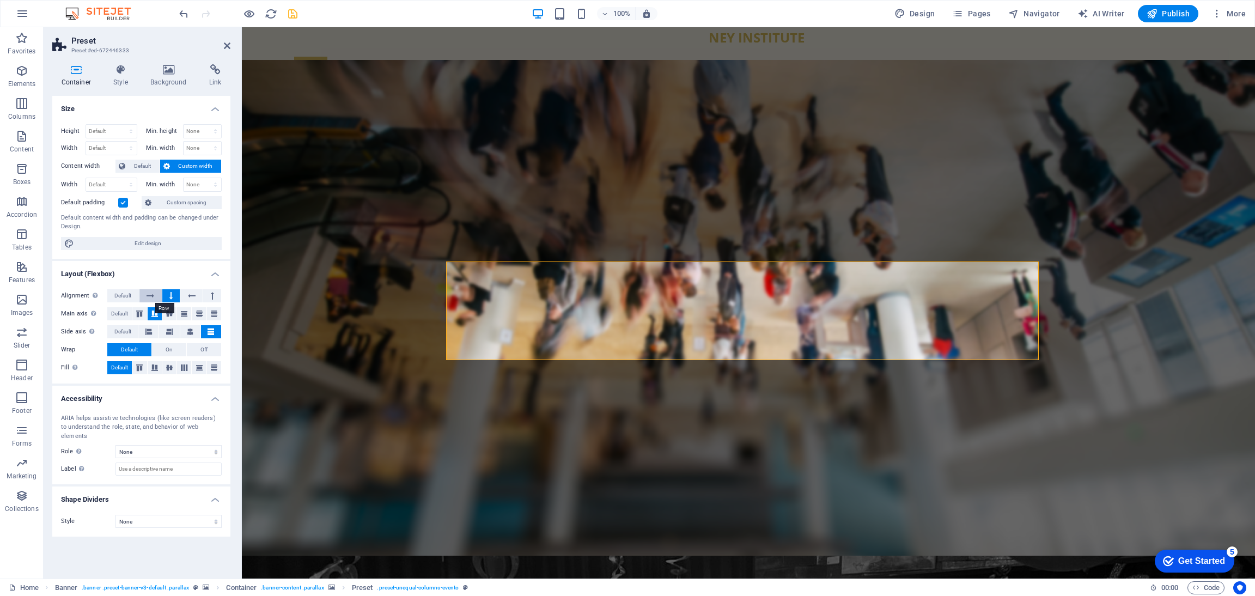
click at [151, 295] on icon at bounding box center [150, 295] width 8 height 13
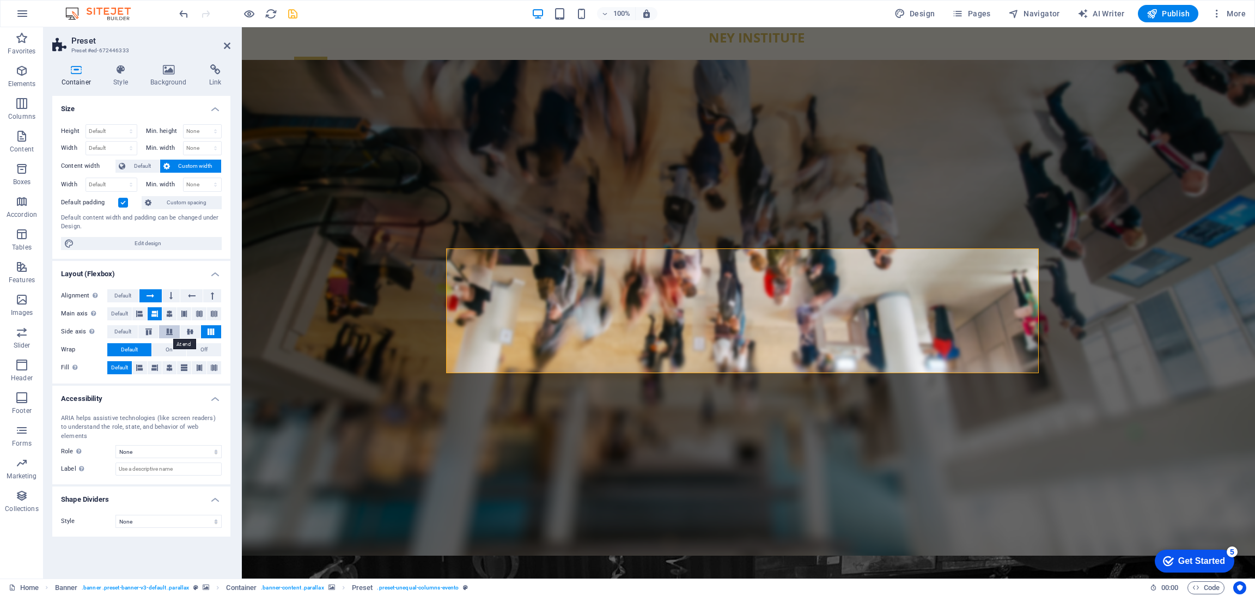
click at [172, 334] on icon at bounding box center [169, 331] width 13 height 7
click at [188, 334] on icon at bounding box center [190, 331] width 13 height 7
click at [215, 334] on icon at bounding box center [210, 331] width 13 height 7
click at [167, 354] on span "On" at bounding box center [169, 349] width 7 height 13
click at [135, 352] on span "Default" at bounding box center [129, 349] width 17 height 13
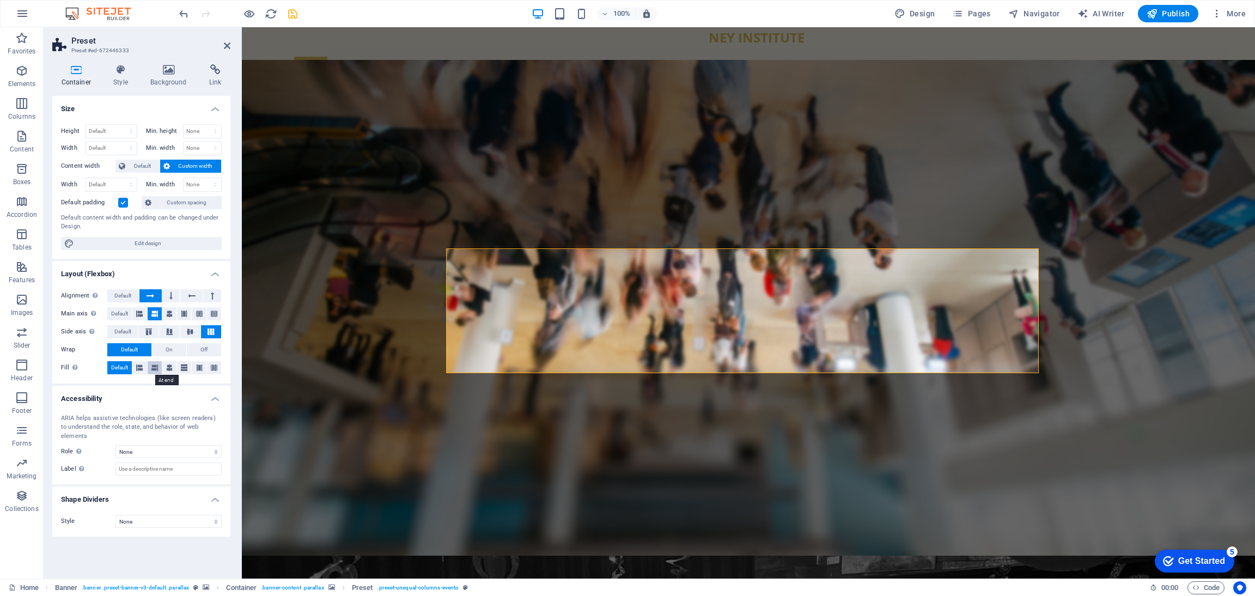
click at [155, 372] on icon at bounding box center [154, 367] width 7 height 13
click at [175, 369] on button at bounding box center [169, 367] width 14 height 13
click at [119, 366] on span "Default" at bounding box center [119, 367] width 17 height 13
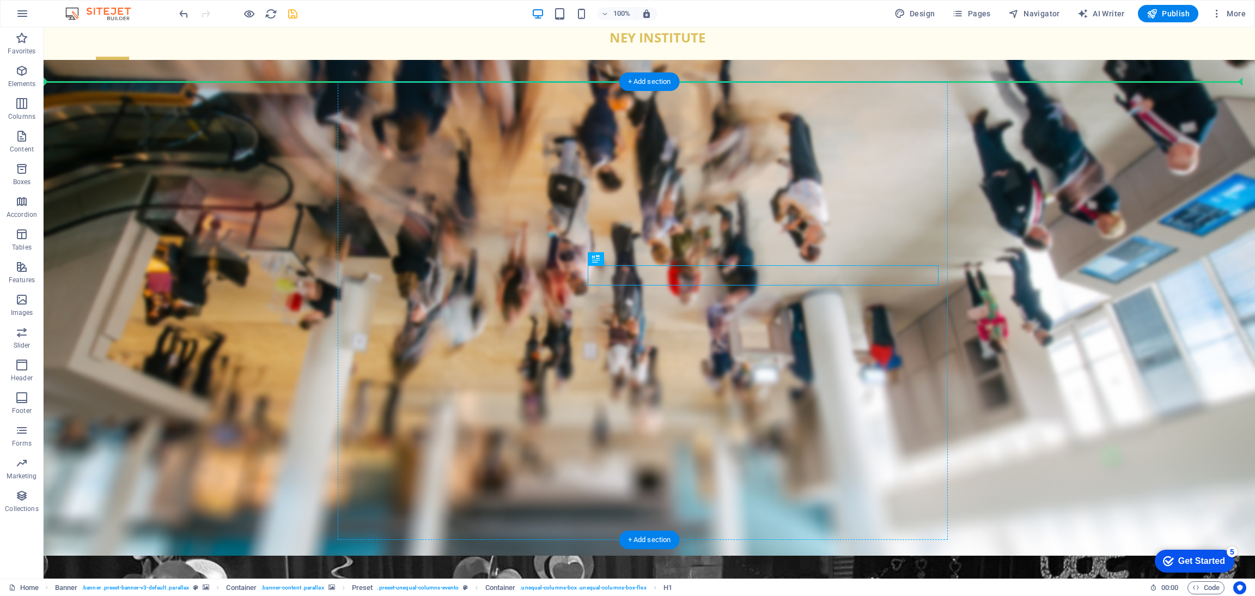
drag, startPoint x: 661, startPoint y: 281, endPoint x: 449, endPoint y: 272, distance: 212.5
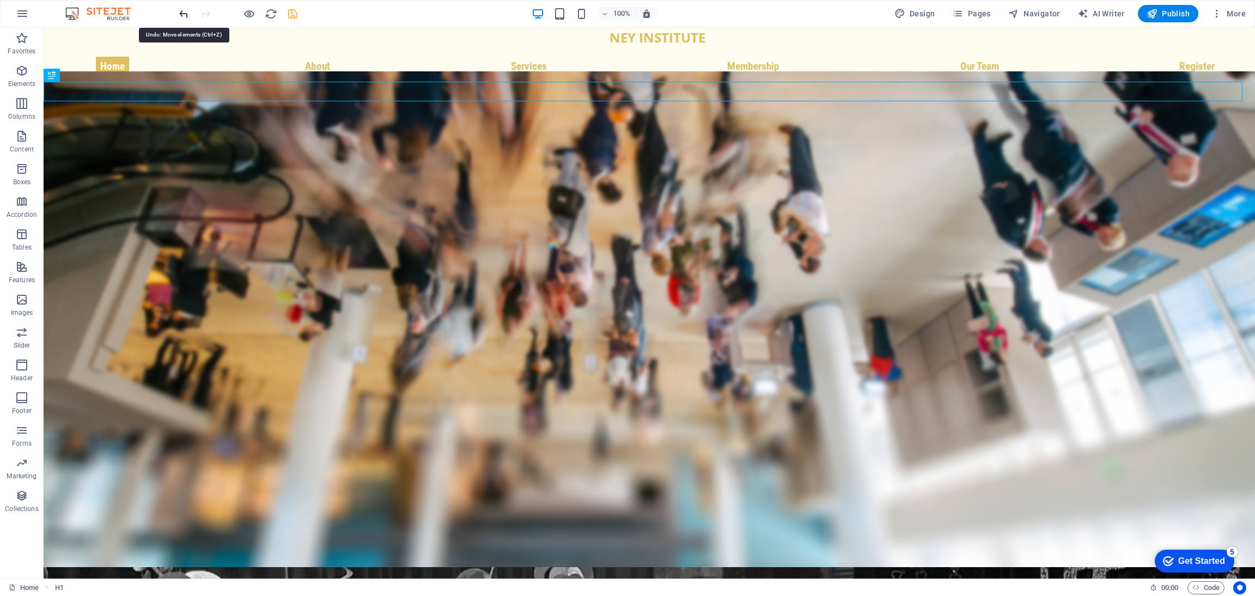
click at [181, 13] on icon "undo" at bounding box center [184, 14] width 13 height 13
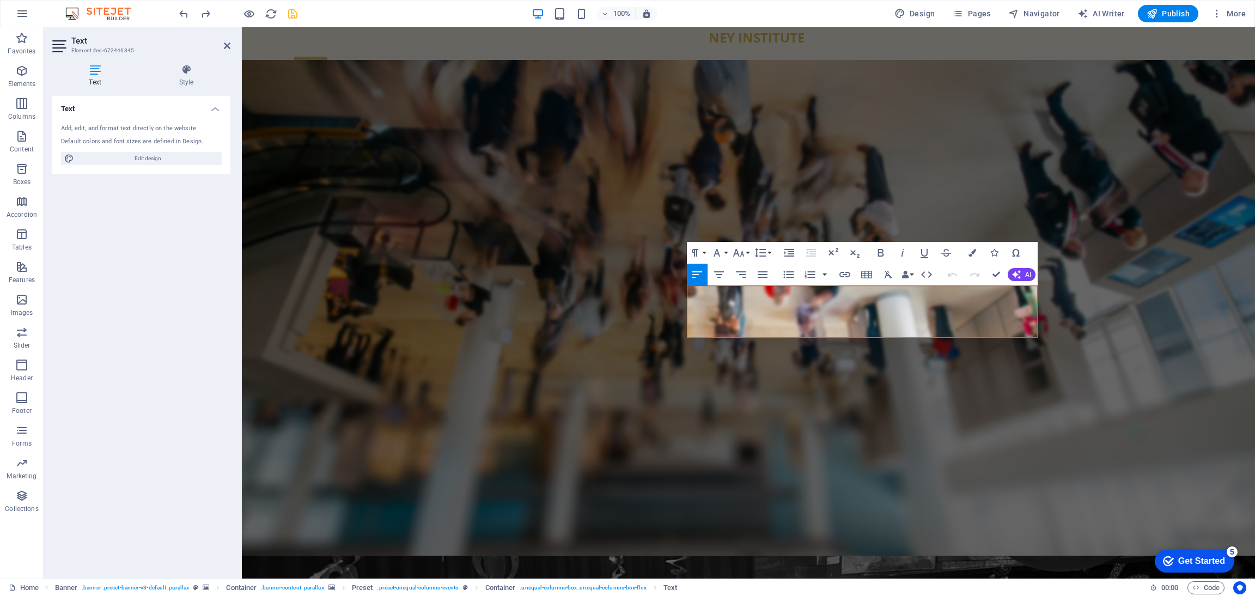
click at [97, 70] on icon at bounding box center [94, 69] width 85 height 11
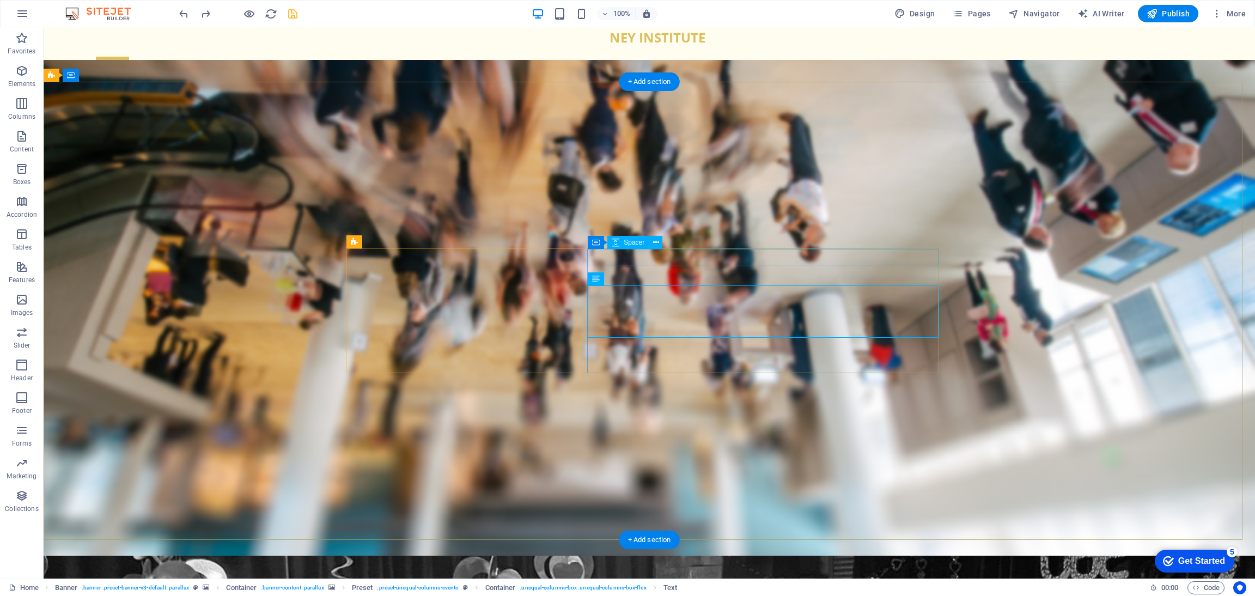
click at [630, 242] on span "Spacer" at bounding box center [633, 242] width 21 height 7
drag, startPoint x: 675, startPoint y: 270, endPoint x: 613, endPoint y: 268, distance: 61.5
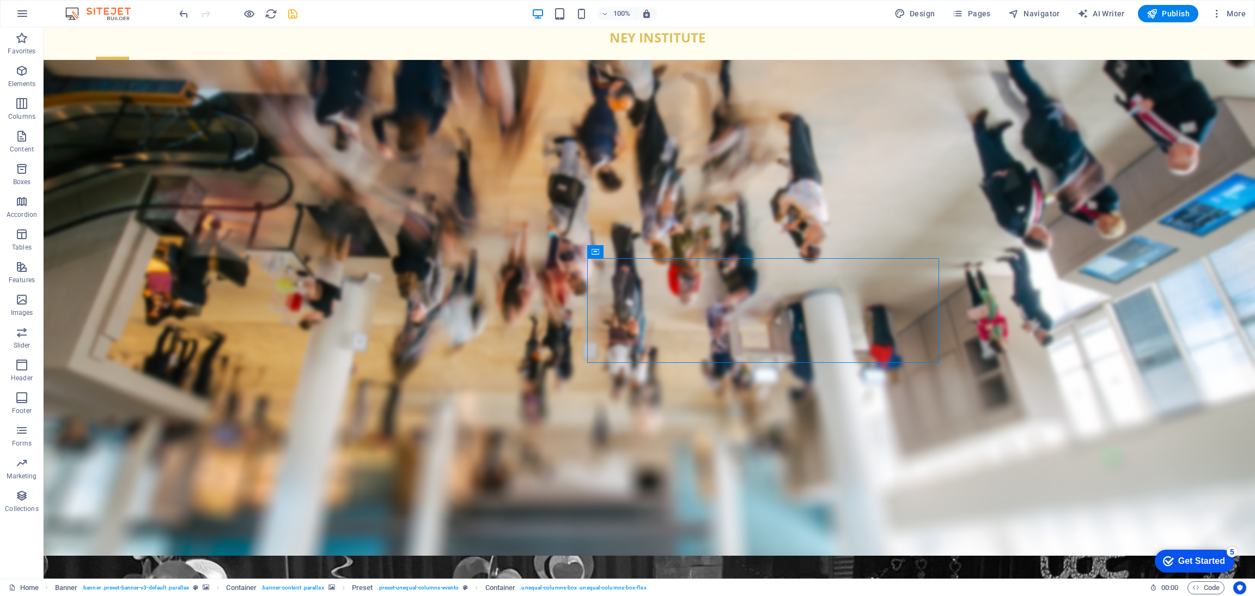
drag, startPoint x: 597, startPoint y: 253, endPoint x: 602, endPoint y: 251, distance: 5.9
click at [602, 251] on div "Container" at bounding box center [595, 251] width 16 height 13
select select "px"
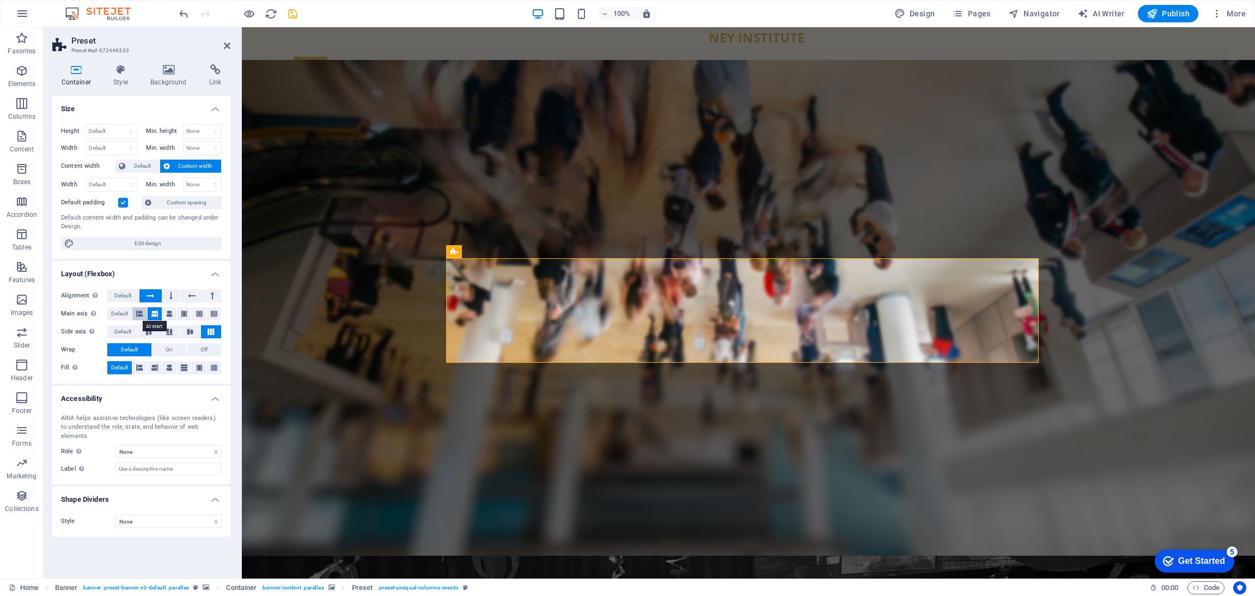
click at [141, 314] on icon at bounding box center [139, 313] width 7 height 13
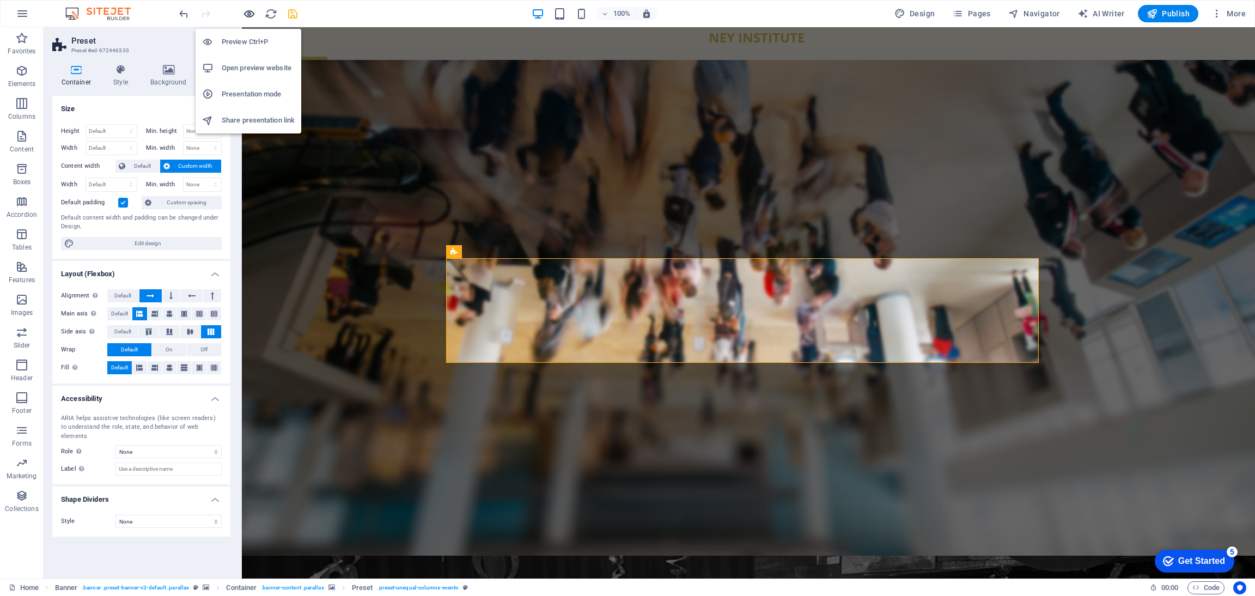
click at [247, 17] on icon "button" at bounding box center [249, 14] width 13 height 13
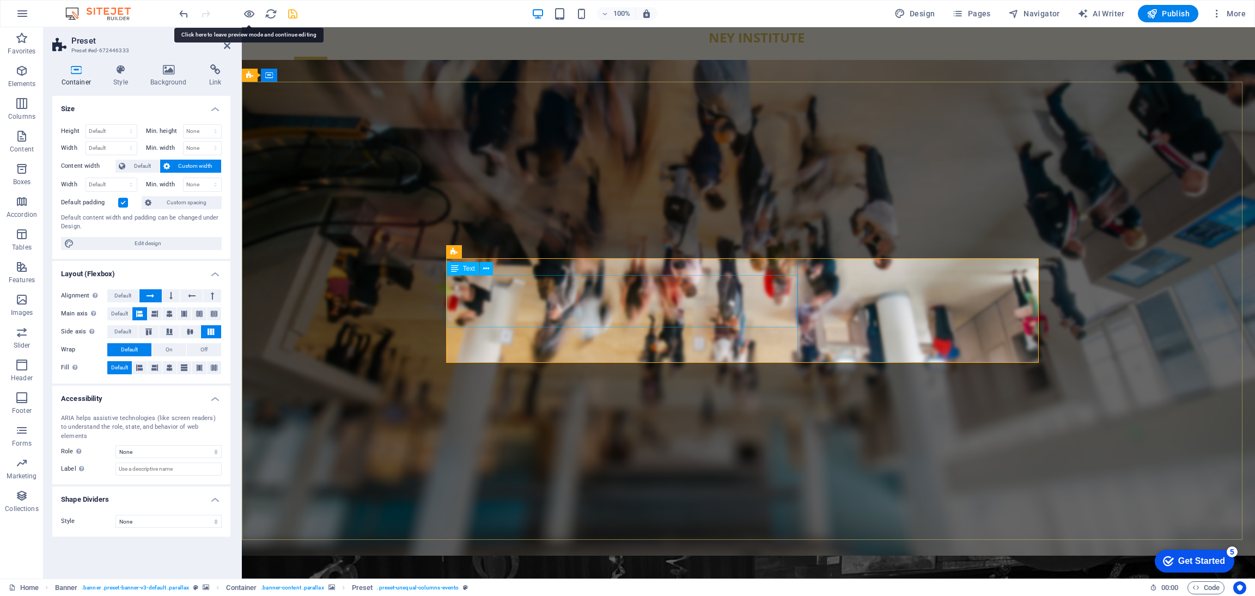
click at [480, 275] on button at bounding box center [486, 268] width 13 height 13
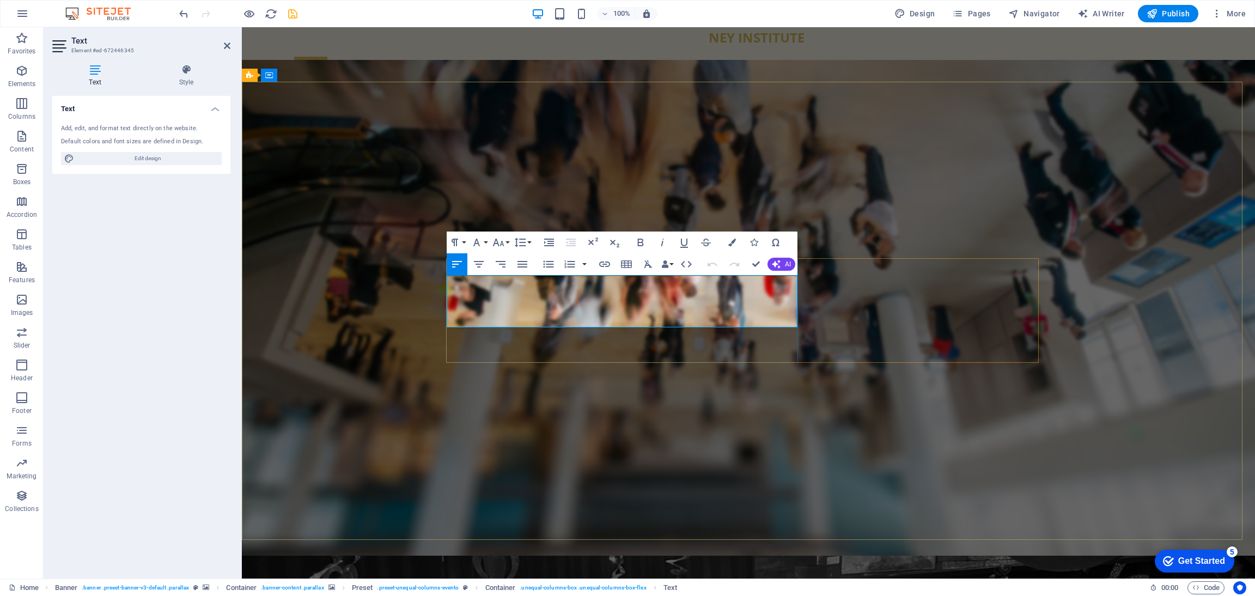
click at [681, 242] on icon "button" at bounding box center [683, 242] width 13 height 13
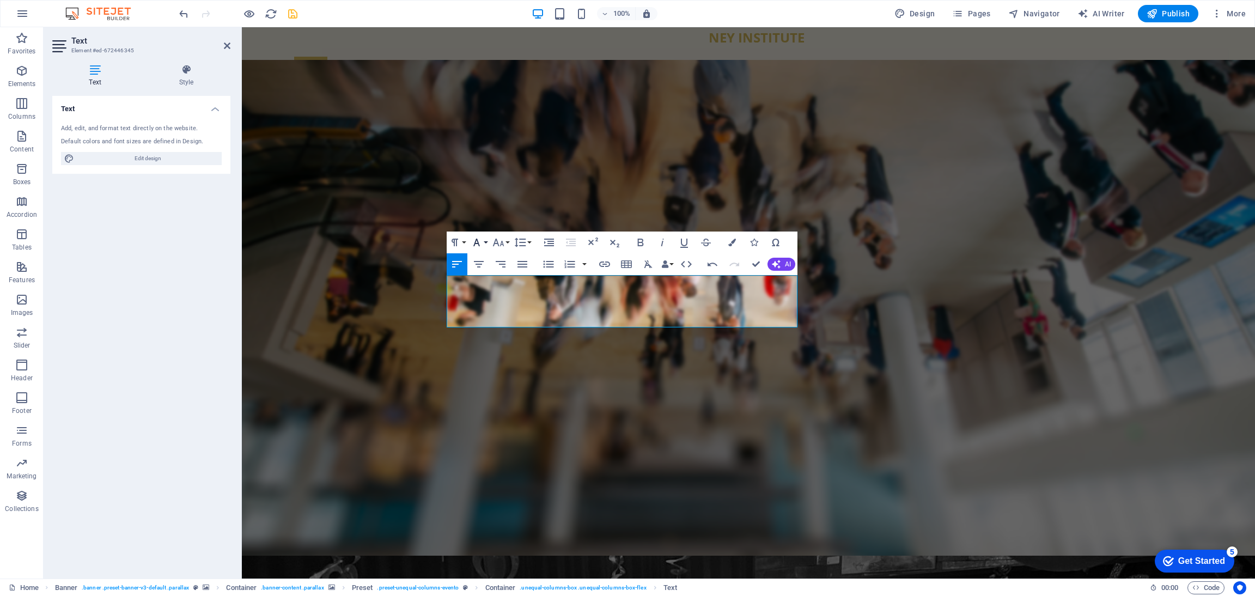
click at [485, 242] on button "Font Family" at bounding box center [478, 242] width 21 height 22
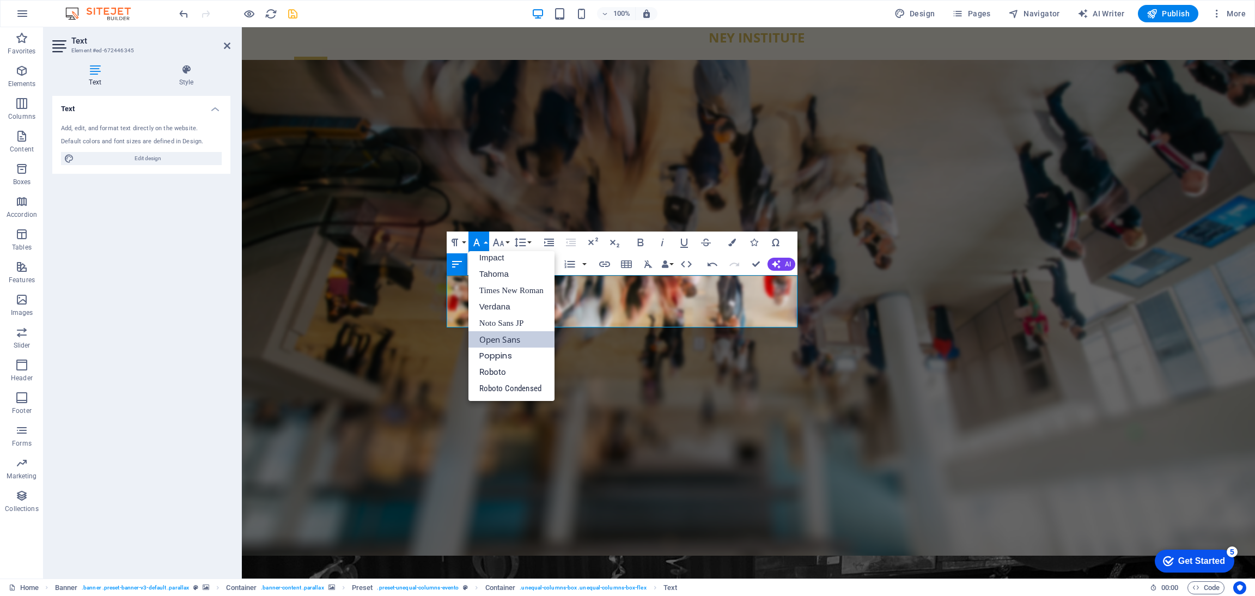
scroll to position [38, 0]
click at [485, 242] on button "Font Family" at bounding box center [478, 242] width 21 height 22
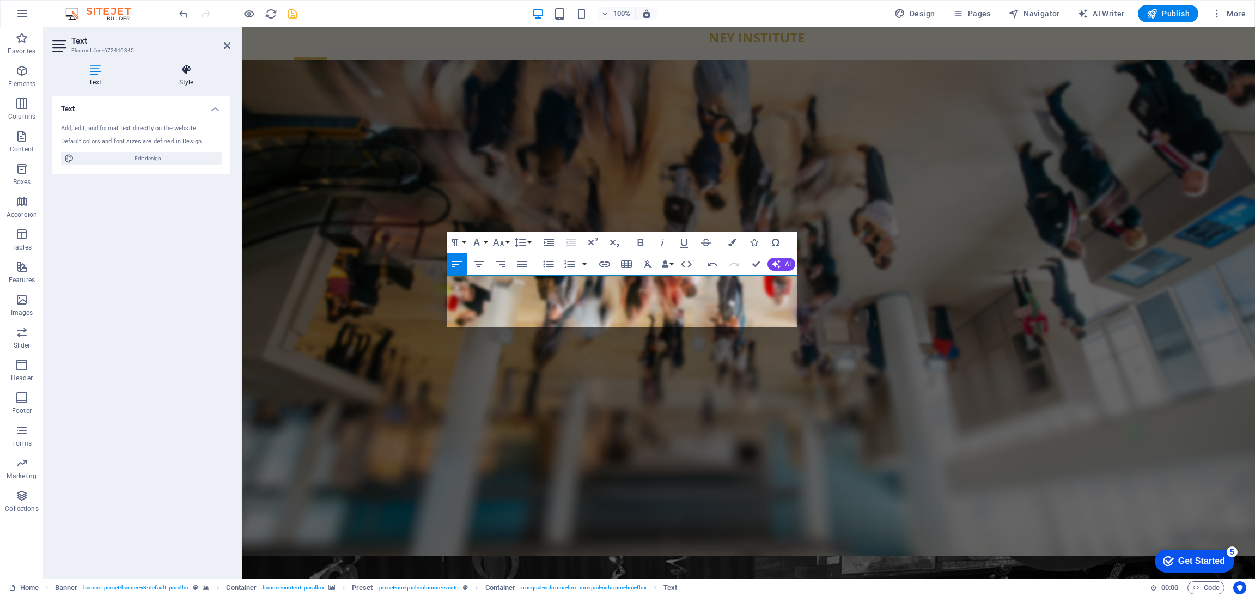
click at [190, 70] on icon at bounding box center [186, 69] width 88 height 11
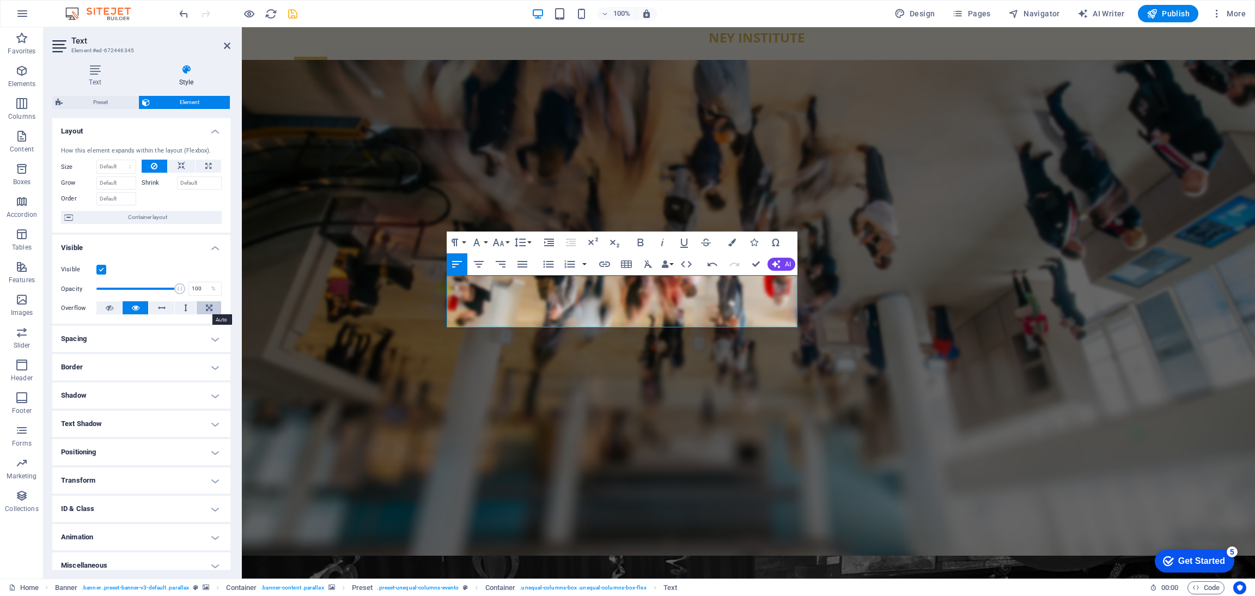
click at [206, 308] on icon at bounding box center [209, 307] width 7 height 13
click at [142, 307] on button at bounding box center [136, 307] width 26 height 13
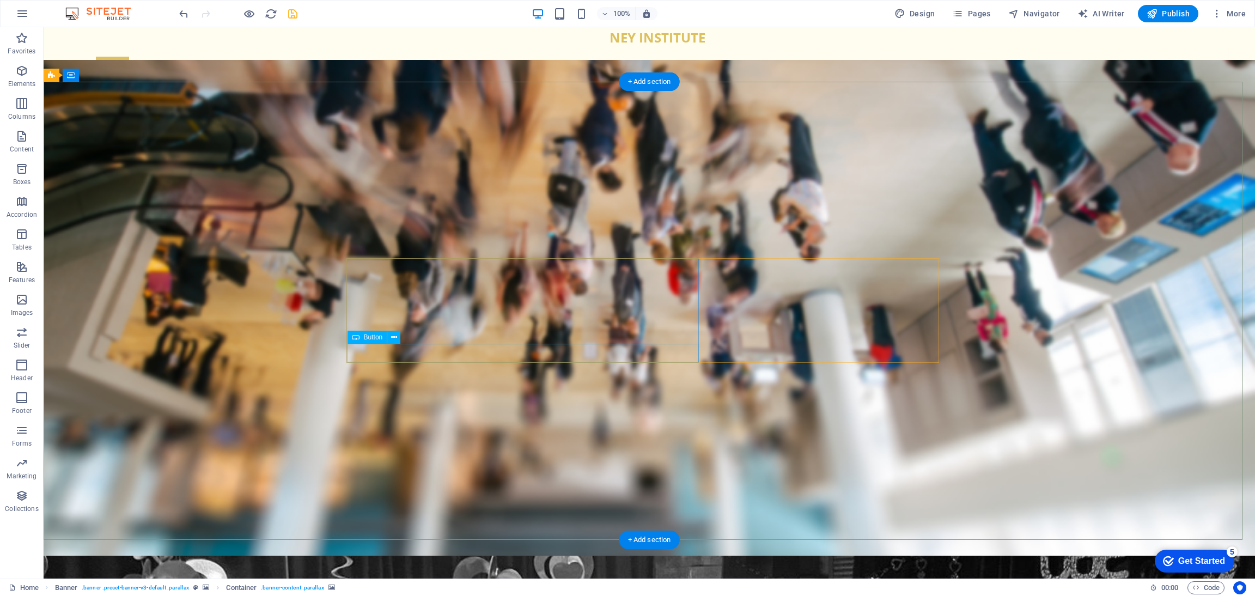
select select "5"
select select
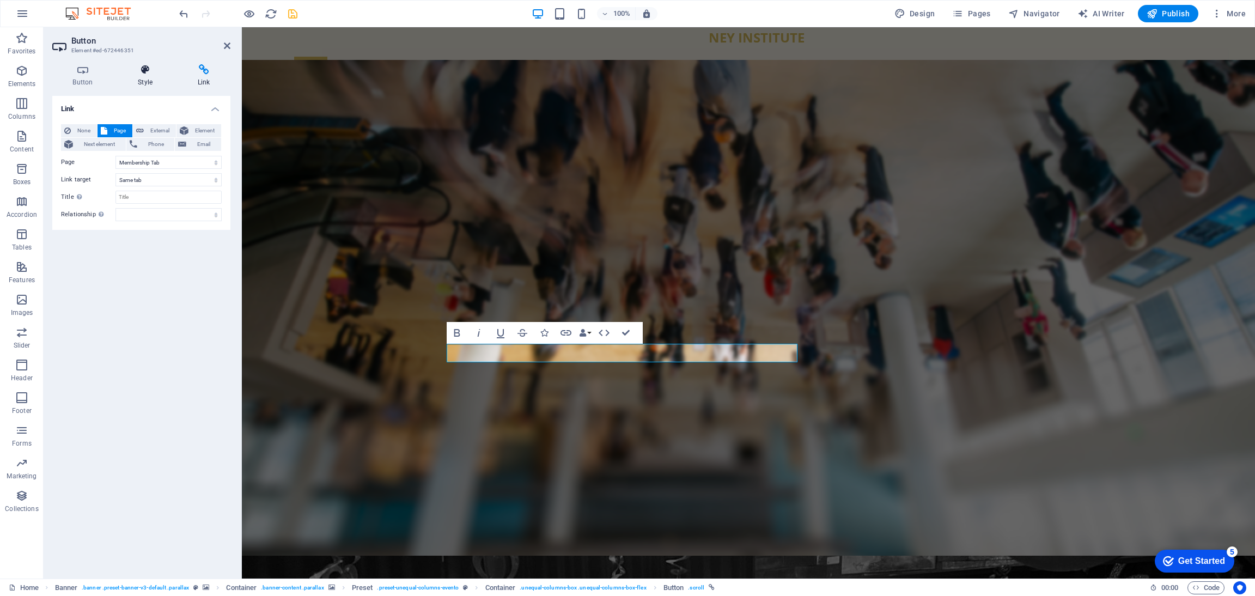
click at [134, 73] on icon at bounding box center [146, 69] width 56 height 11
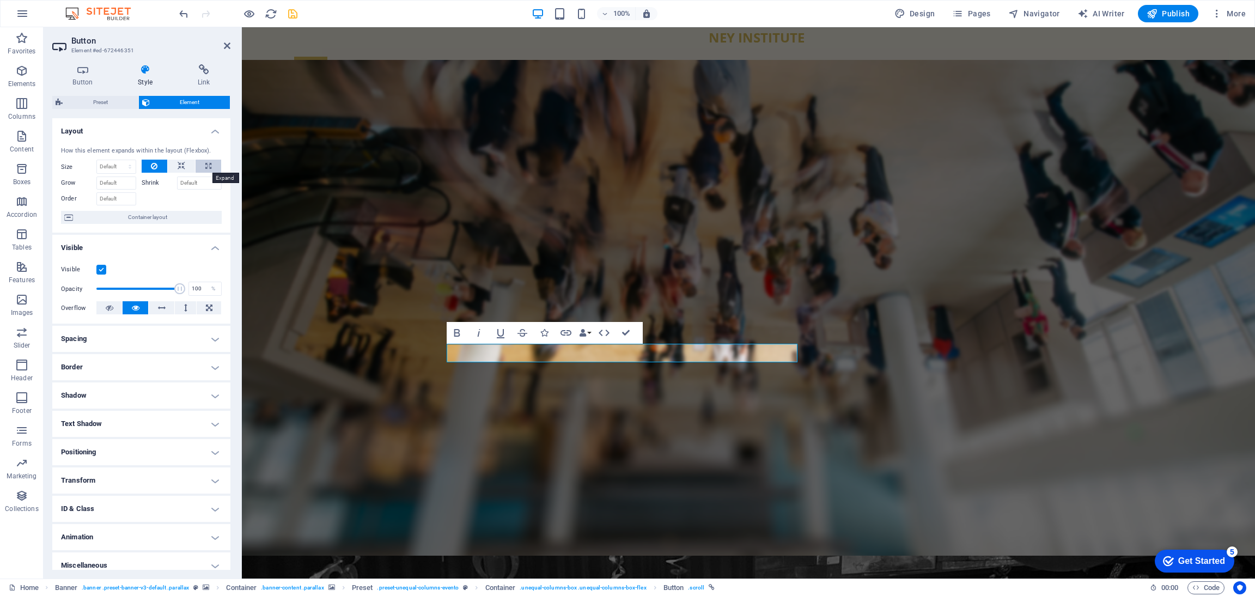
click at [200, 168] on button at bounding box center [208, 166] width 26 height 13
type input "100"
select select "%"
click at [173, 167] on button at bounding box center [181, 166] width 27 height 13
select select "DISABLED_OPTION_VALUE"
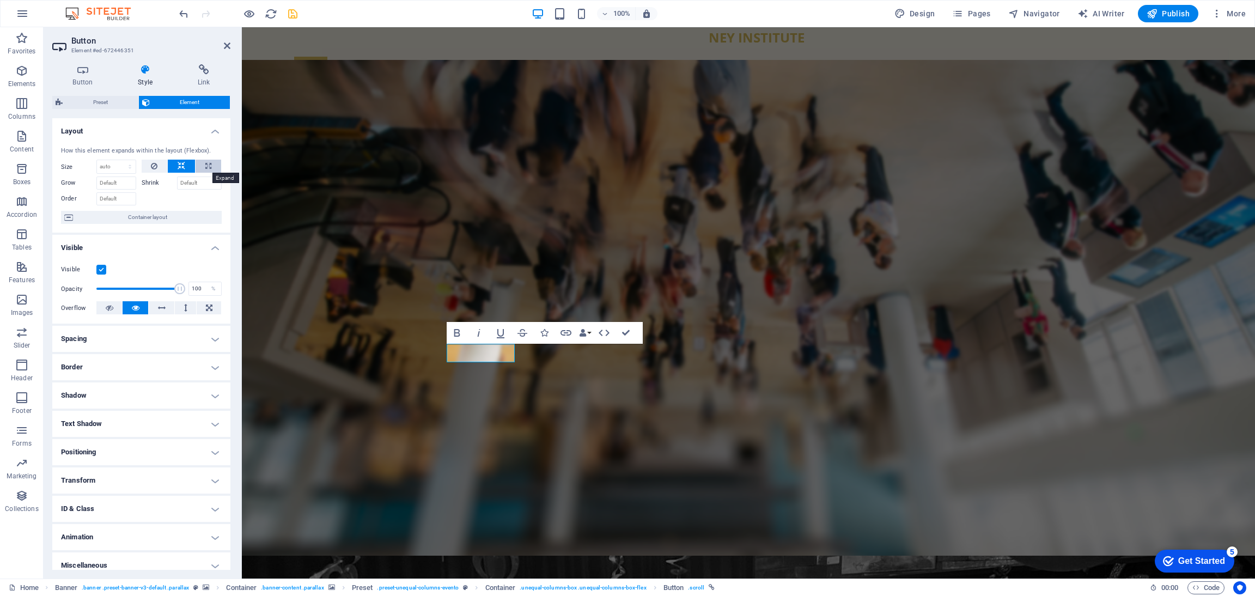
click at [200, 163] on button at bounding box center [208, 166] width 26 height 13
type input "100"
select select "%"
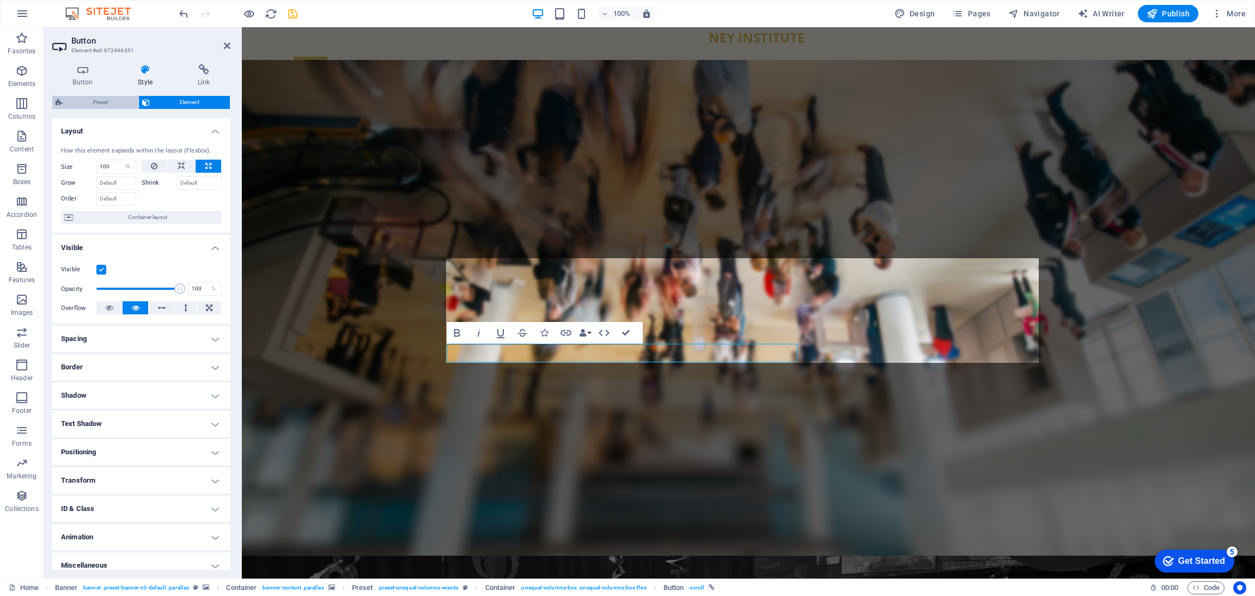
click at [96, 101] on span "Preset" at bounding box center [100, 102] width 69 height 13
select select "%"
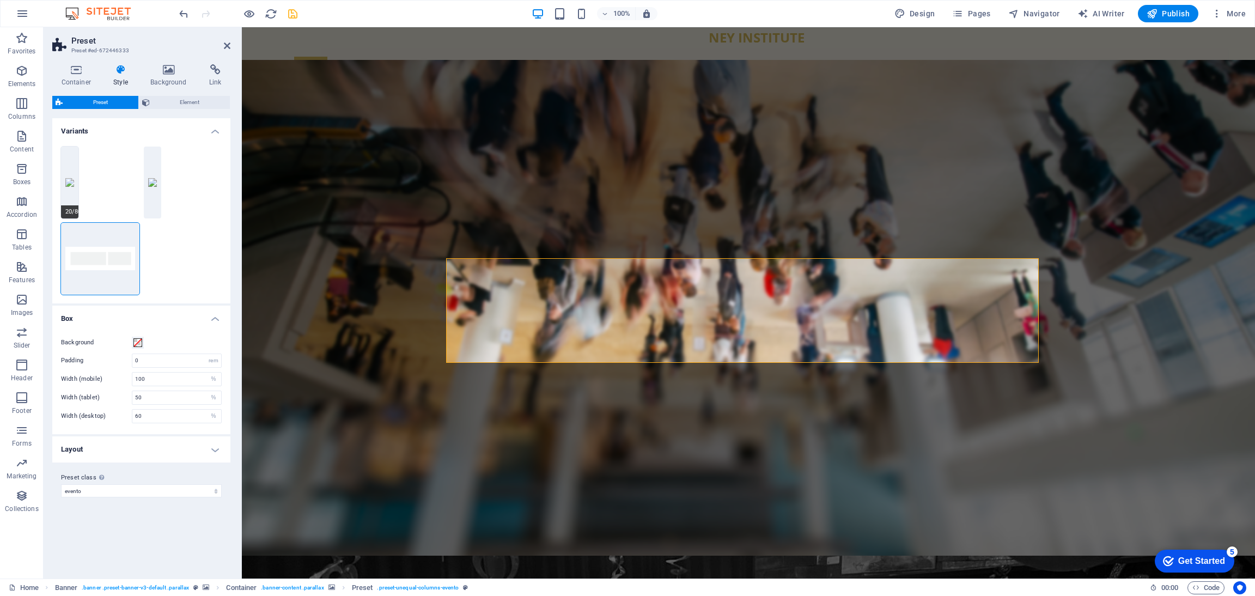
click at [71, 174] on button "20/80" at bounding box center [69, 182] width 17 height 72
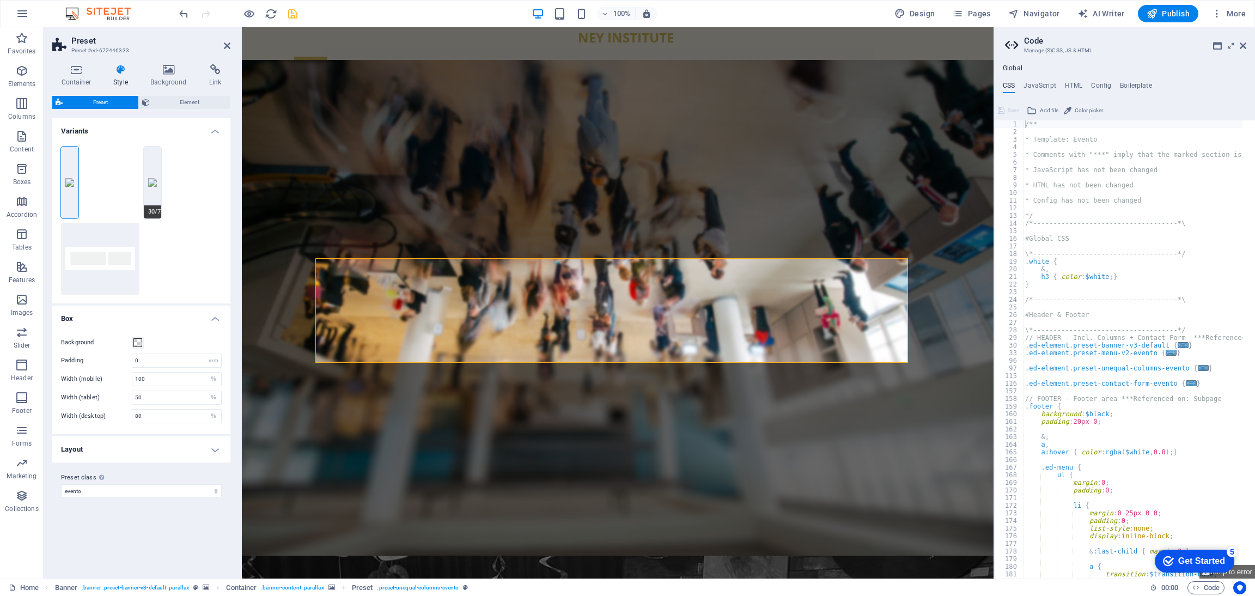
click at [150, 181] on button "30/70" at bounding box center [152, 182] width 17 height 72
type input "70"
click at [1244, 44] on icon at bounding box center [1242, 45] width 7 height 9
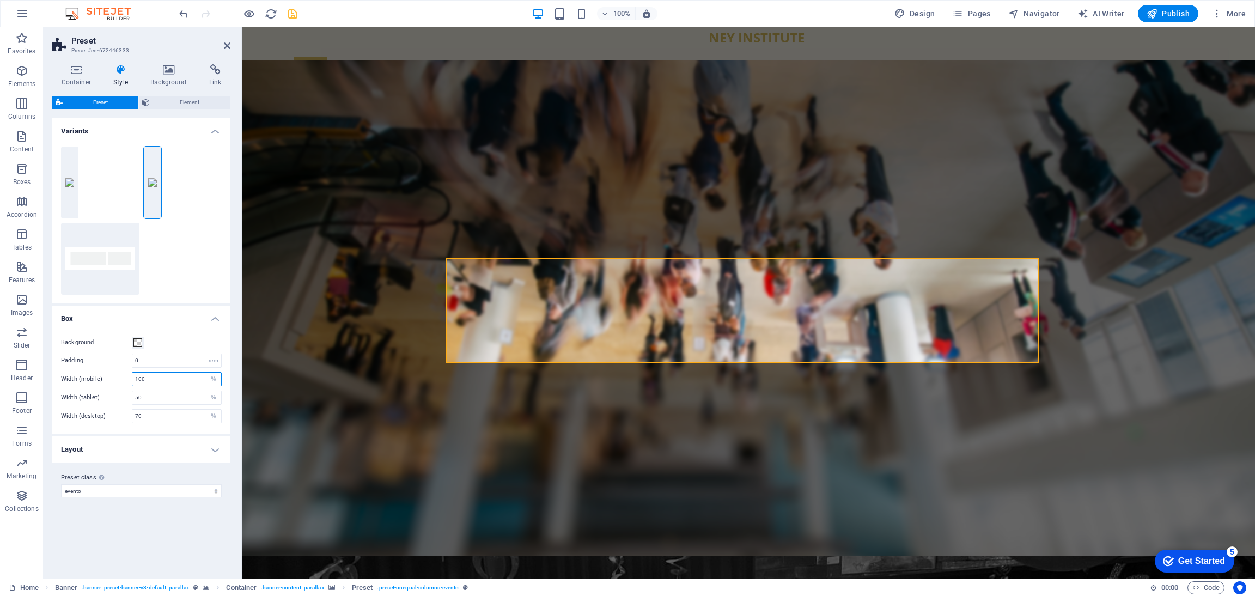
click at [167, 377] on input "100" at bounding box center [176, 378] width 89 height 13
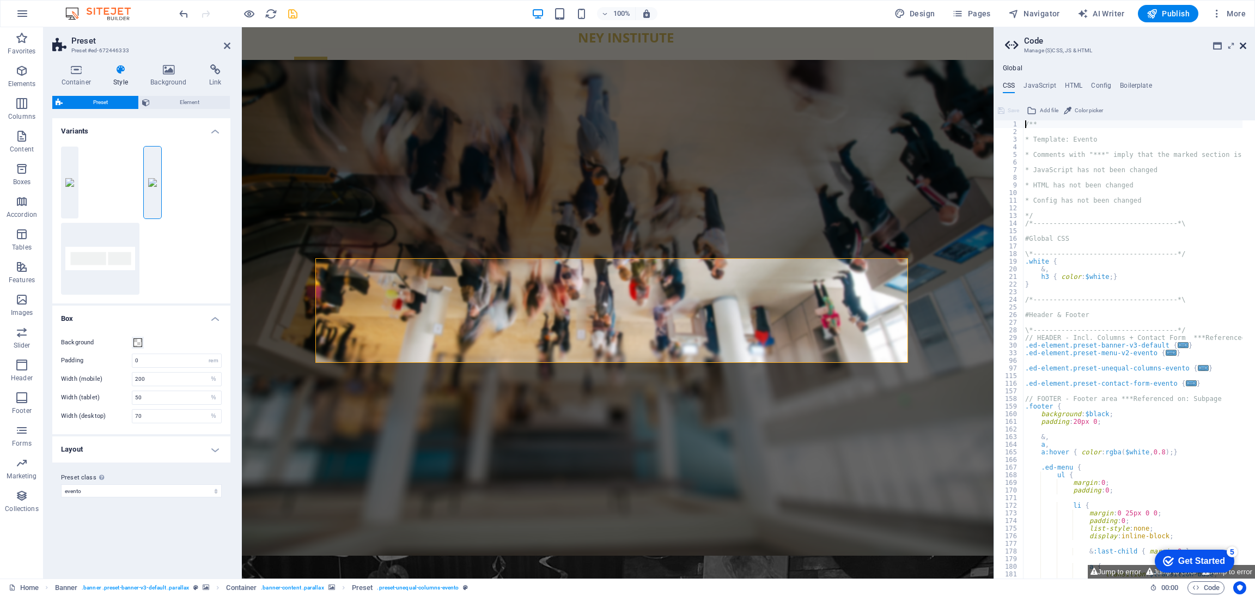
click at [1240, 42] on icon at bounding box center [1242, 45] width 7 height 9
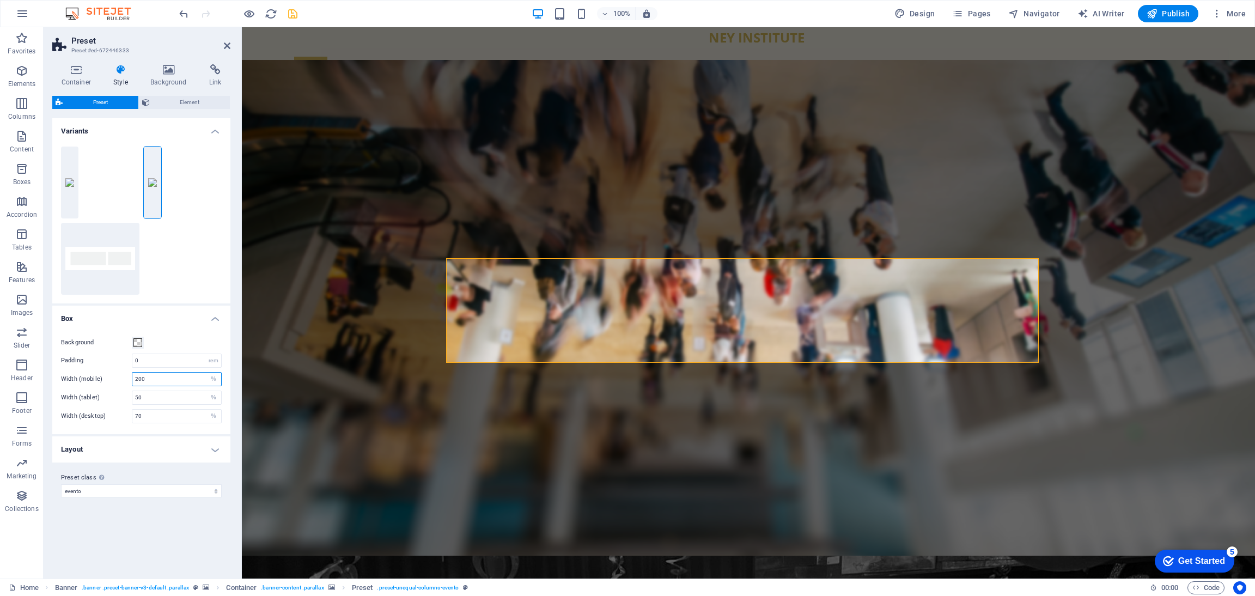
click at [149, 380] on input "200" at bounding box center [176, 378] width 89 height 13
type input "300"
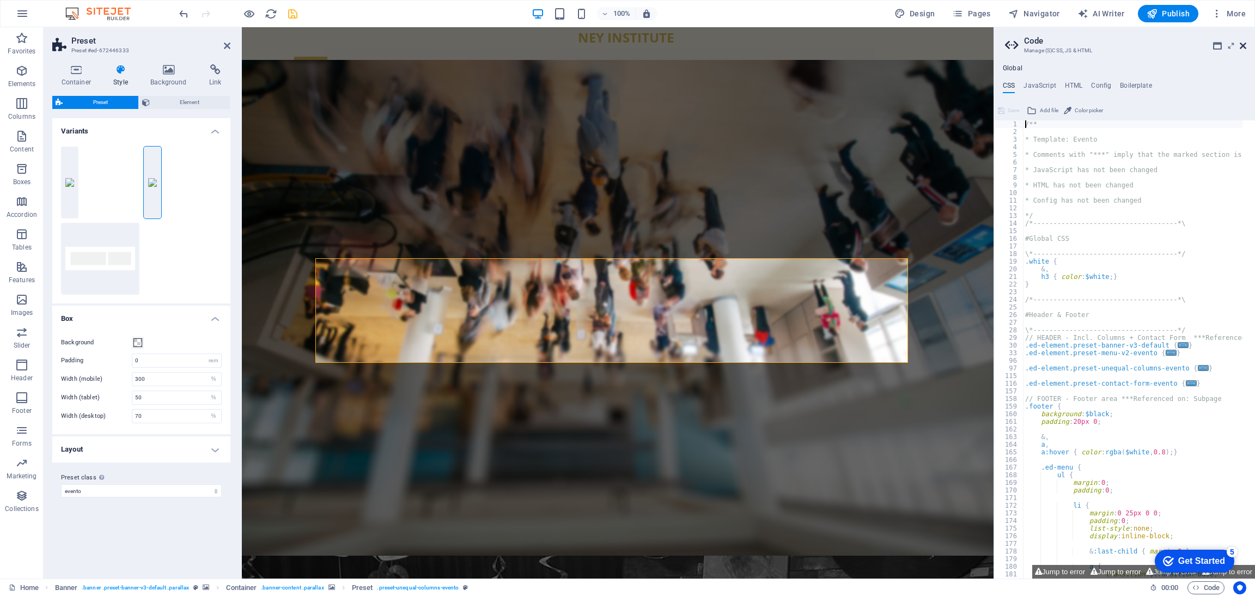
click at [1241, 46] on icon at bounding box center [1242, 45] width 7 height 9
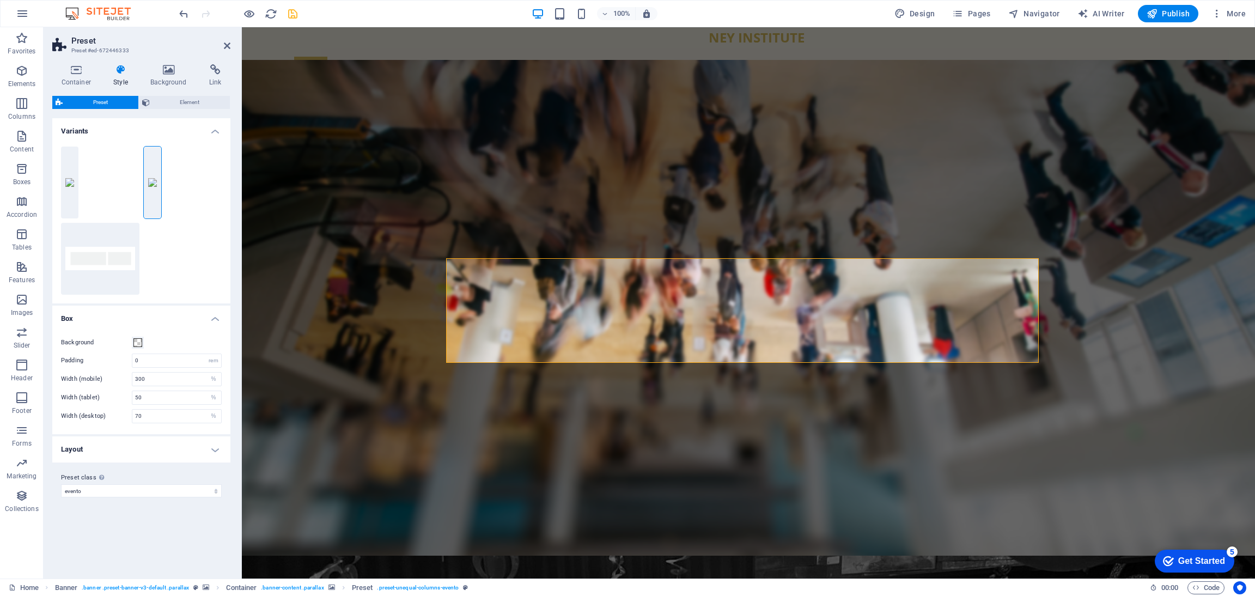
click at [150, 451] on h4 "Layout" at bounding box center [141, 449] width 178 height 26
click at [137, 493] on label at bounding box center [137, 492] width 10 height 10
click at [0, 0] on input "Horizontal margin Only if the containers "Content width" is not set to "Default"" at bounding box center [0, 0] width 0 height 0
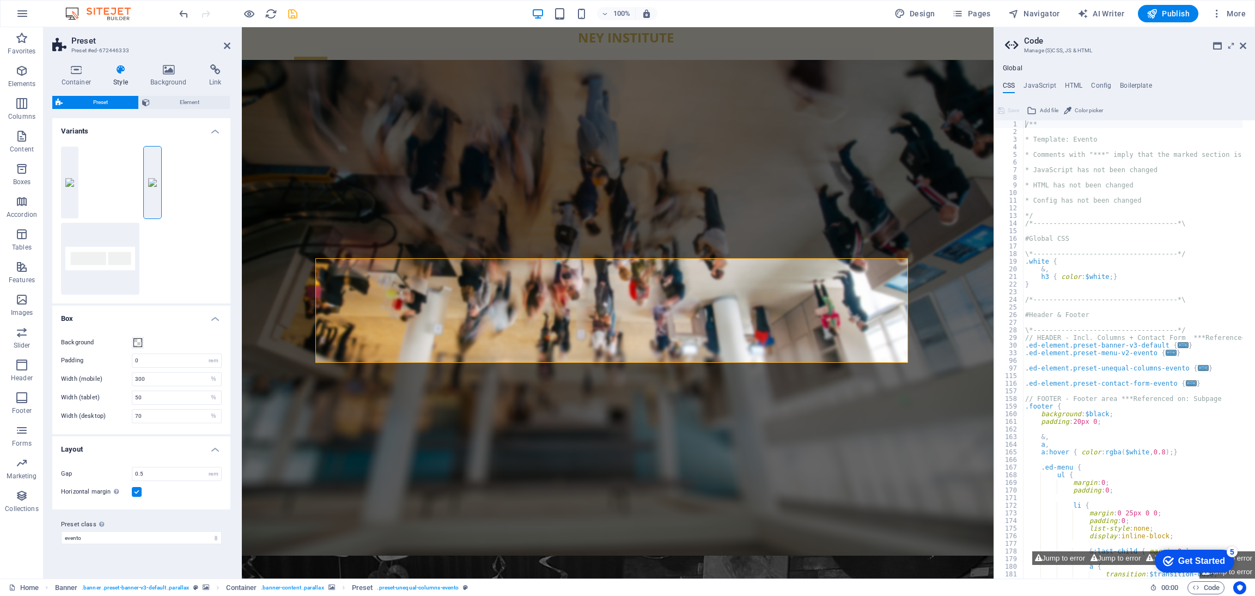
click at [137, 493] on label at bounding box center [137, 492] width 10 height 10
click at [0, 0] on input "Horizontal margin Only if the containers "Content width" is not set to "Default"" at bounding box center [0, 0] width 0 height 0
click at [167, 77] on h4 "Background" at bounding box center [171, 75] width 59 height 23
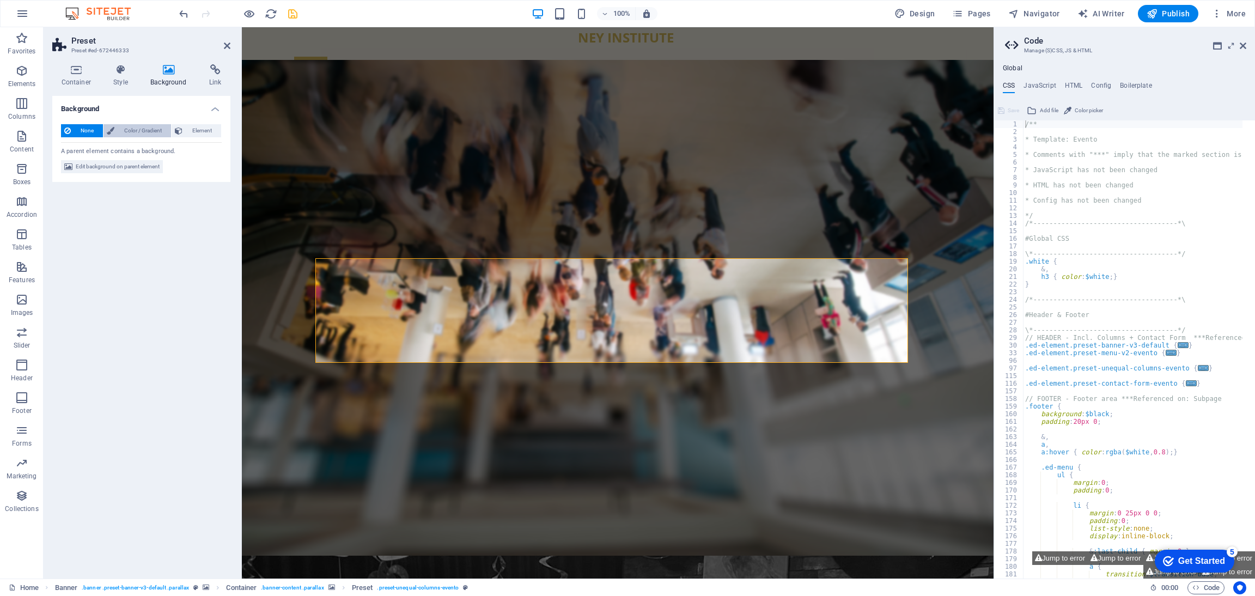
click at [136, 126] on span "Color / Gradient" at bounding box center [143, 130] width 50 height 13
click at [69, 174] on span at bounding box center [68, 174] width 12 height 12
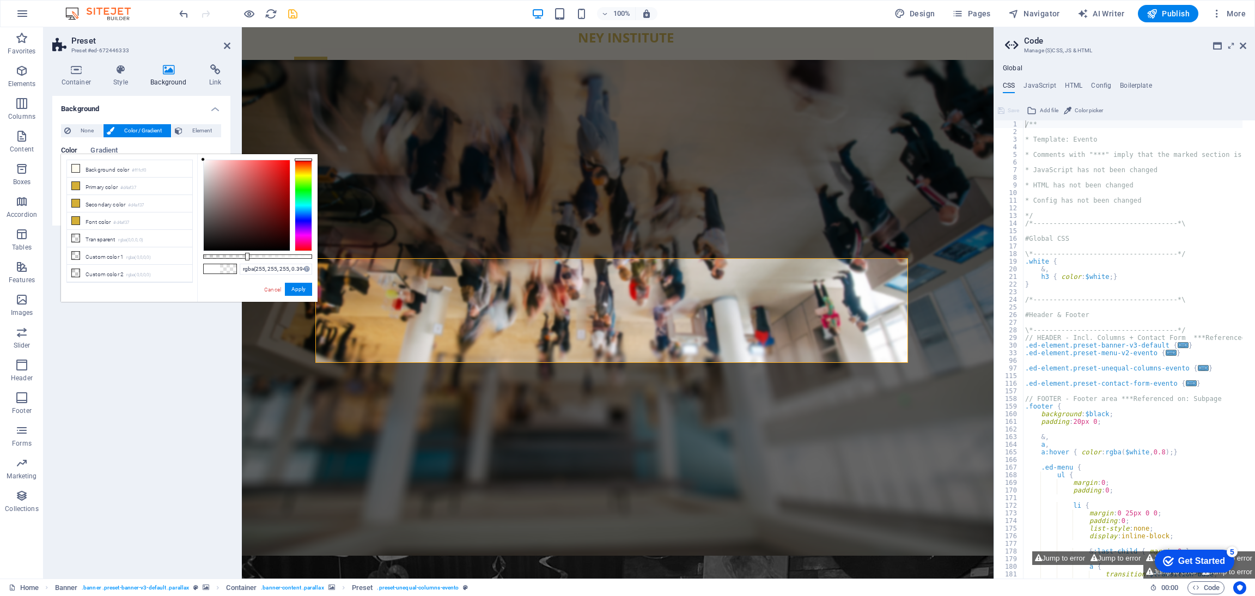
drag, startPoint x: 313, startPoint y: 256, endPoint x: 246, endPoint y: 255, distance: 66.4
click at [246, 255] on div at bounding box center [247, 257] width 4 height 8
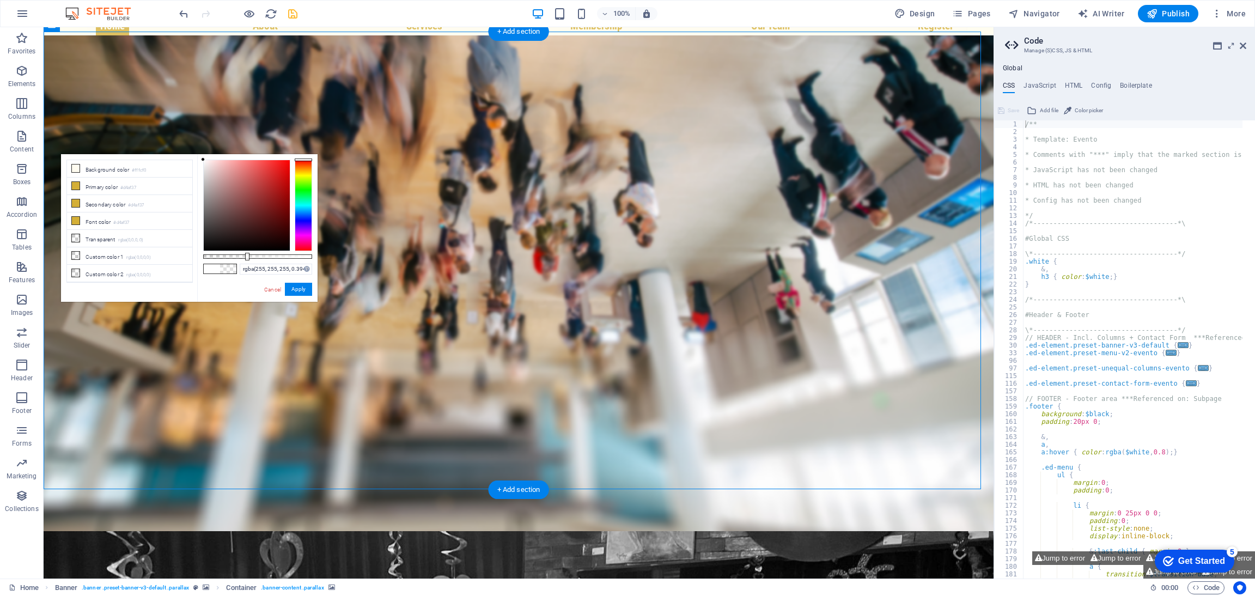
scroll to position [40, 0]
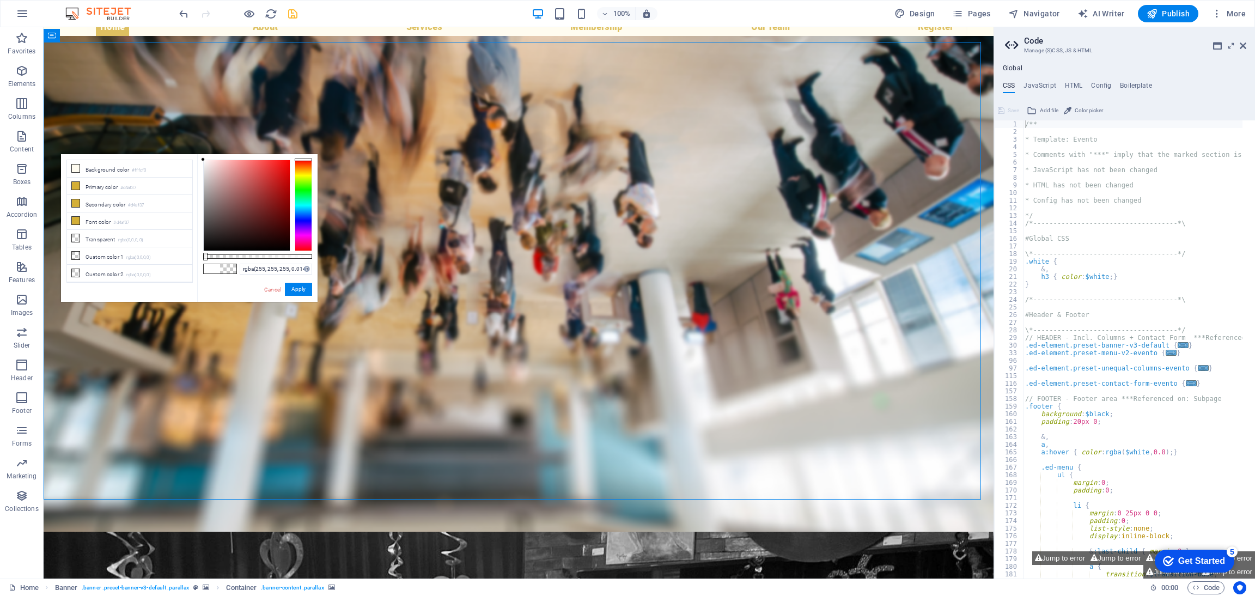
drag, startPoint x: 246, startPoint y: 255, endPoint x: 222, endPoint y: 258, distance: 24.7
click at [204, 256] on div at bounding box center [205, 257] width 4 height 8
click at [256, 254] on div at bounding box center [257, 256] width 109 height 4
drag, startPoint x: 256, startPoint y: 254, endPoint x: 201, endPoint y: 261, distance: 55.9
click at [201, 261] on div "rgba(255, 255, 255, 0) Supported formats #0852ed rgb(8, 82, 237) rgba(8, 82, 23…" at bounding box center [257, 306] width 120 height 305
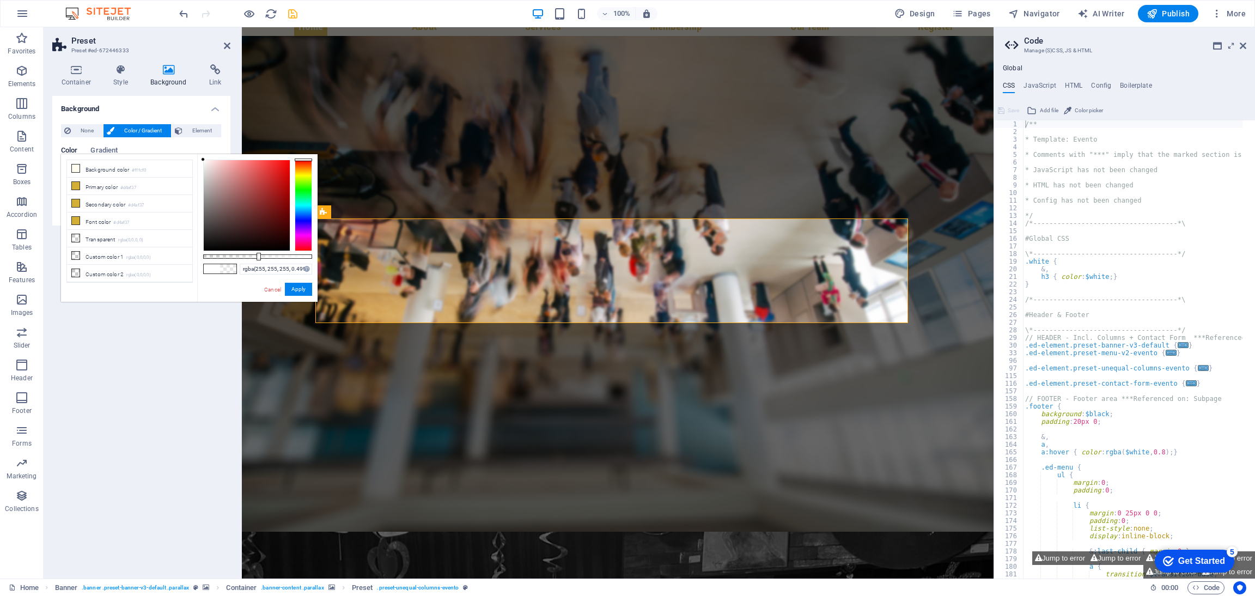
drag, startPoint x: 205, startPoint y: 255, endPoint x: 258, endPoint y: 258, distance: 52.3
click at [258, 258] on div at bounding box center [258, 257] width 4 height 8
click at [112, 186] on li "Primary color #d4af37" at bounding box center [129, 186] width 125 height 17
type input "rgba(212, 175, 55, 0.389)"
drag, startPoint x: 259, startPoint y: 256, endPoint x: 246, endPoint y: 255, distance: 13.1
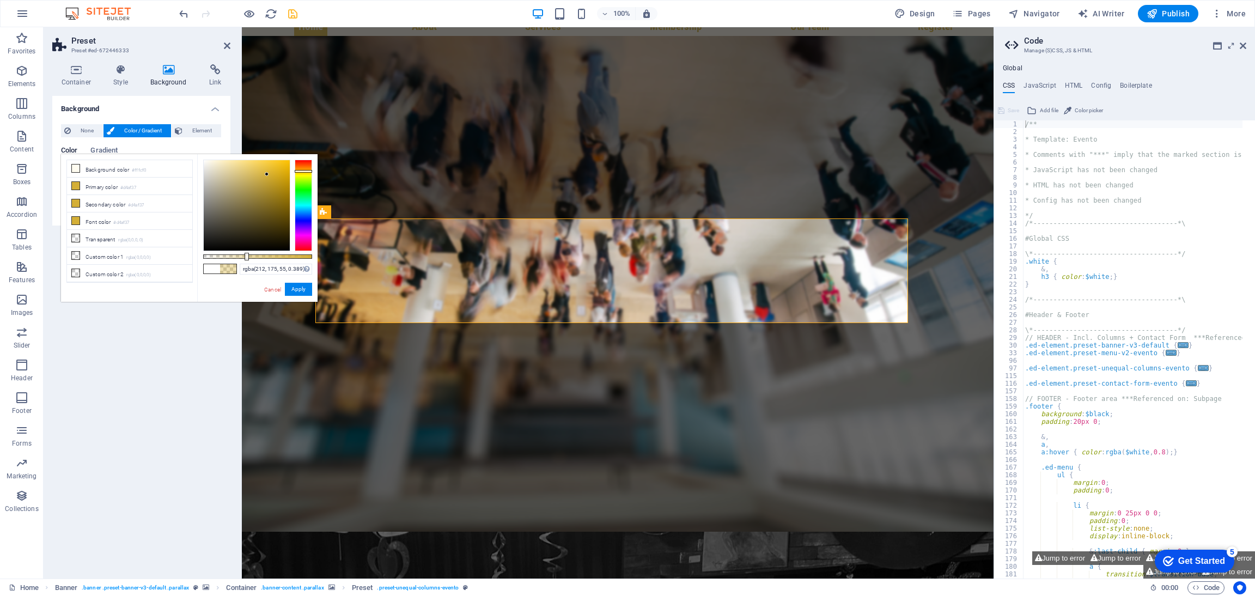
click at [246, 255] on div at bounding box center [246, 257] width 4 height 8
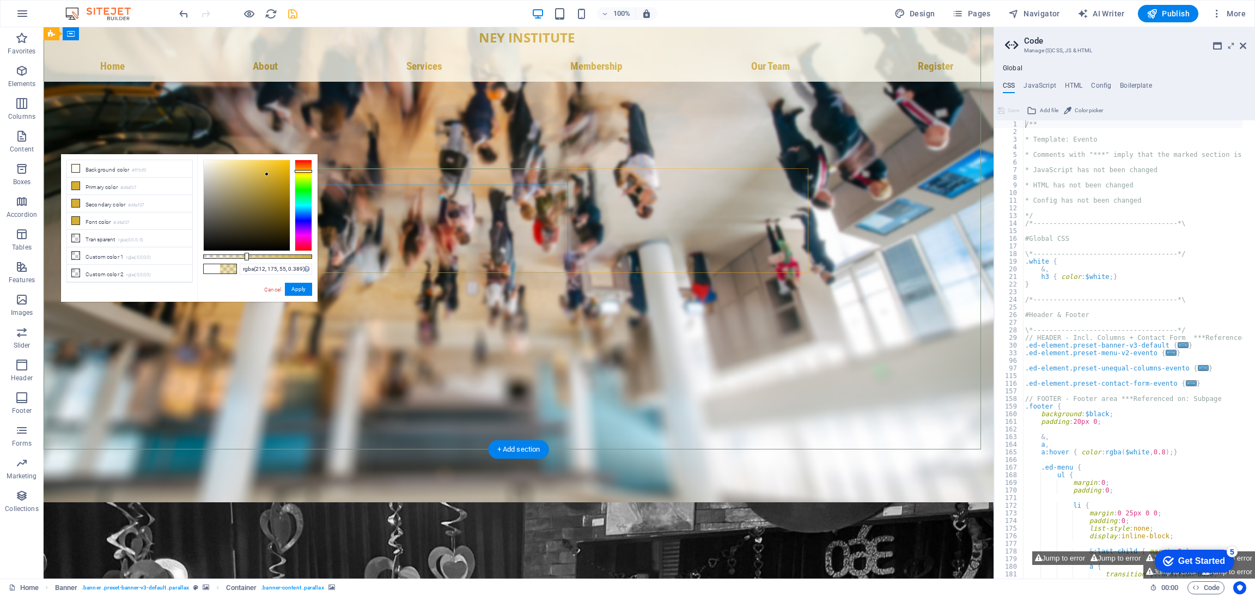
scroll to position [90, 0]
click at [301, 289] on button "Apply" at bounding box center [298, 289] width 27 height 13
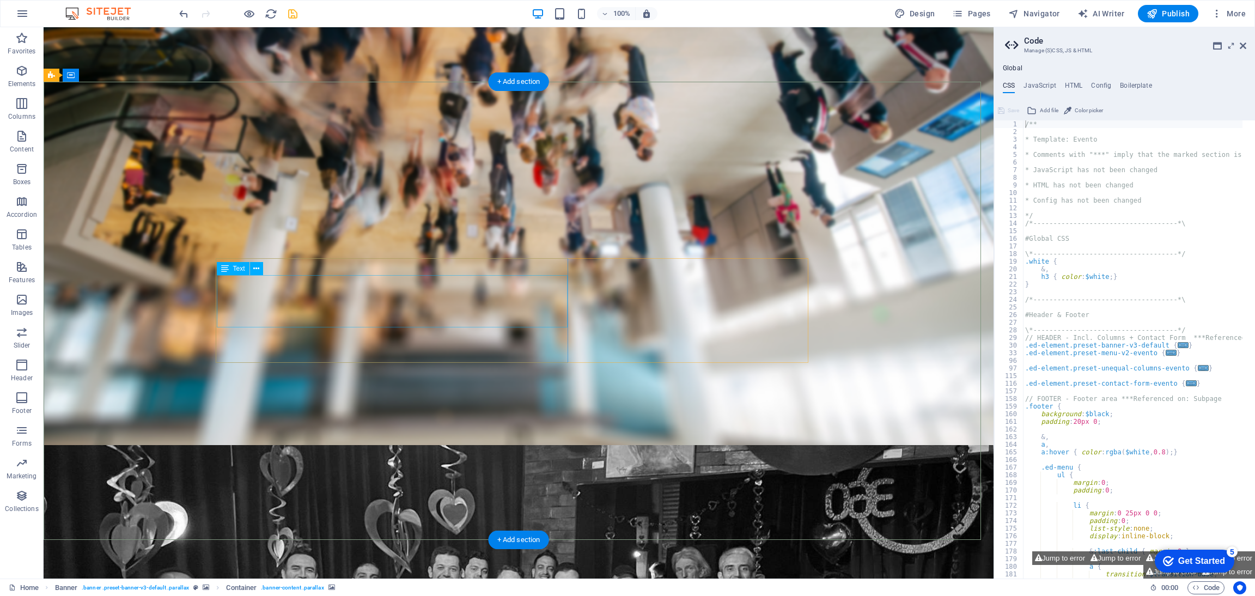
scroll to position [0, 0]
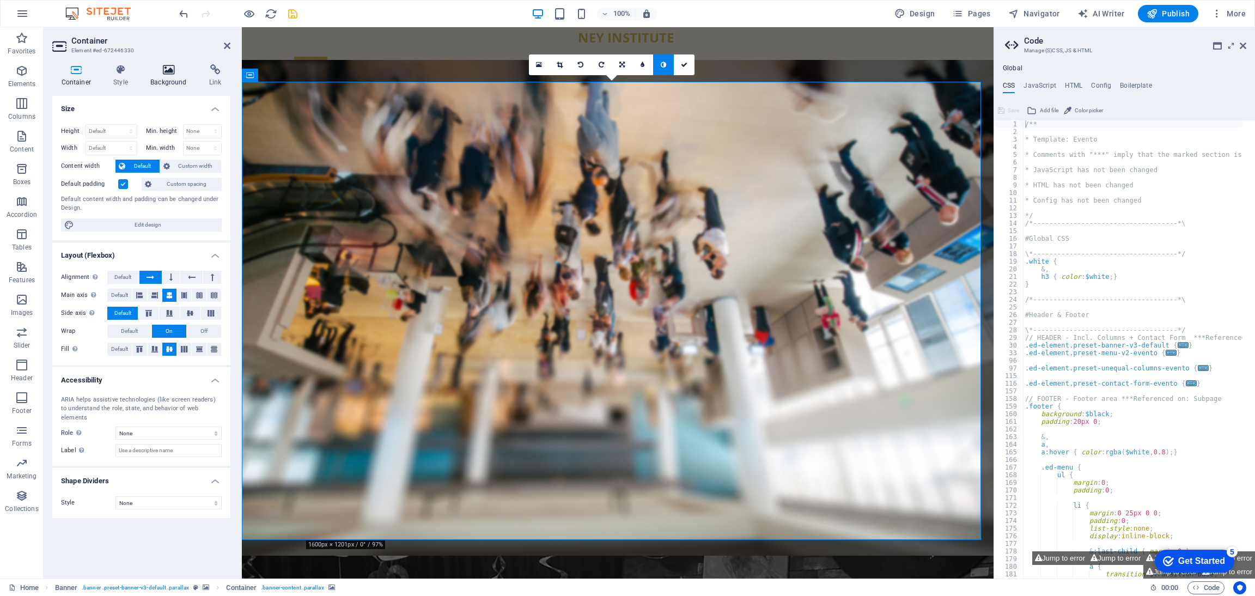
click at [171, 69] on icon at bounding box center [169, 69] width 54 height 11
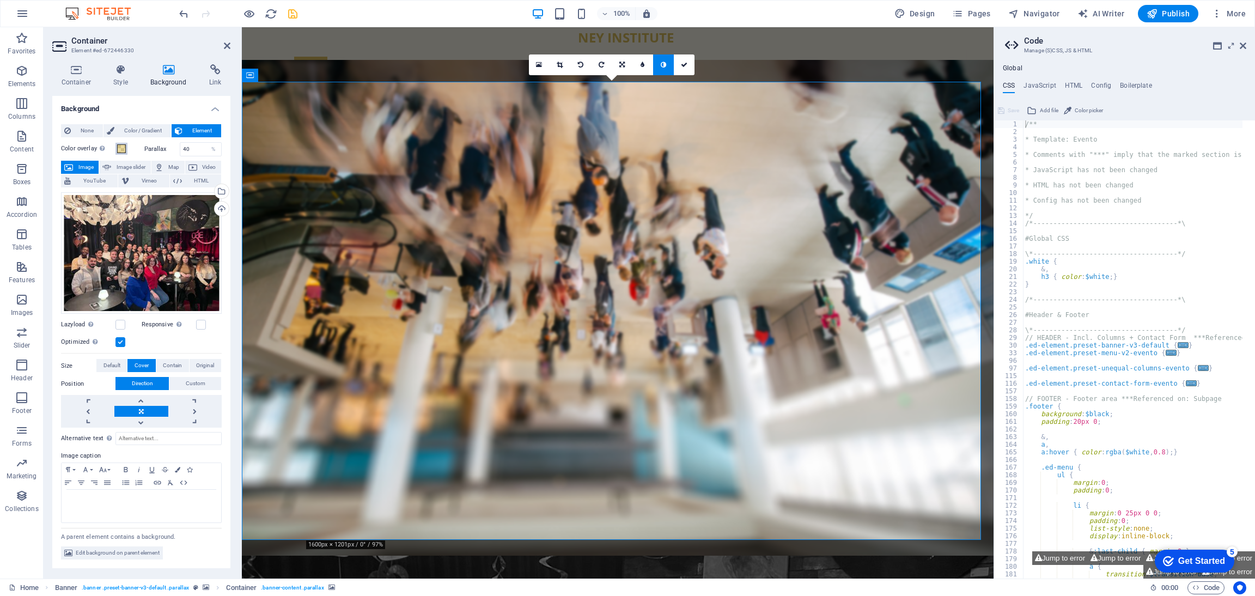
click at [121, 145] on span at bounding box center [121, 148] width 9 height 9
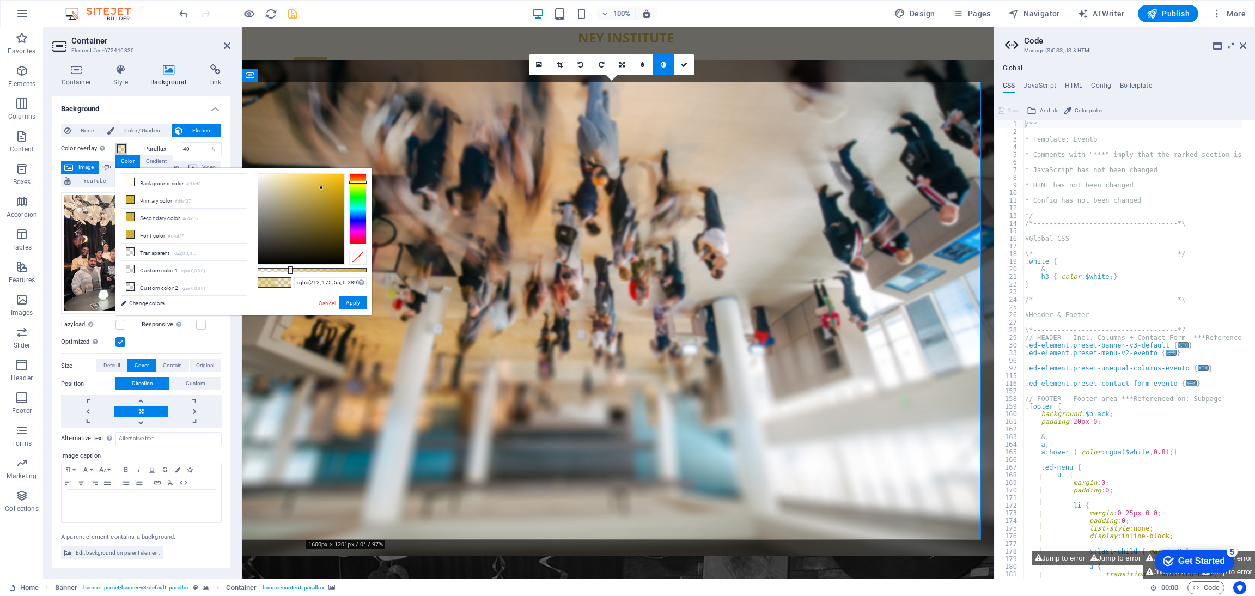
drag, startPoint x: 311, startPoint y: 270, endPoint x: 289, endPoint y: 266, distance: 22.6
click at [289, 266] on div at bounding box center [290, 270] width 4 height 8
click at [345, 301] on button "Apply" at bounding box center [352, 302] width 27 height 13
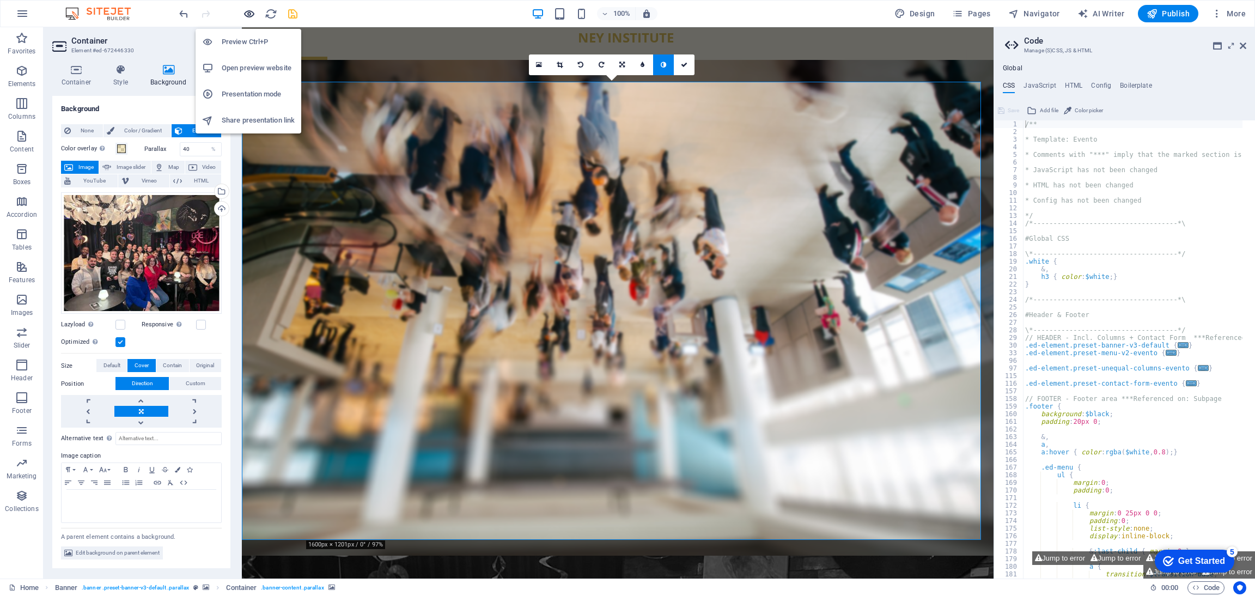
click at [251, 14] on icon "button" at bounding box center [249, 14] width 13 height 13
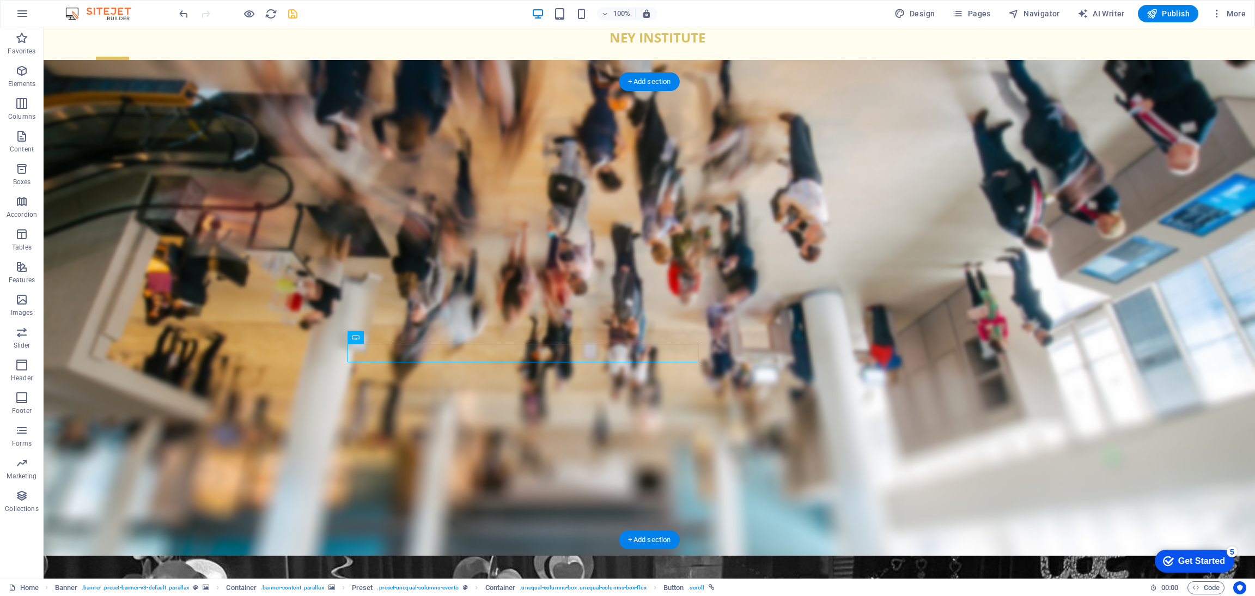
drag, startPoint x: 441, startPoint y: 350, endPoint x: 677, endPoint y: 349, distance: 235.8
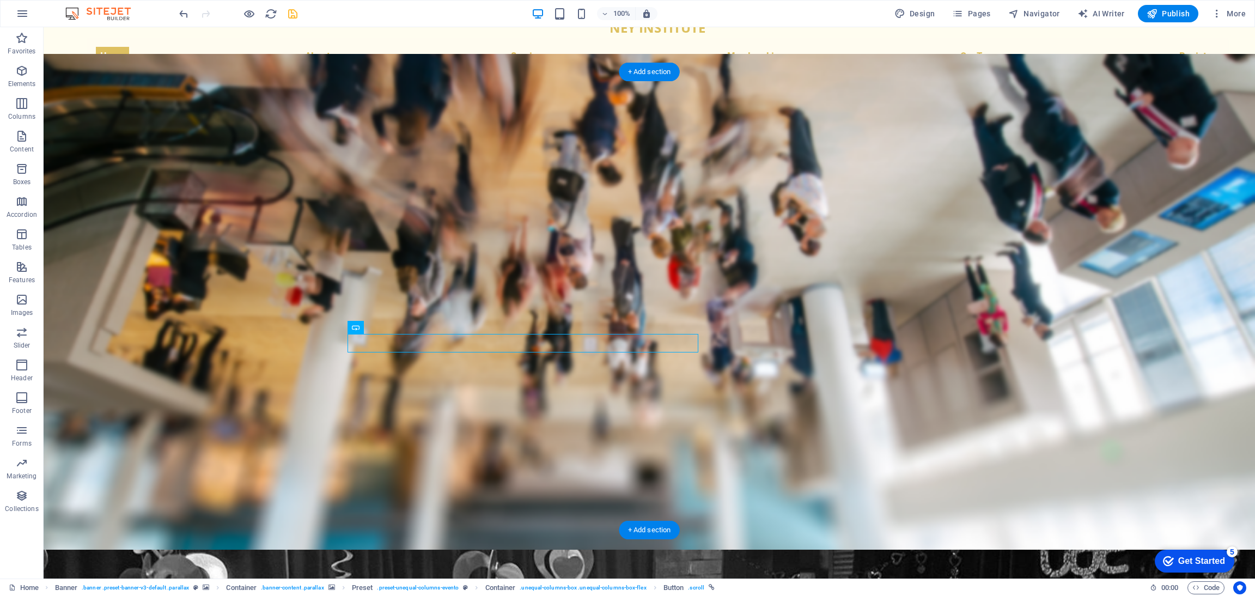
scroll to position [10, 0]
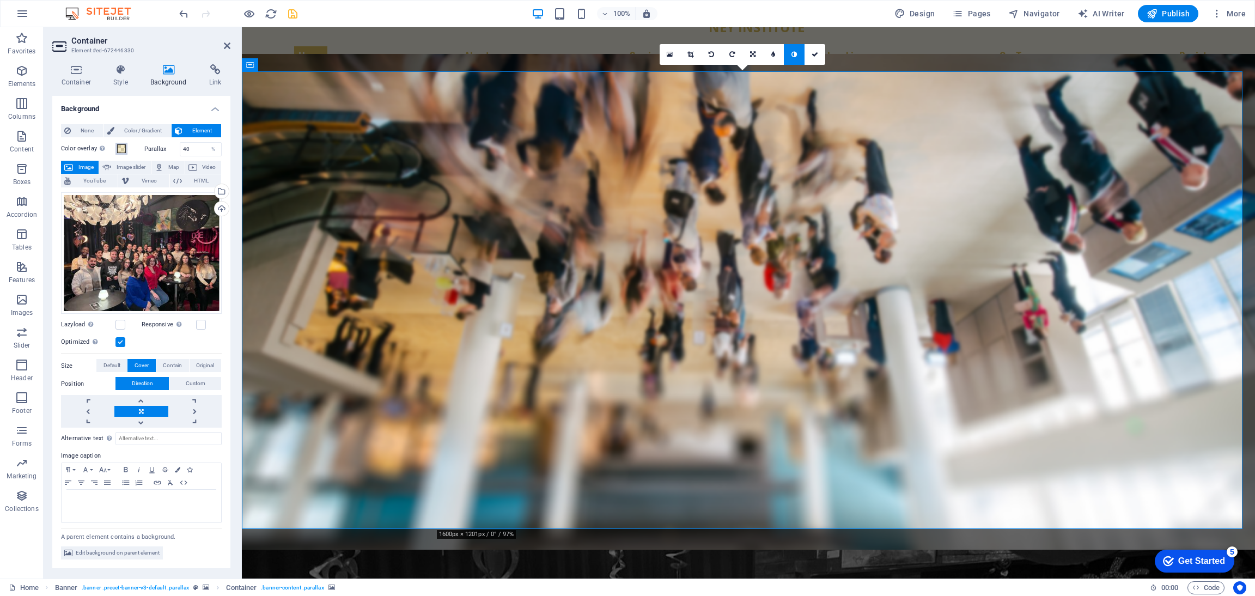
click at [121, 148] on span at bounding box center [121, 148] width 9 height 9
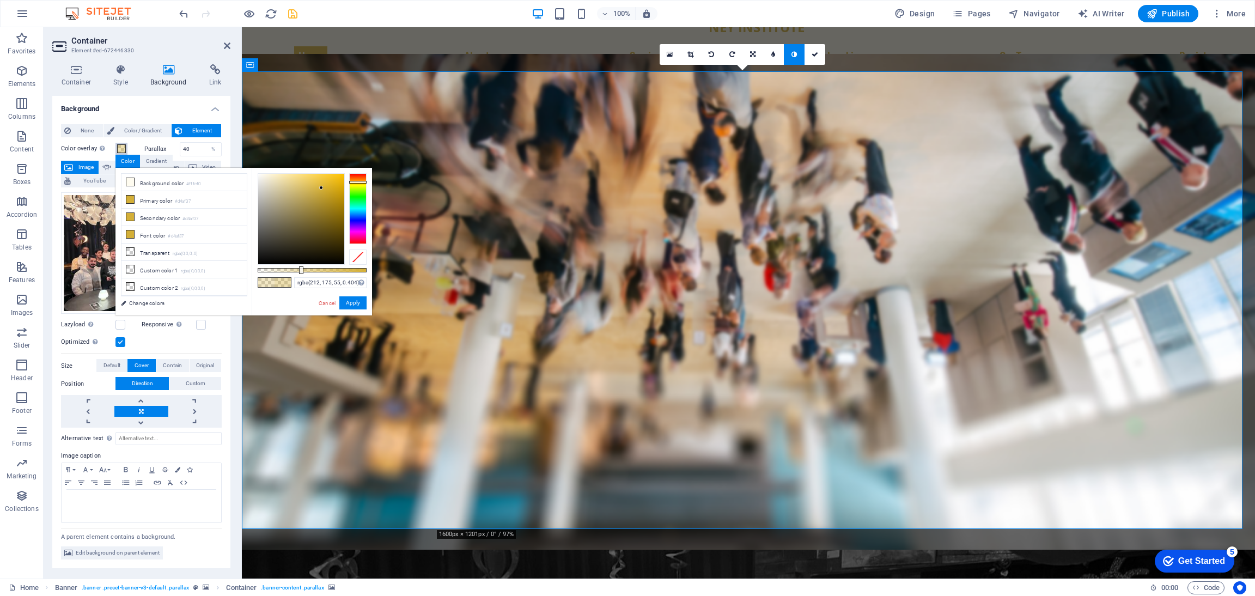
type input "rgba(212, 175, 55, 0.409)"
drag, startPoint x: 289, startPoint y: 270, endPoint x: 302, endPoint y: 270, distance: 13.1
click at [302, 270] on div at bounding box center [303, 270] width 4 height 8
click at [354, 297] on button "Apply" at bounding box center [352, 302] width 27 height 13
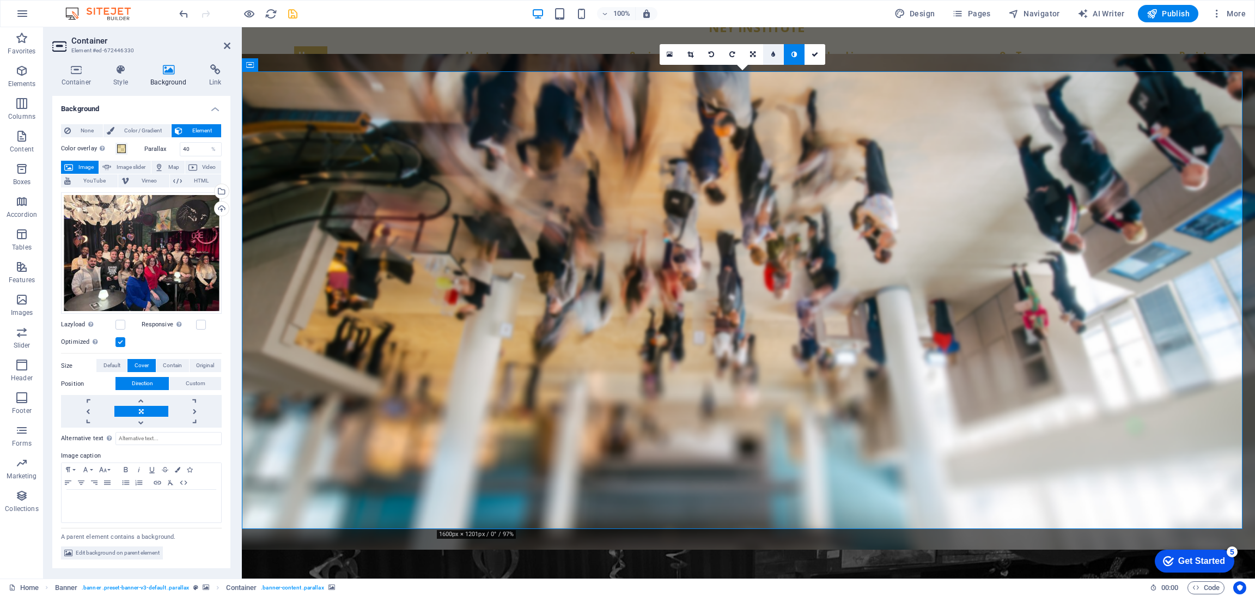
click at [773, 56] on icon at bounding box center [773, 54] width 4 height 7
click at [180, 13] on icon "undo" at bounding box center [184, 14] width 13 height 13
click at [812, 52] on icon at bounding box center [814, 54] width 7 height 7
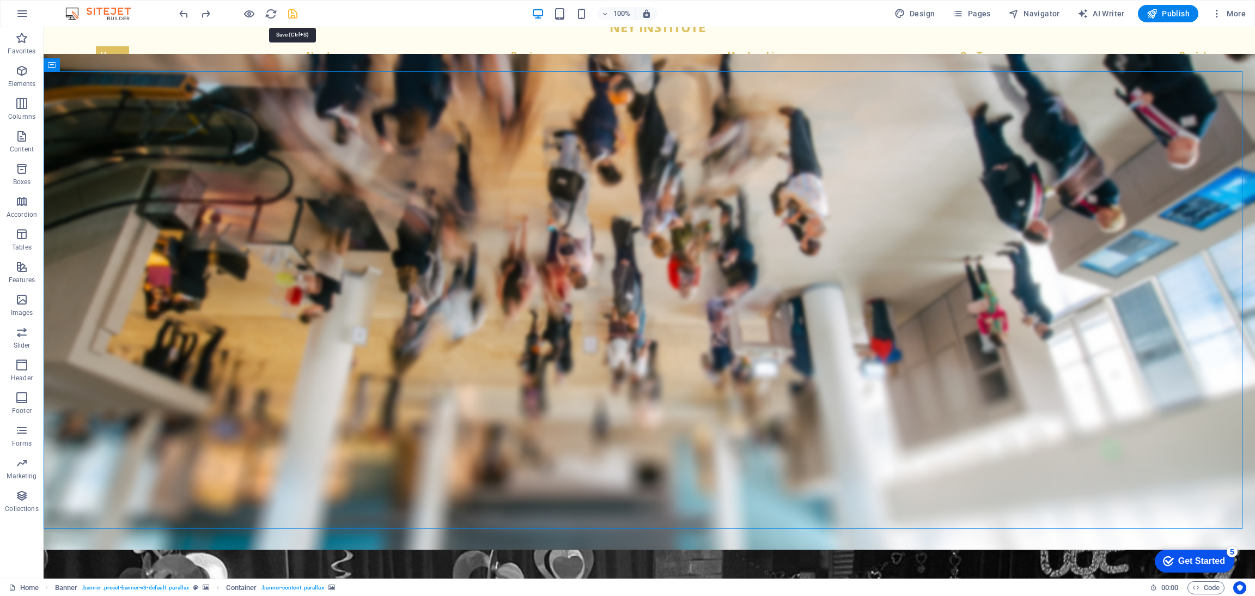
click at [290, 16] on icon "save" at bounding box center [292, 14] width 13 height 13
